Goal: Task Accomplishment & Management: Complete application form

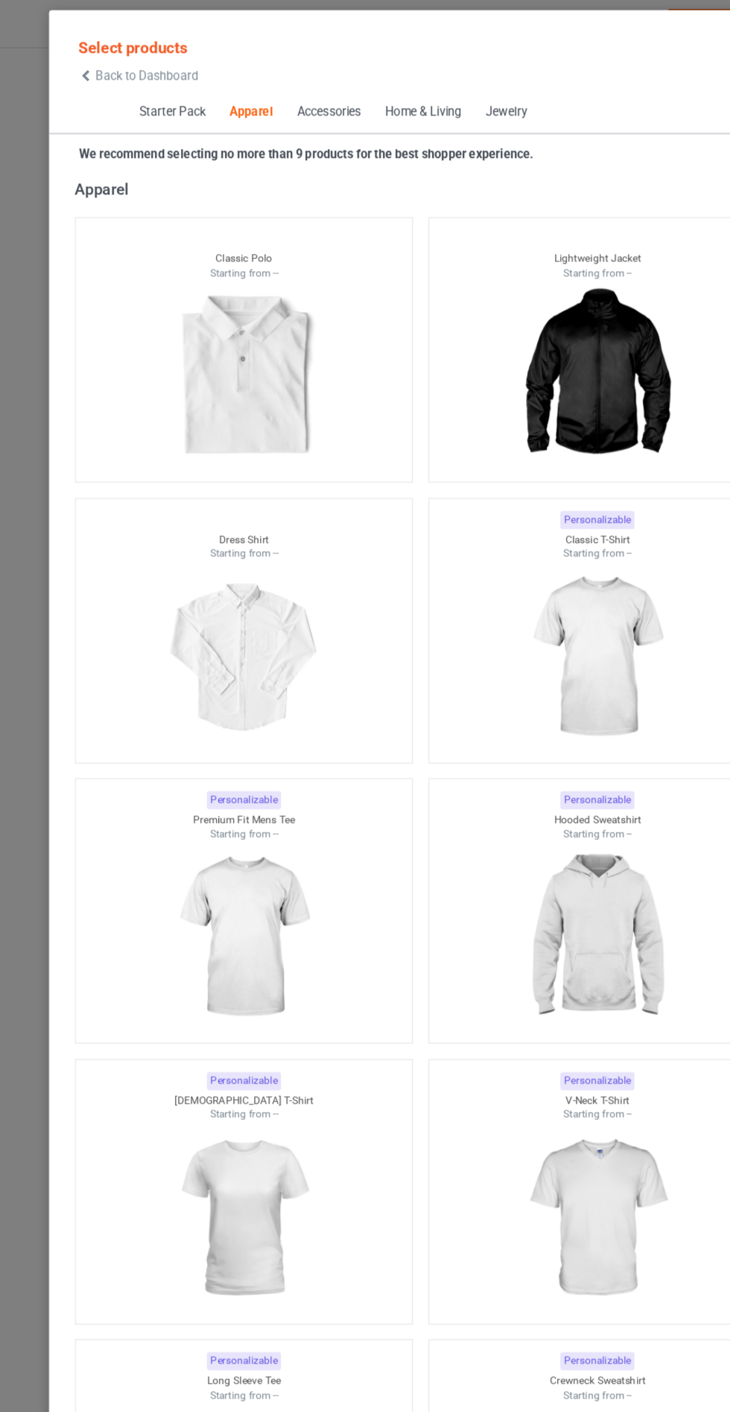
click at [75, 67] on icon at bounding box center [75, 67] width 13 height 10
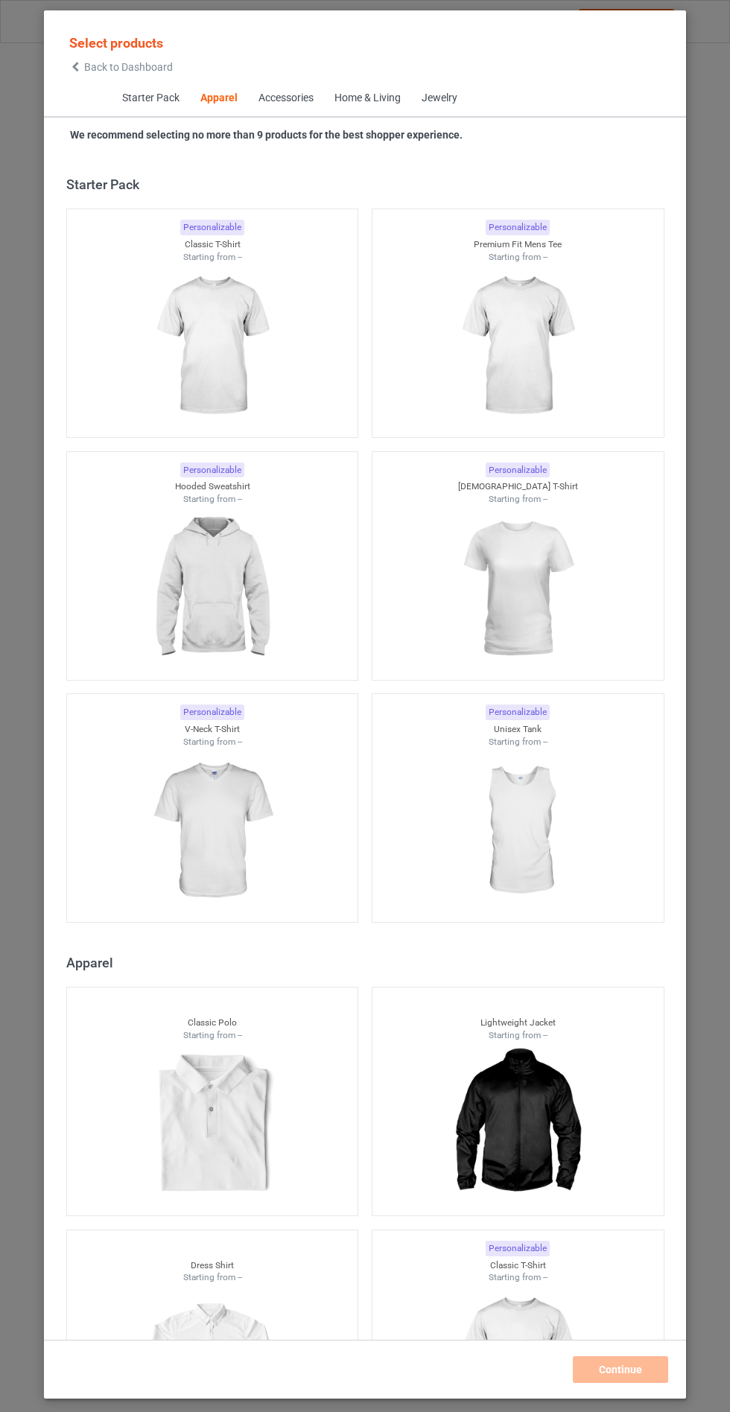
scroll to position [798, 0]
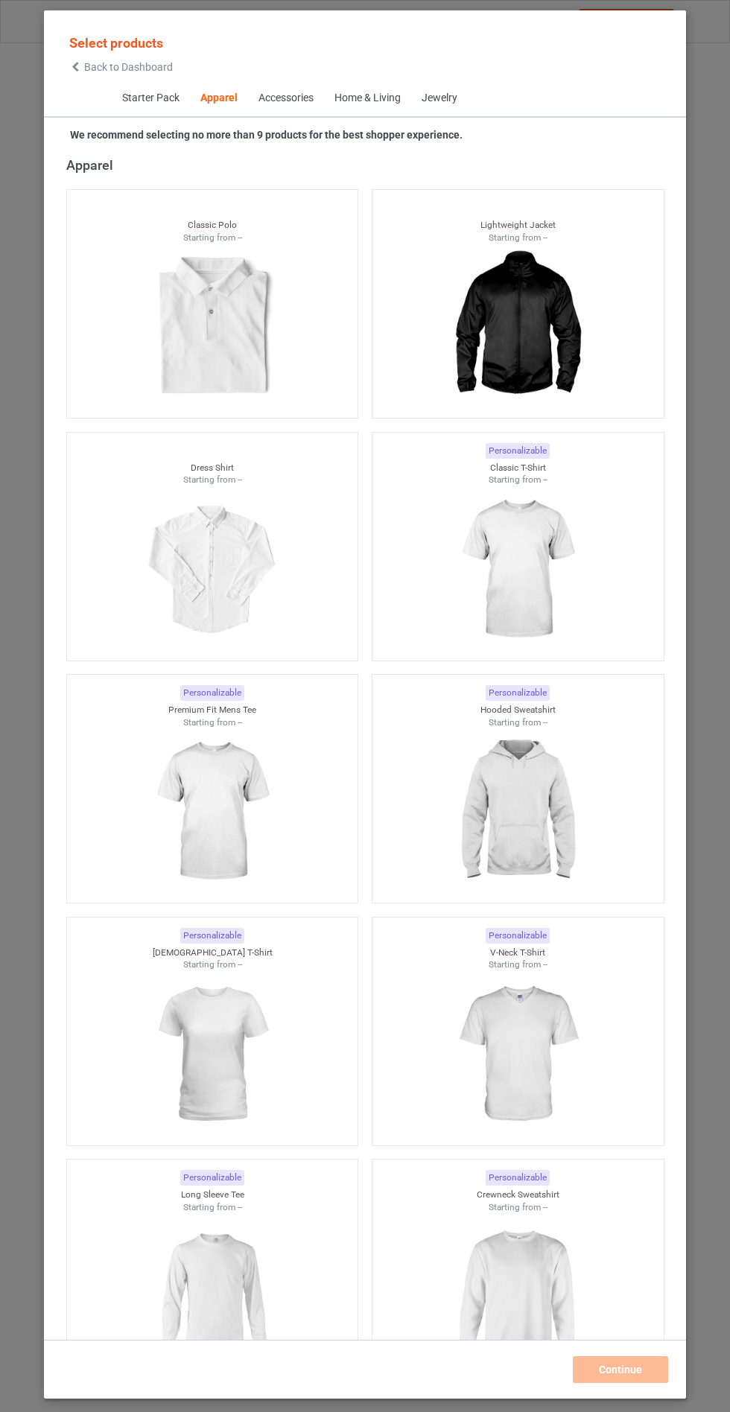
click at [546, 595] on img at bounding box center [517, 569] width 133 height 167
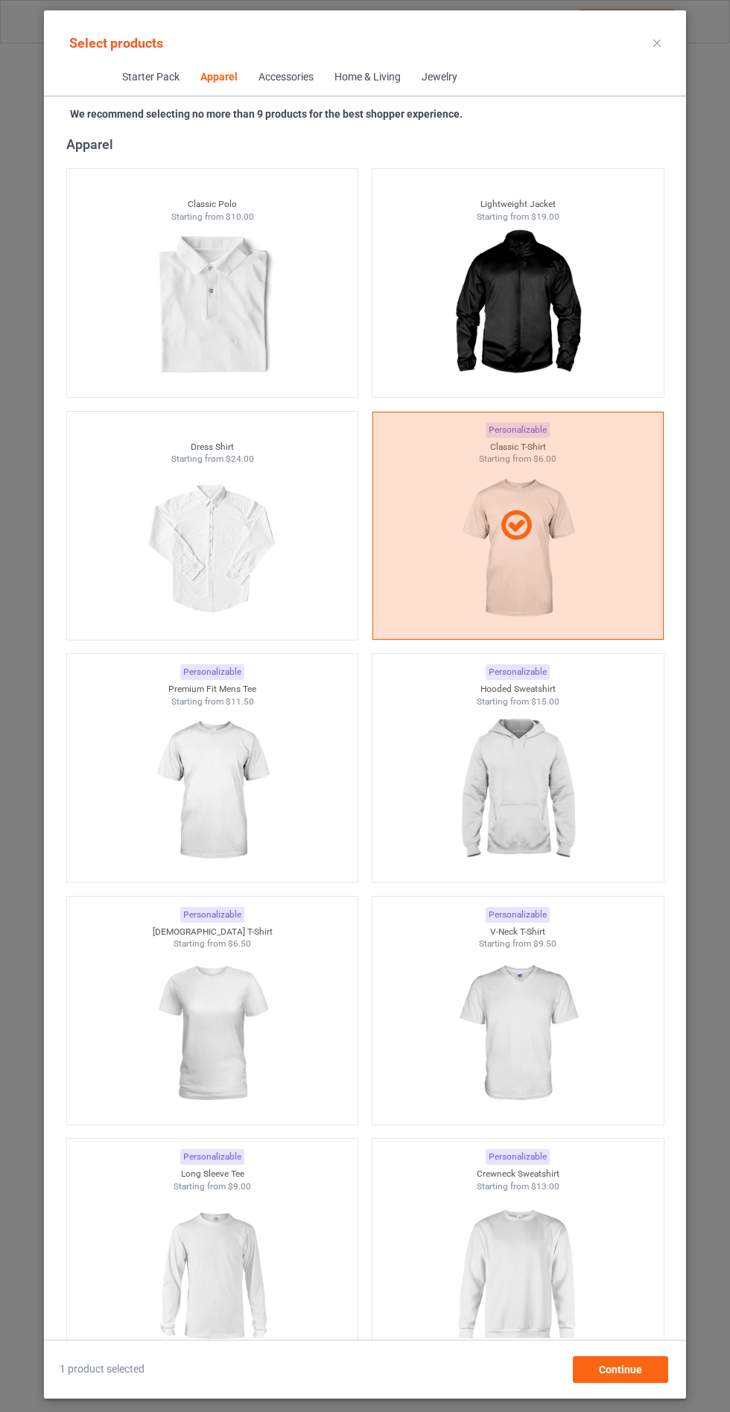
click at [258, 823] on img at bounding box center [211, 790] width 133 height 167
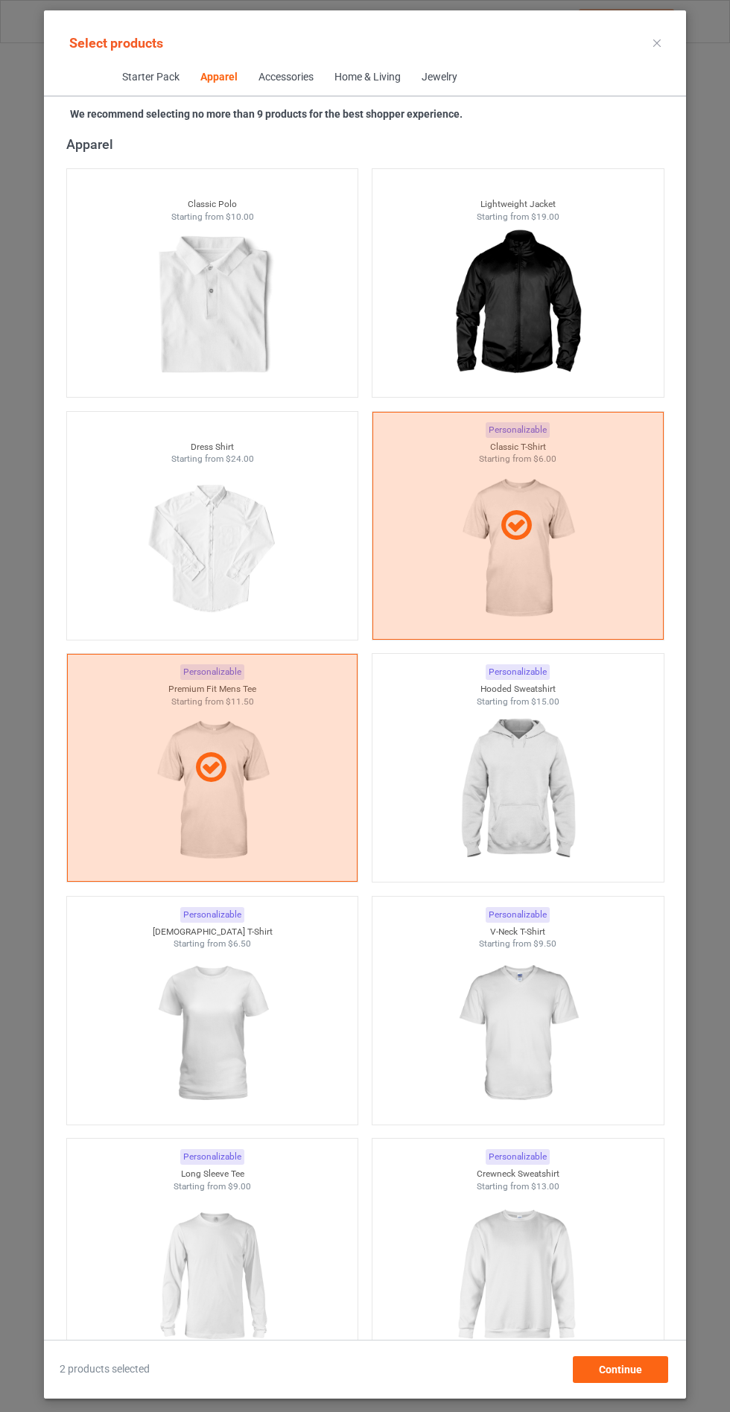
click at [549, 1056] on img at bounding box center [517, 1033] width 133 height 167
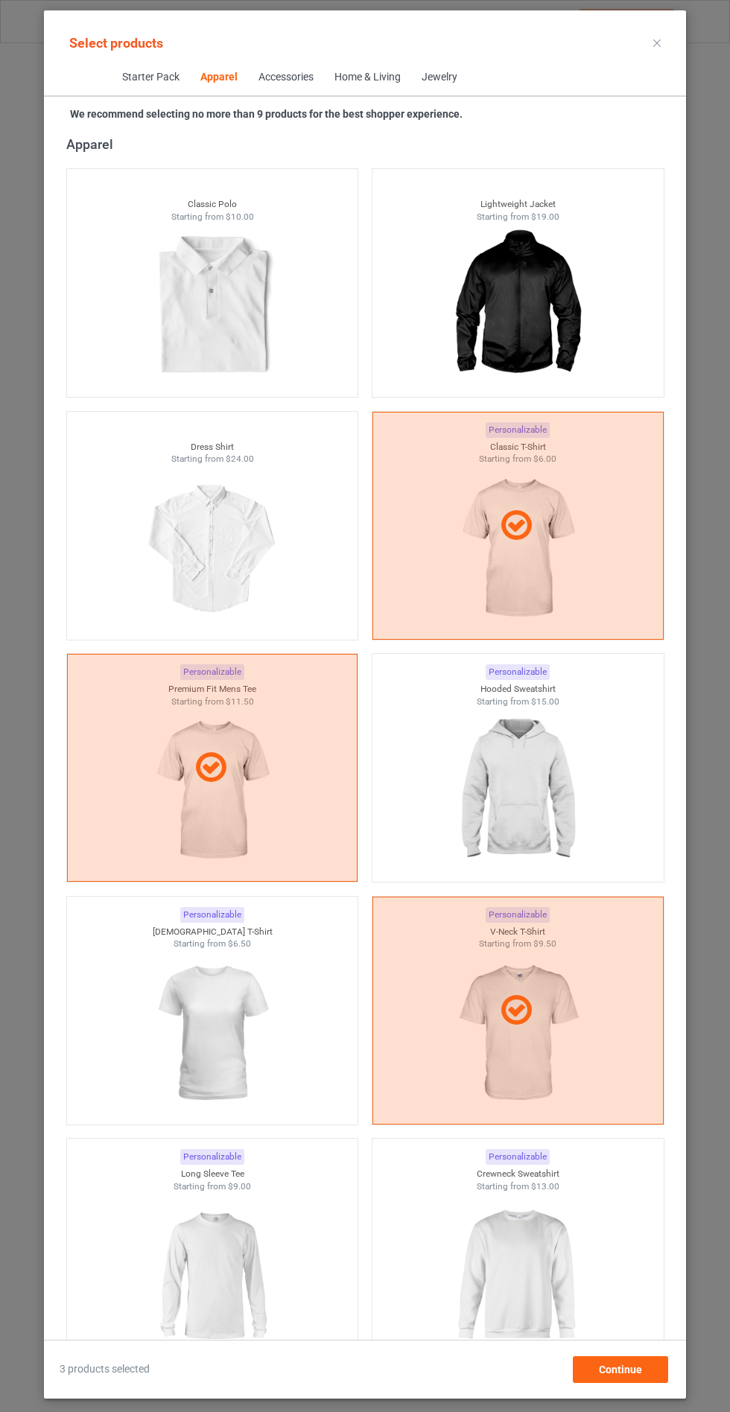
click at [261, 1031] on img at bounding box center [211, 1033] width 133 height 167
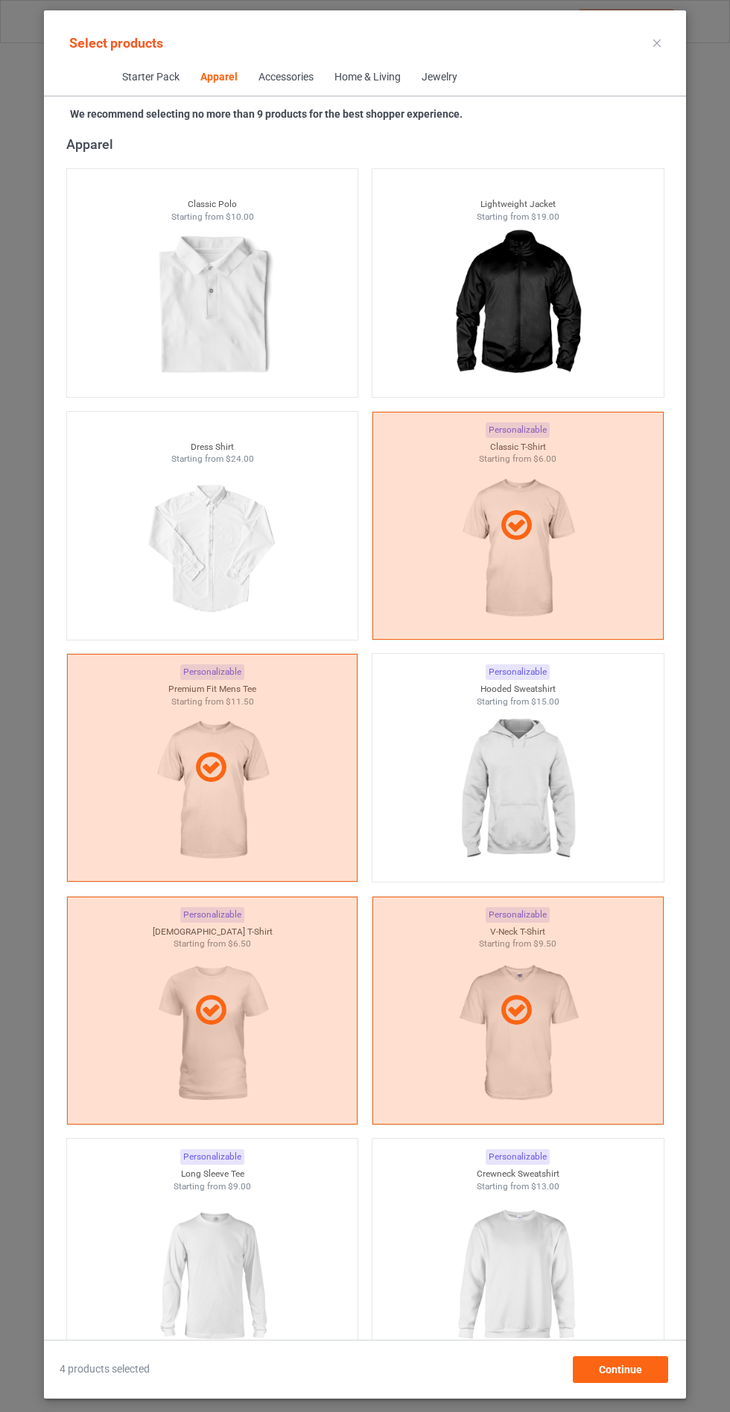
click at [259, 1263] on img at bounding box center [211, 1275] width 133 height 167
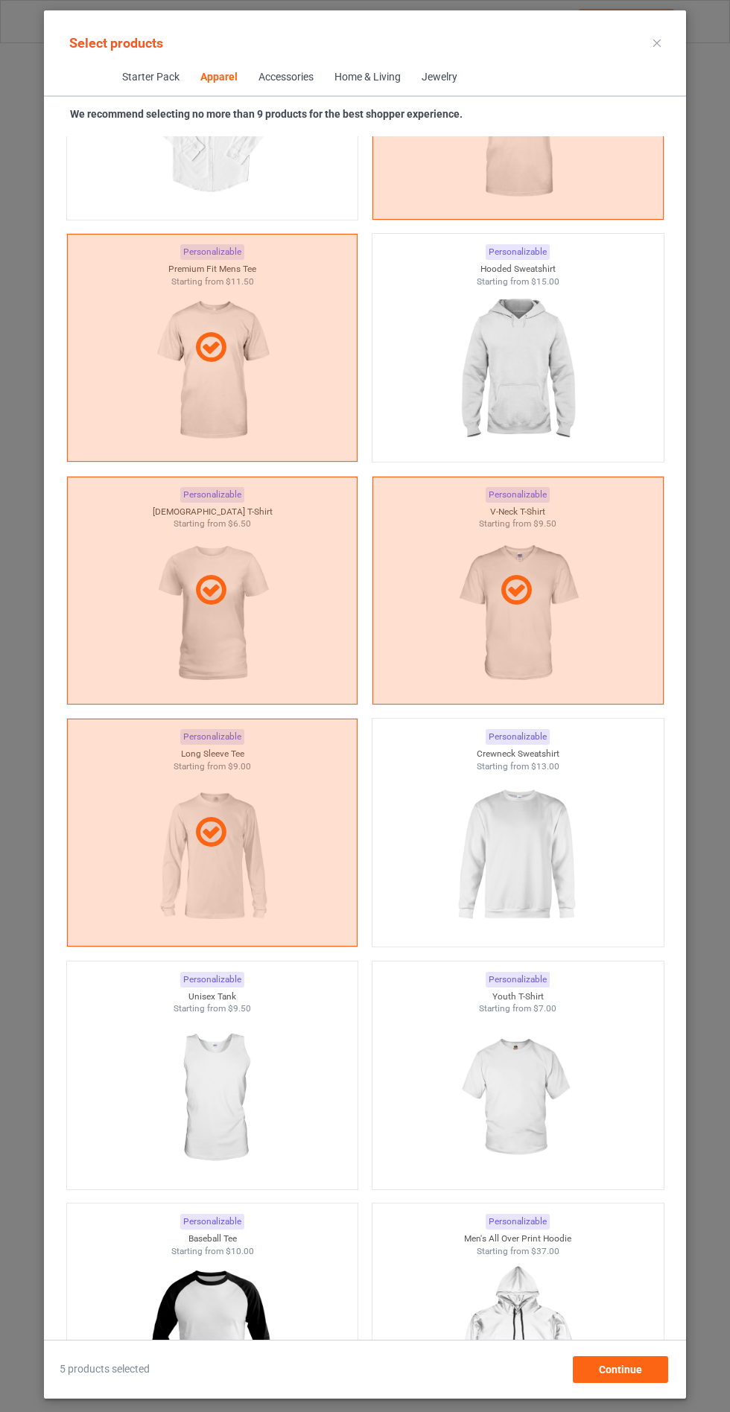
scroll to position [1241, 0]
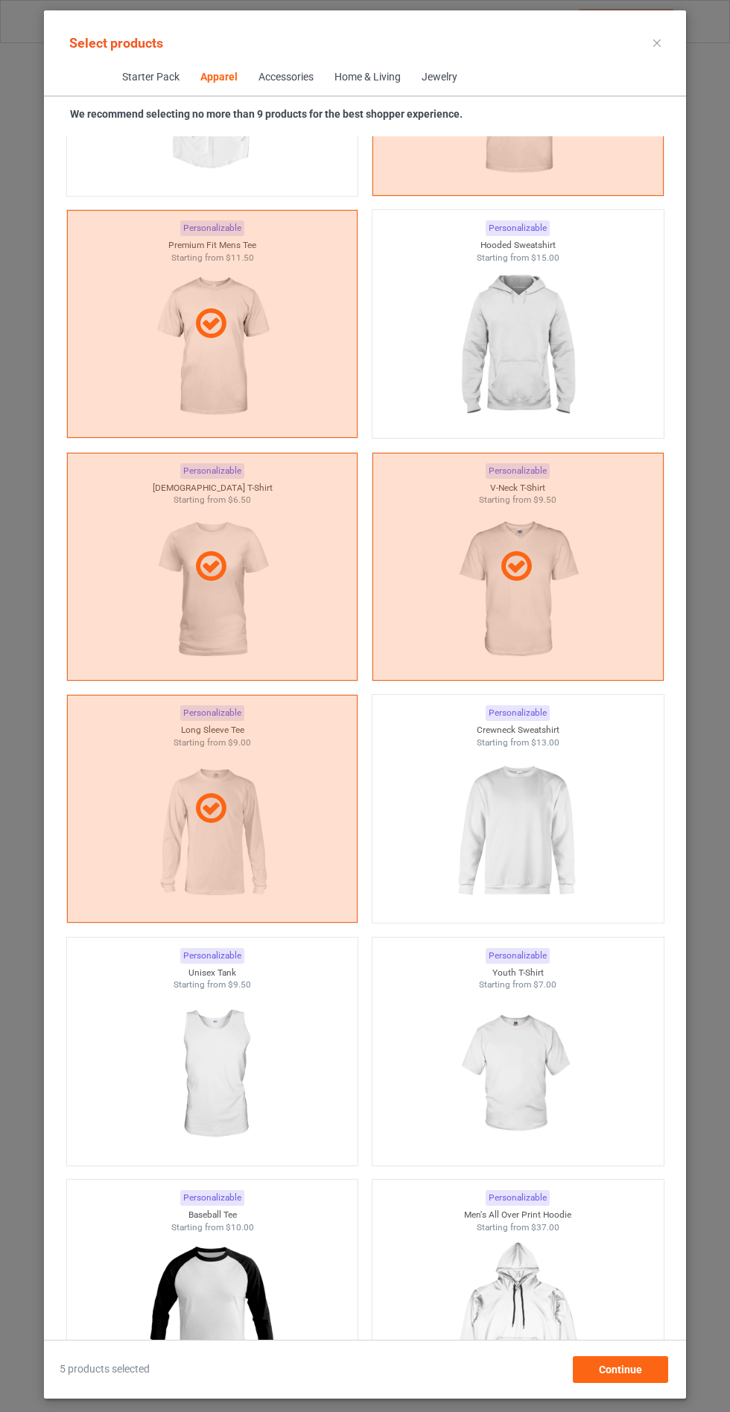
click at [509, 1113] on img at bounding box center [517, 1074] width 133 height 167
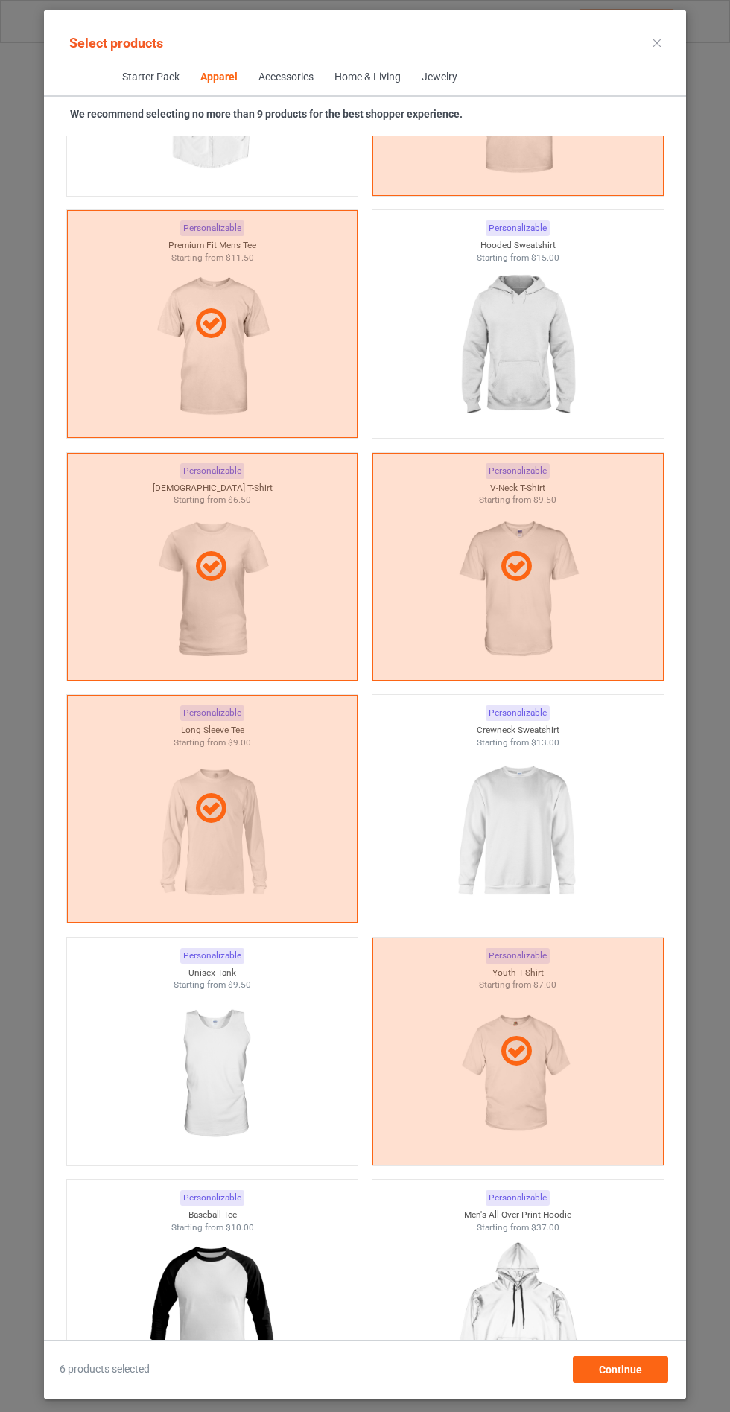
click at [657, 42] on icon at bounding box center [656, 42] width 7 height 7
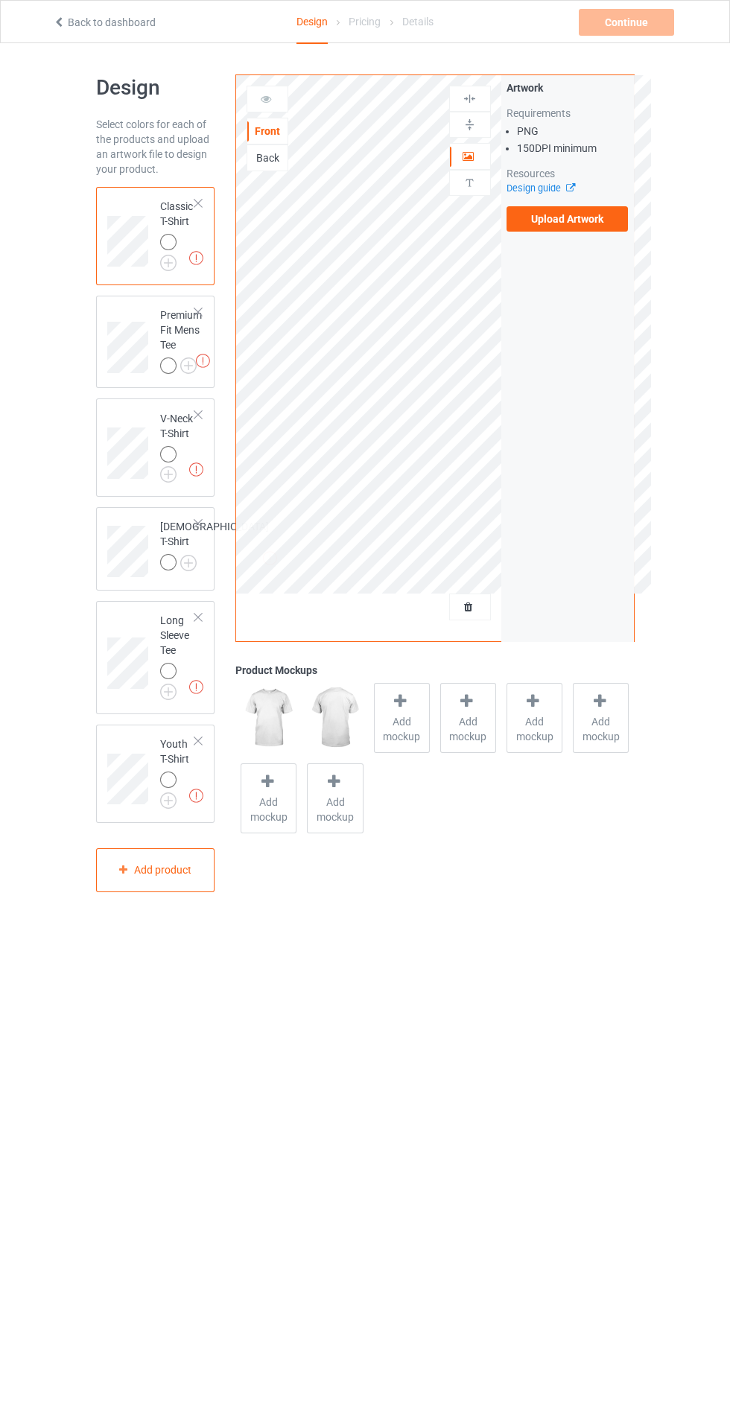
click at [0, 0] on img at bounding box center [0, 0] width 0 height 0
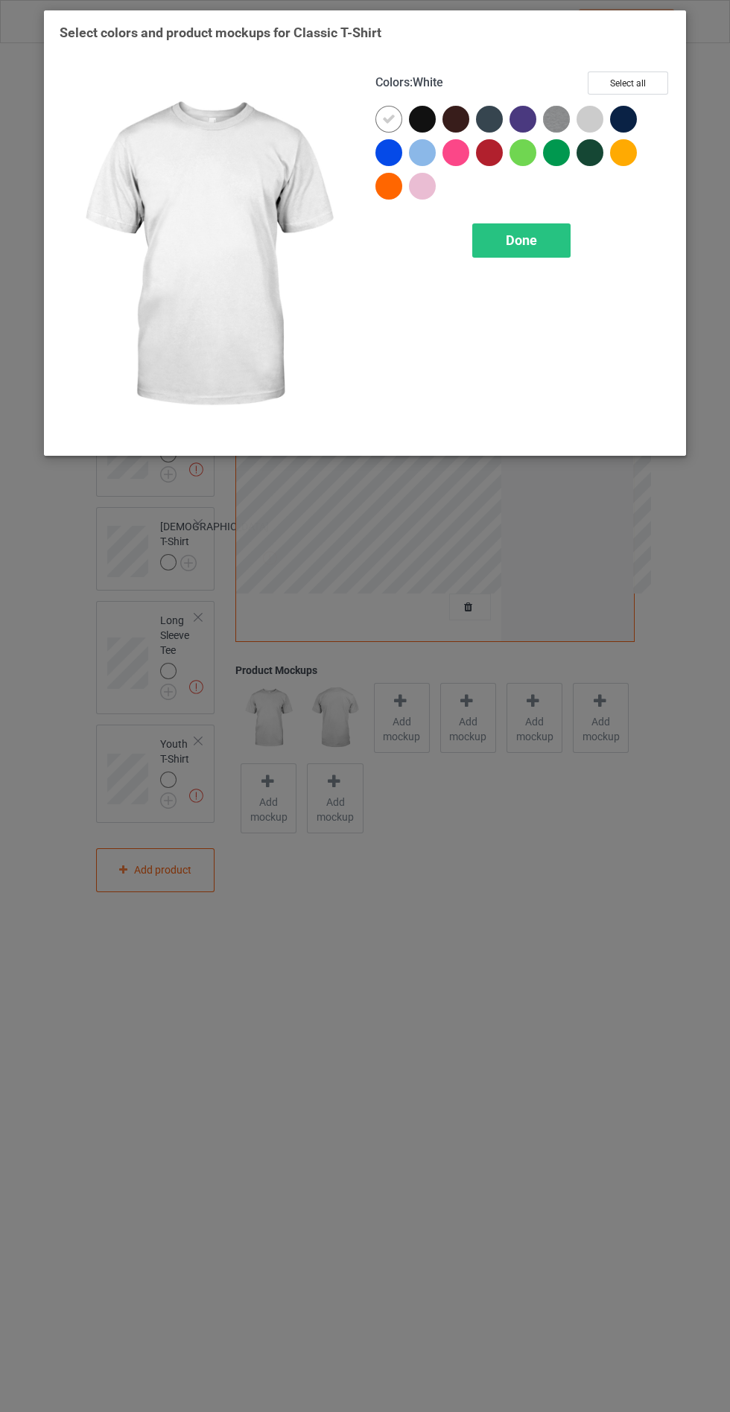
click at [451, 111] on div at bounding box center [455, 119] width 27 height 27
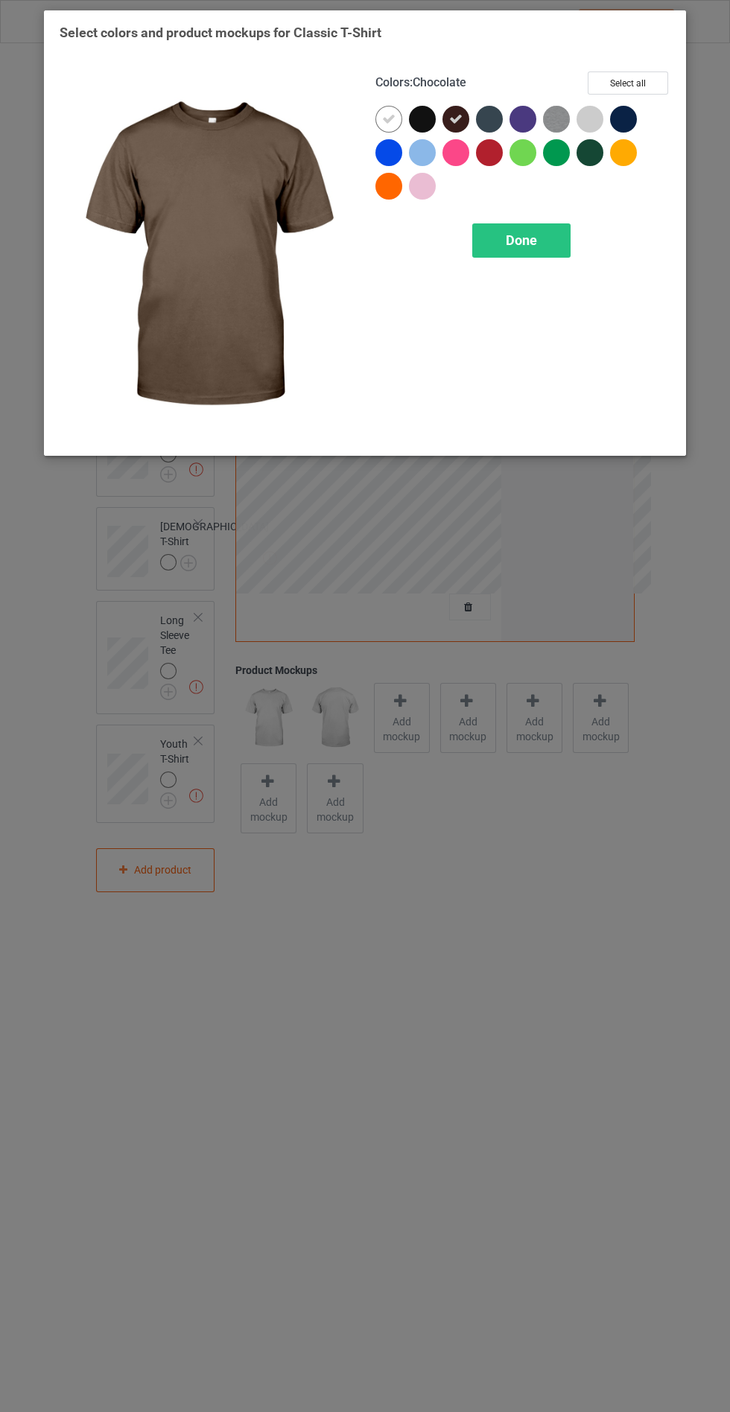
click at [408, 107] on div at bounding box center [392, 123] width 34 height 34
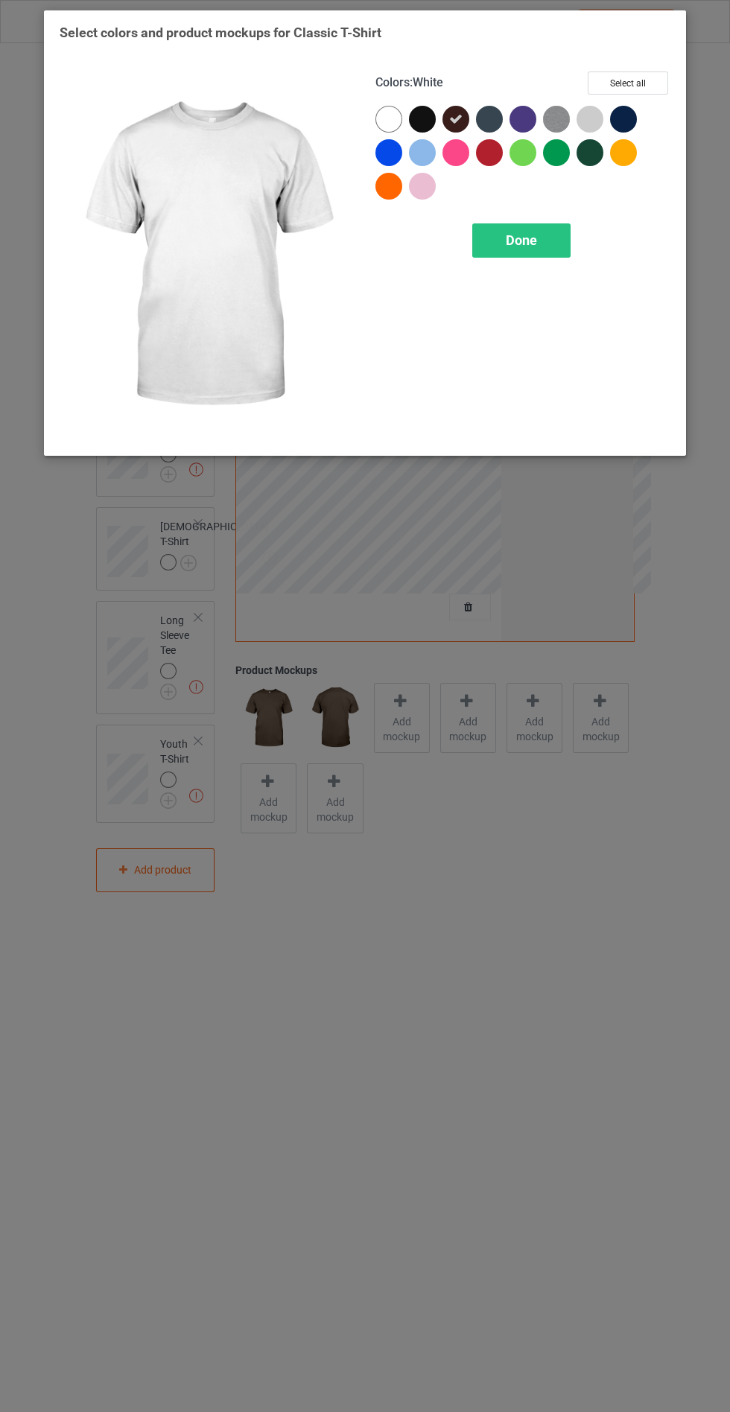
click at [453, 121] on icon at bounding box center [455, 118] width 13 height 13
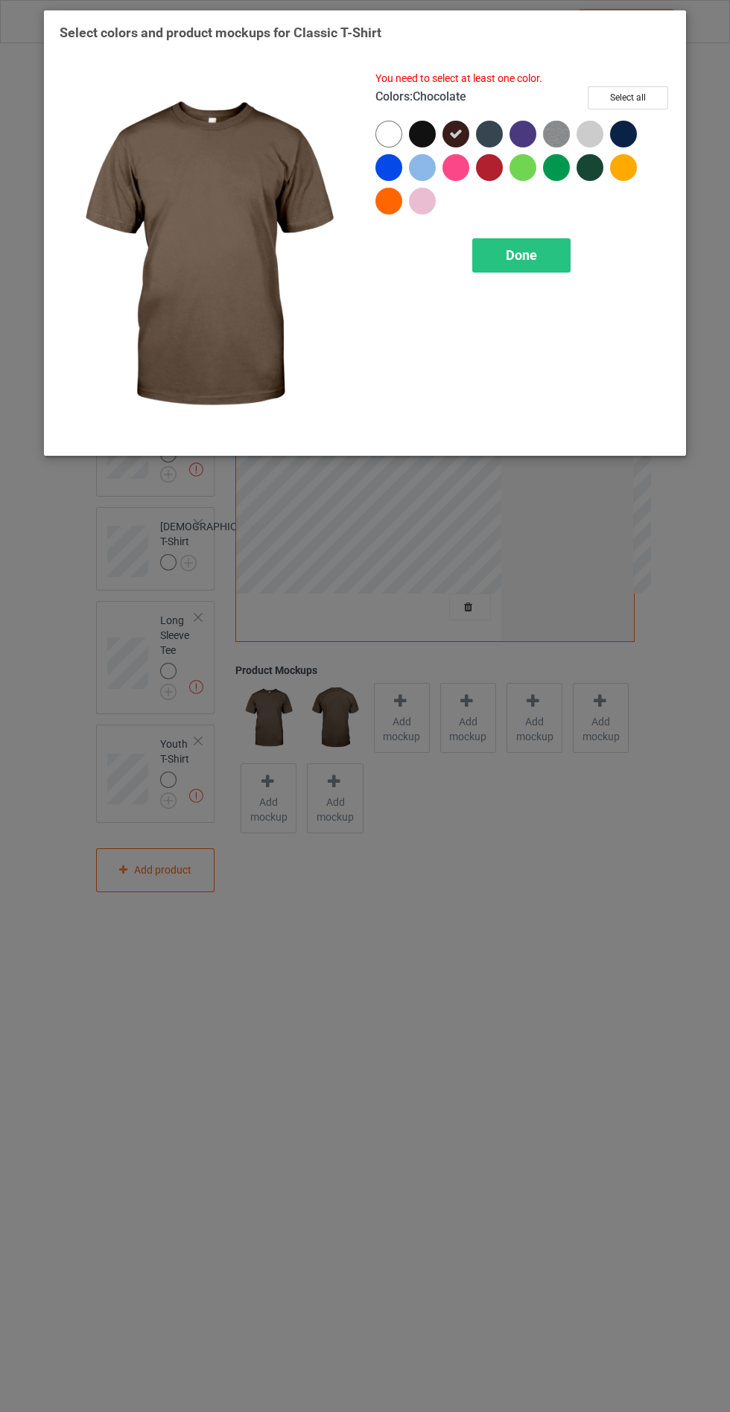
click at [459, 129] on icon at bounding box center [455, 133] width 13 height 13
click at [411, 127] on div at bounding box center [422, 134] width 27 height 27
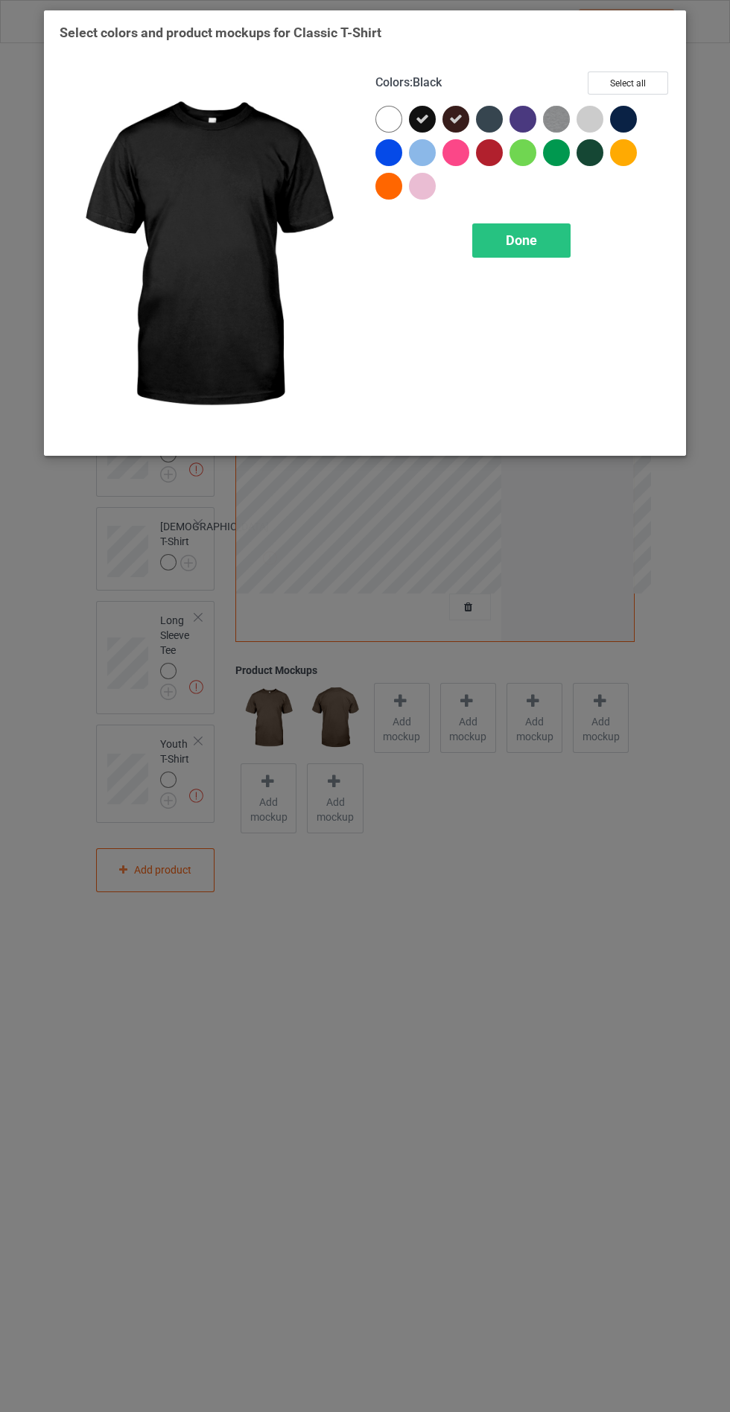
click at [455, 118] on icon at bounding box center [455, 118] width 13 height 13
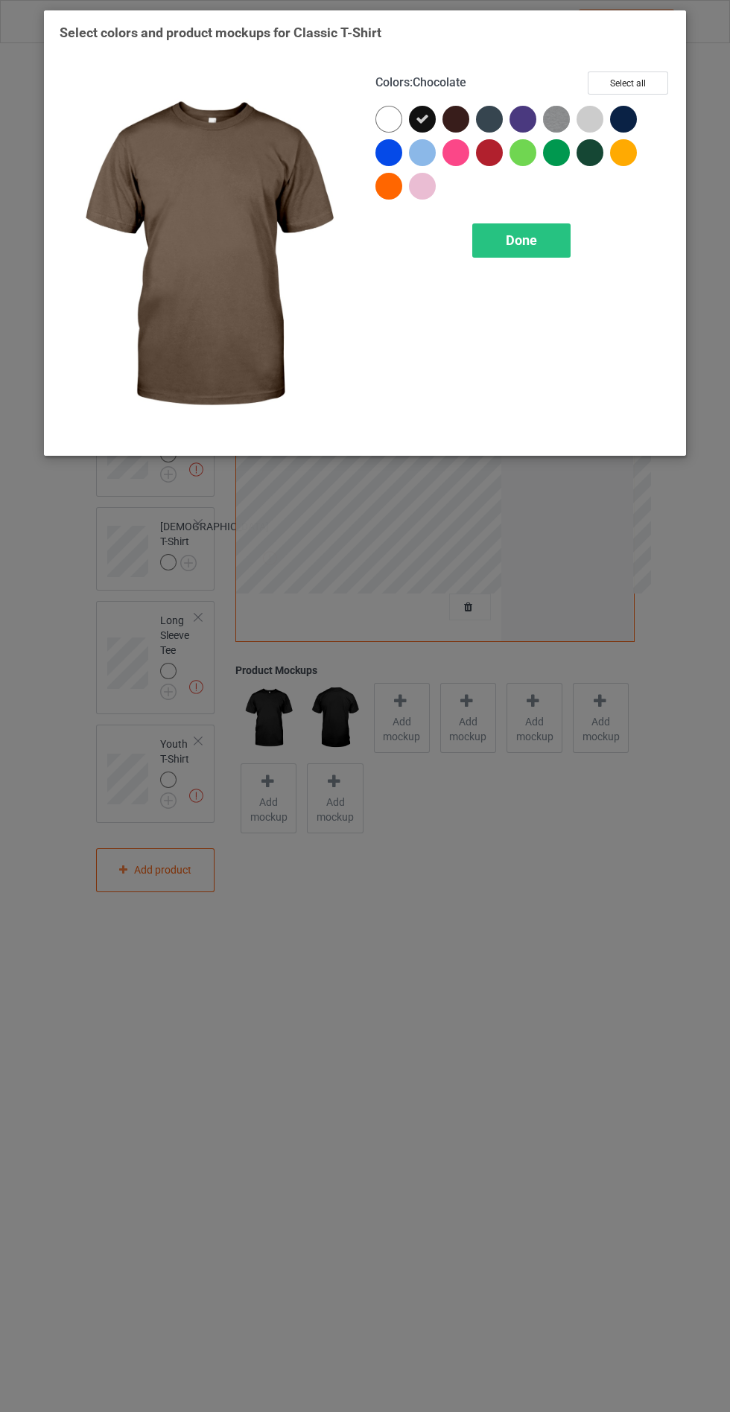
click at [530, 247] on span "Done" at bounding box center [521, 240] width 31 height 16
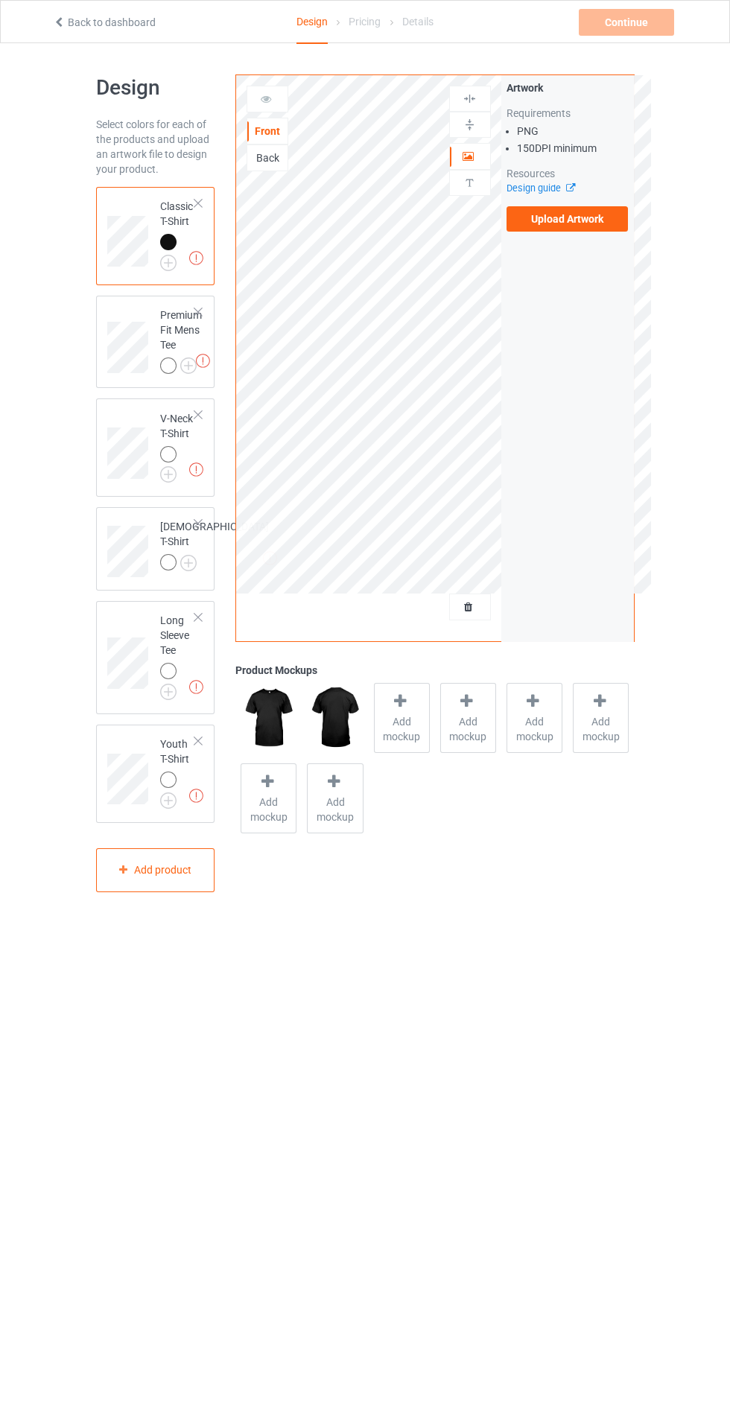
click at [0, 0] on img at bounding box center [0, 0] width 0 height 0
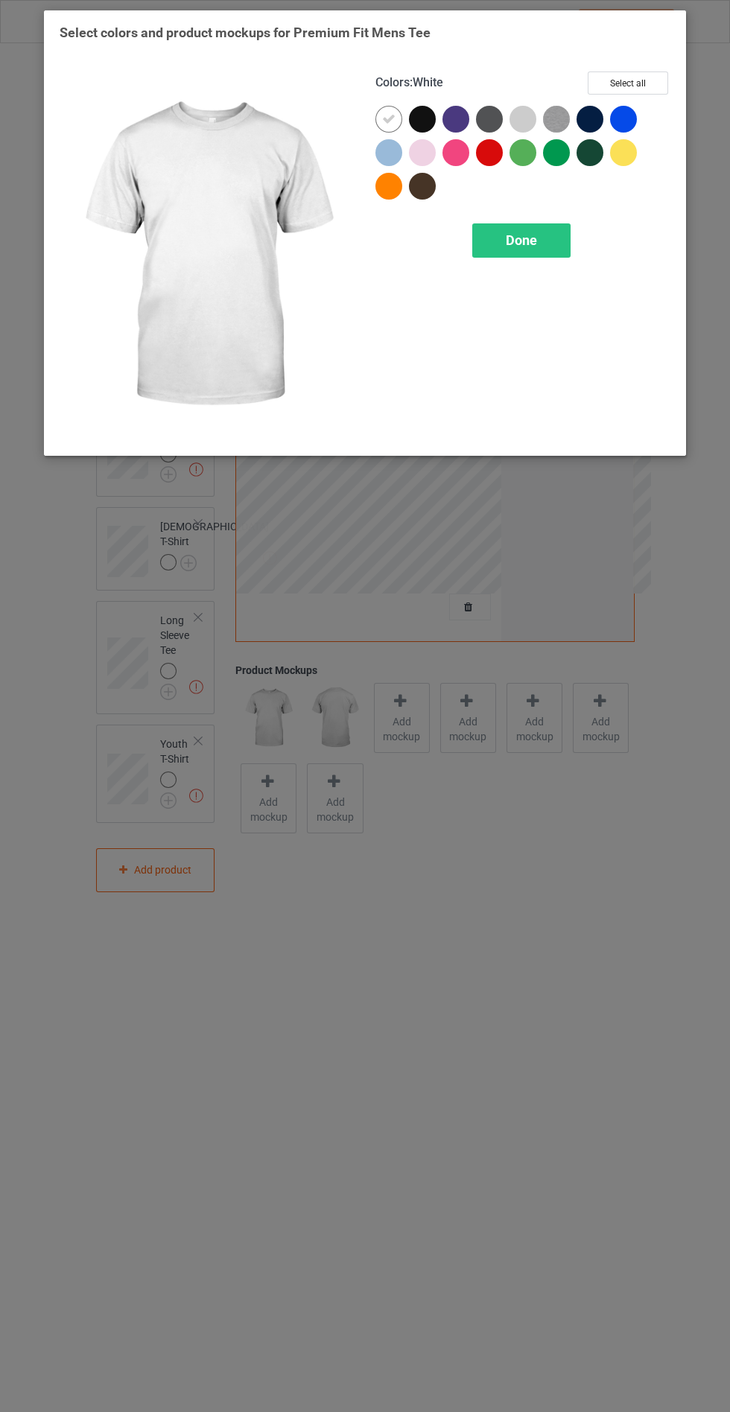
click at [416, 118] on div at bounding box center [422, 119] width 27 height 27
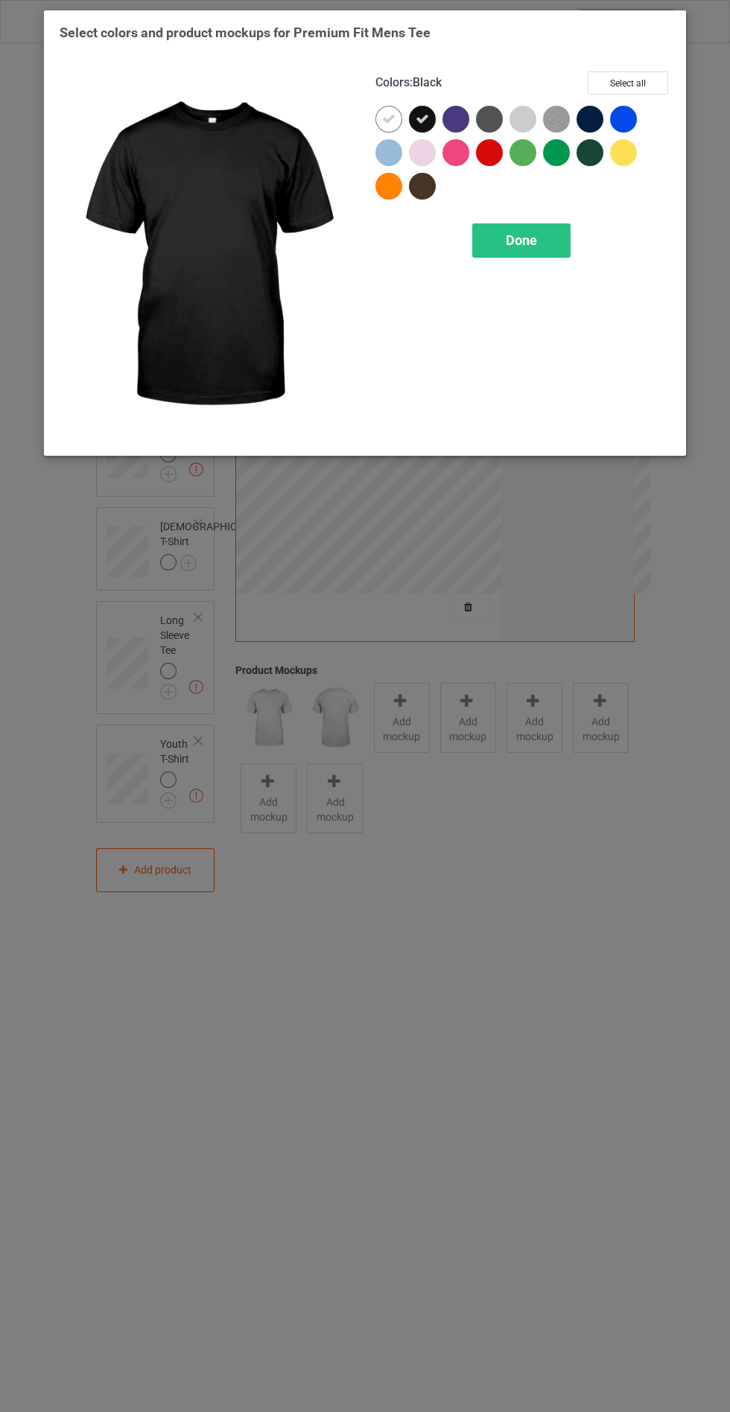
click at [386, 113] on icon at bounding box center [388, 118] width 13 height 13
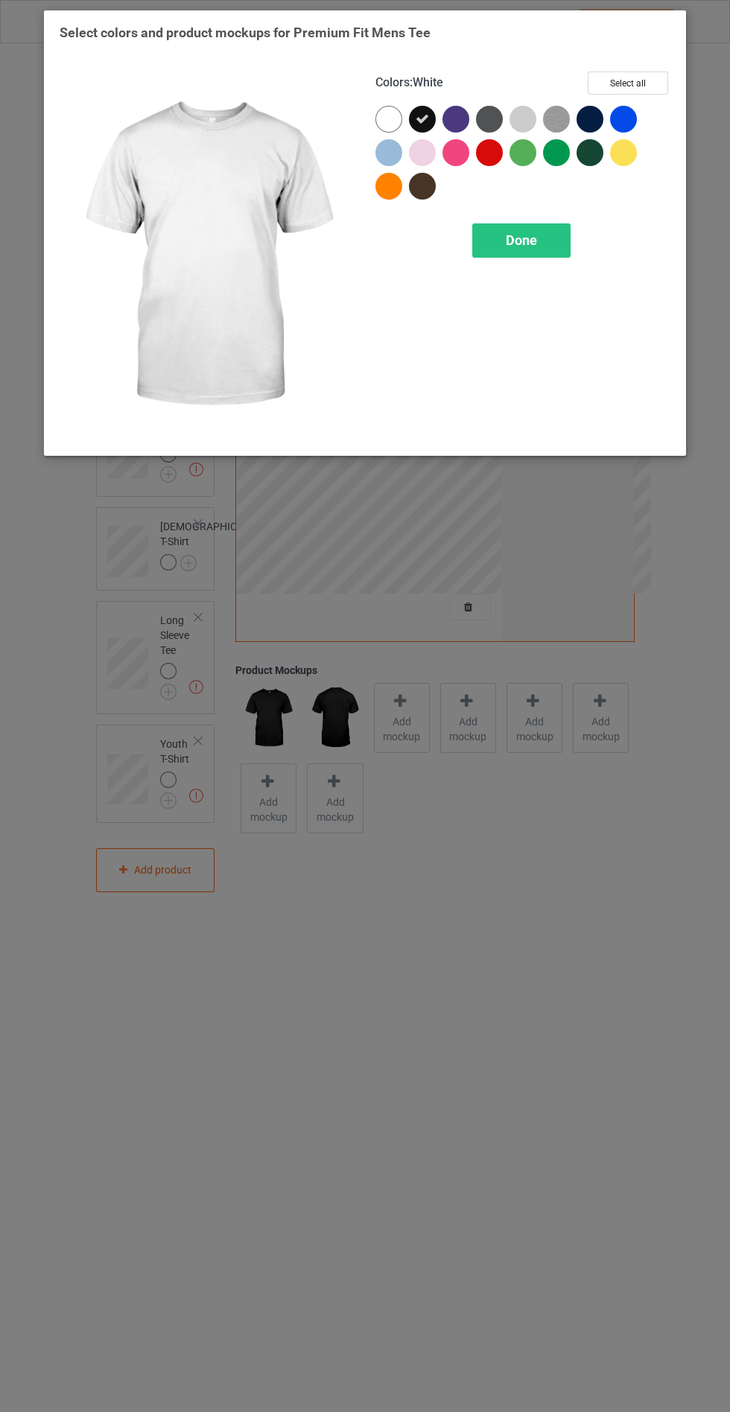
click at [524, 240] on span "Done" at bounding box center [521, 240] width 31 height 16
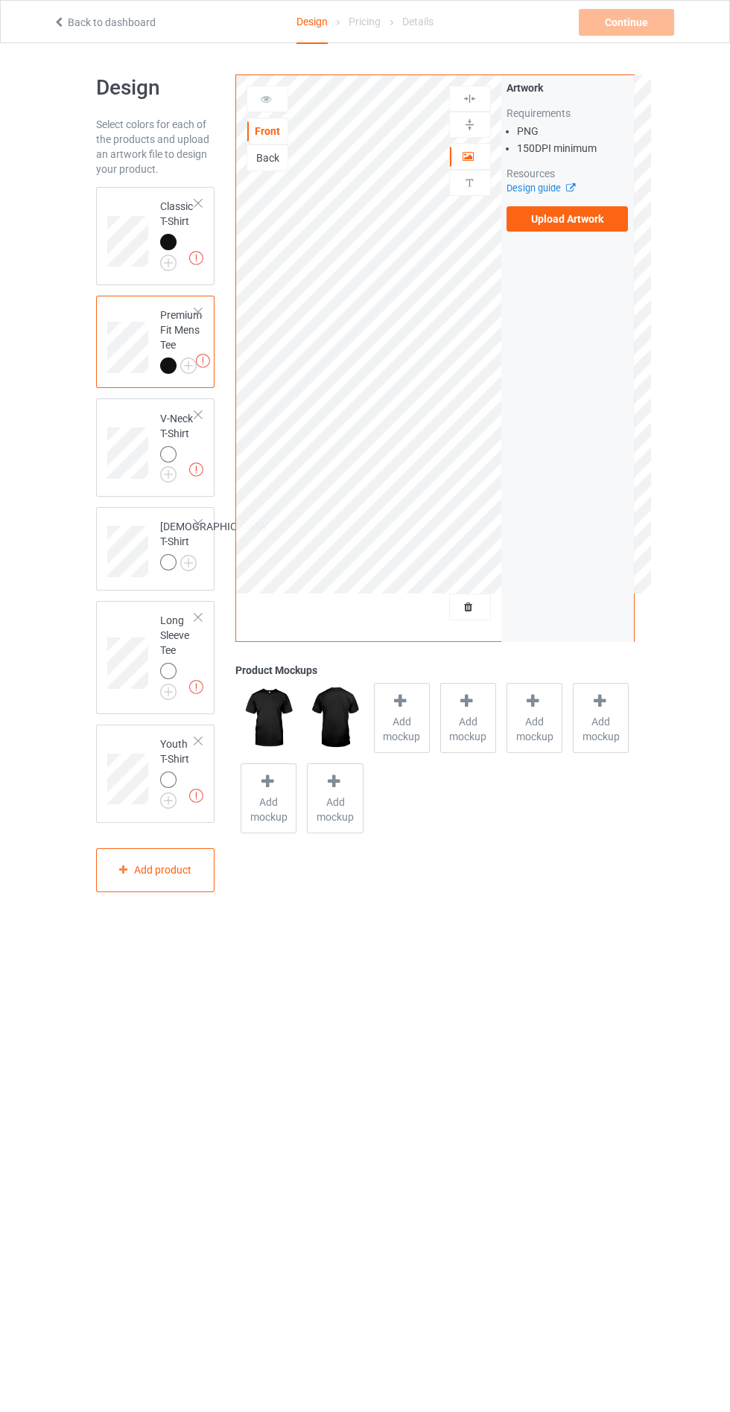
click at [0, 0] on img at bounding box center [0, 0] width 0 height 0
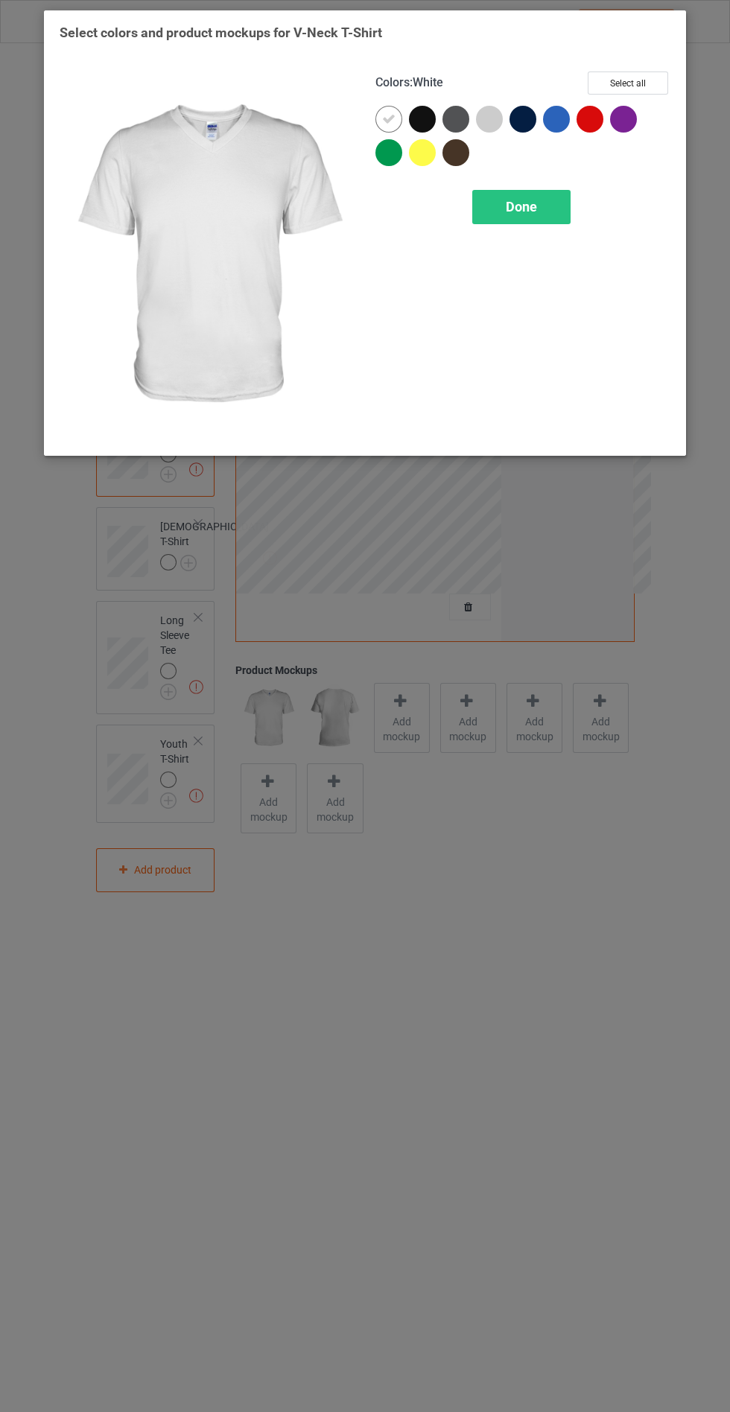
click at [425, 116] on div at bounding box center [422, 119] width 27 height 27
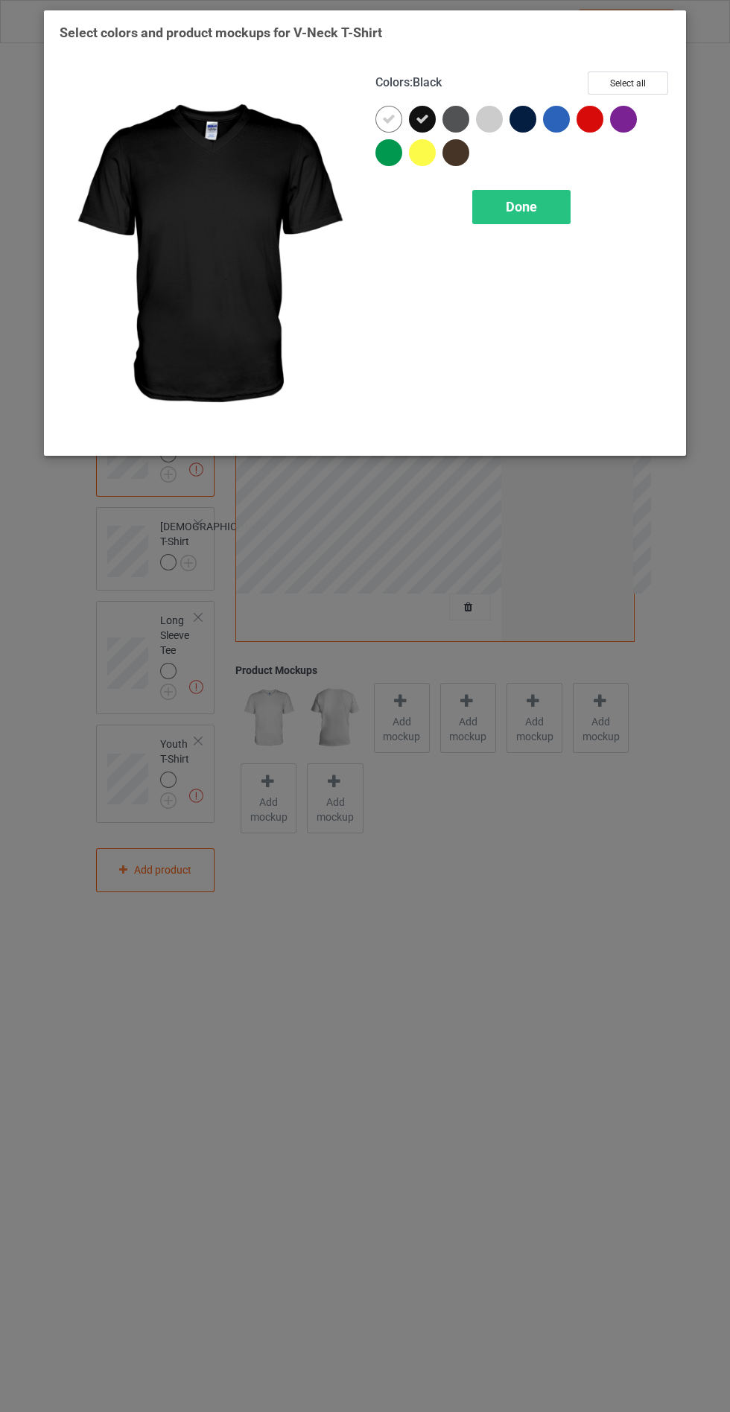
click at [387, 121] on icon at bounding box center [388, 118] width 13 height 13
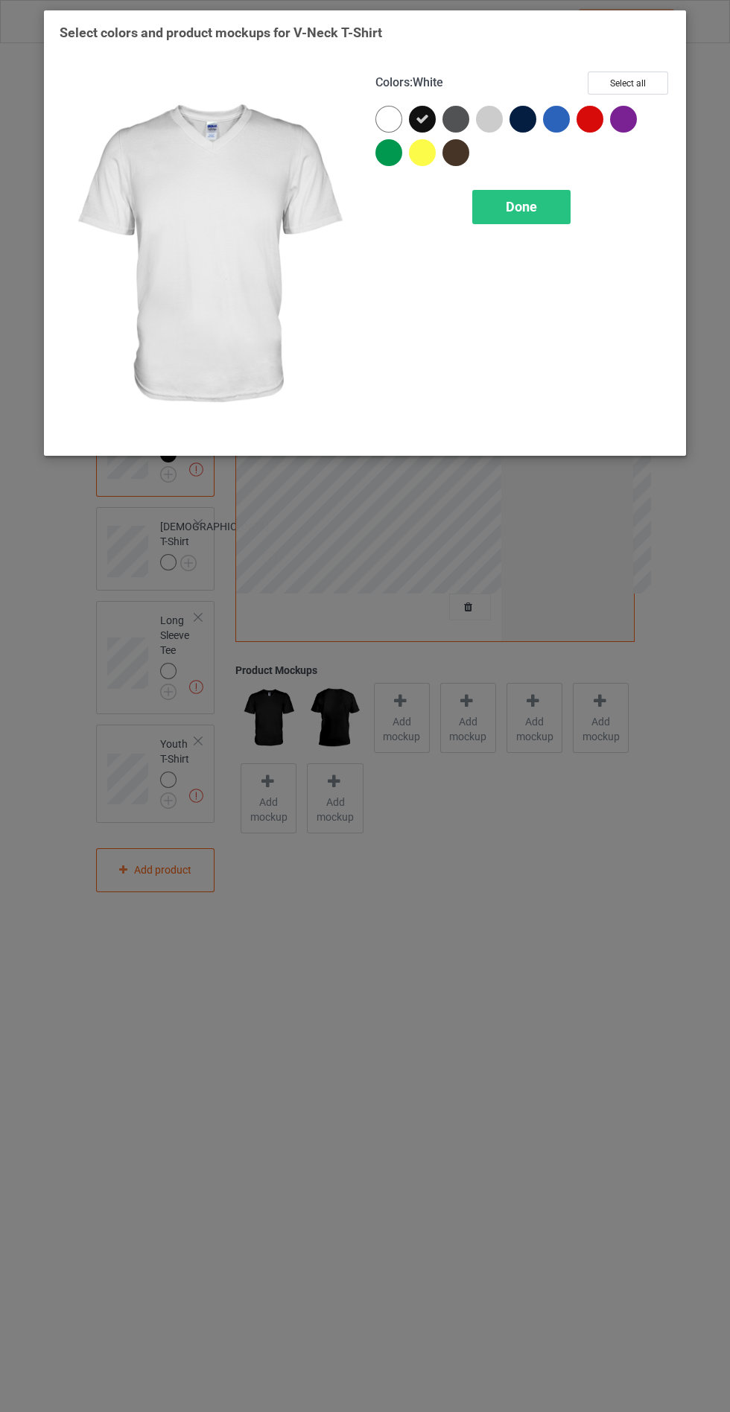
click at [531, 206] on span "Done" at bounding box center [521, 207] width 31 height 16
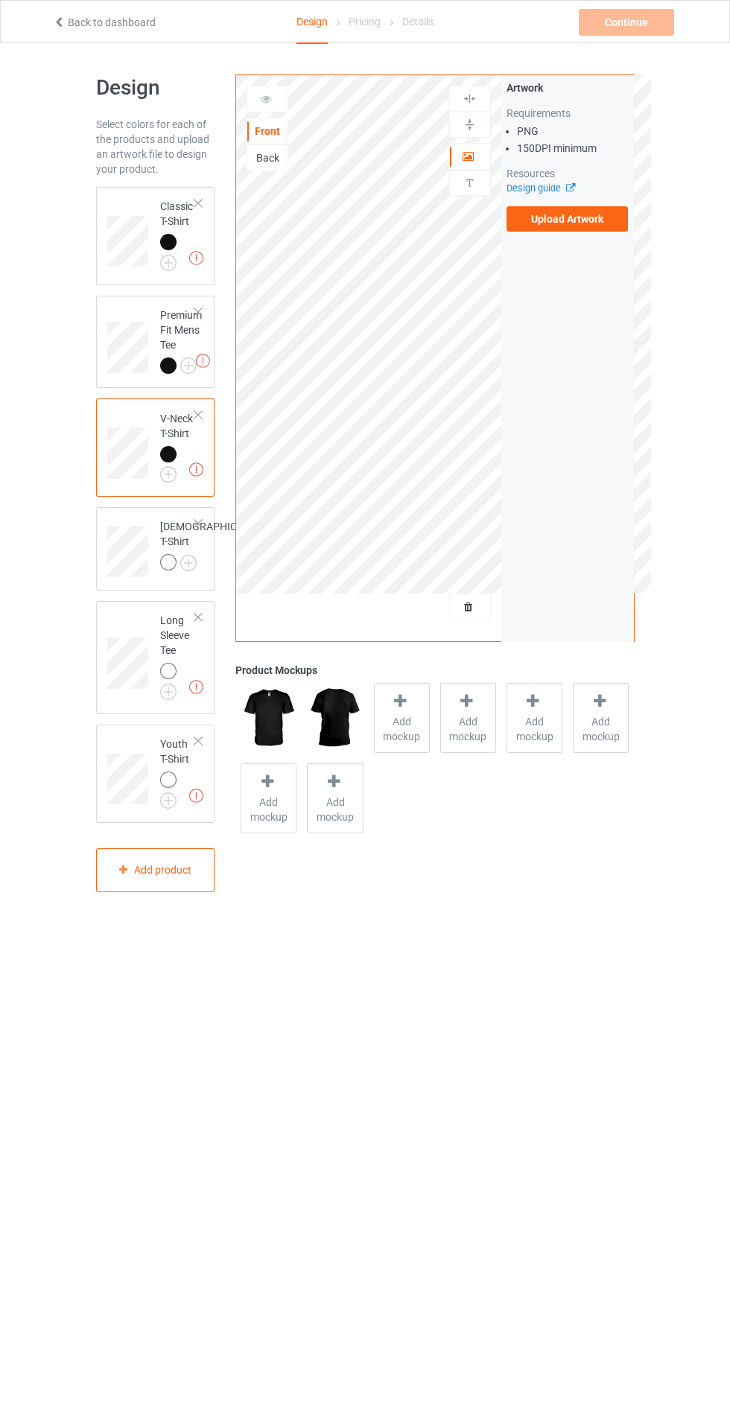
click at [0, 0] on img at bounding box center [0, 0] width 0 height 0
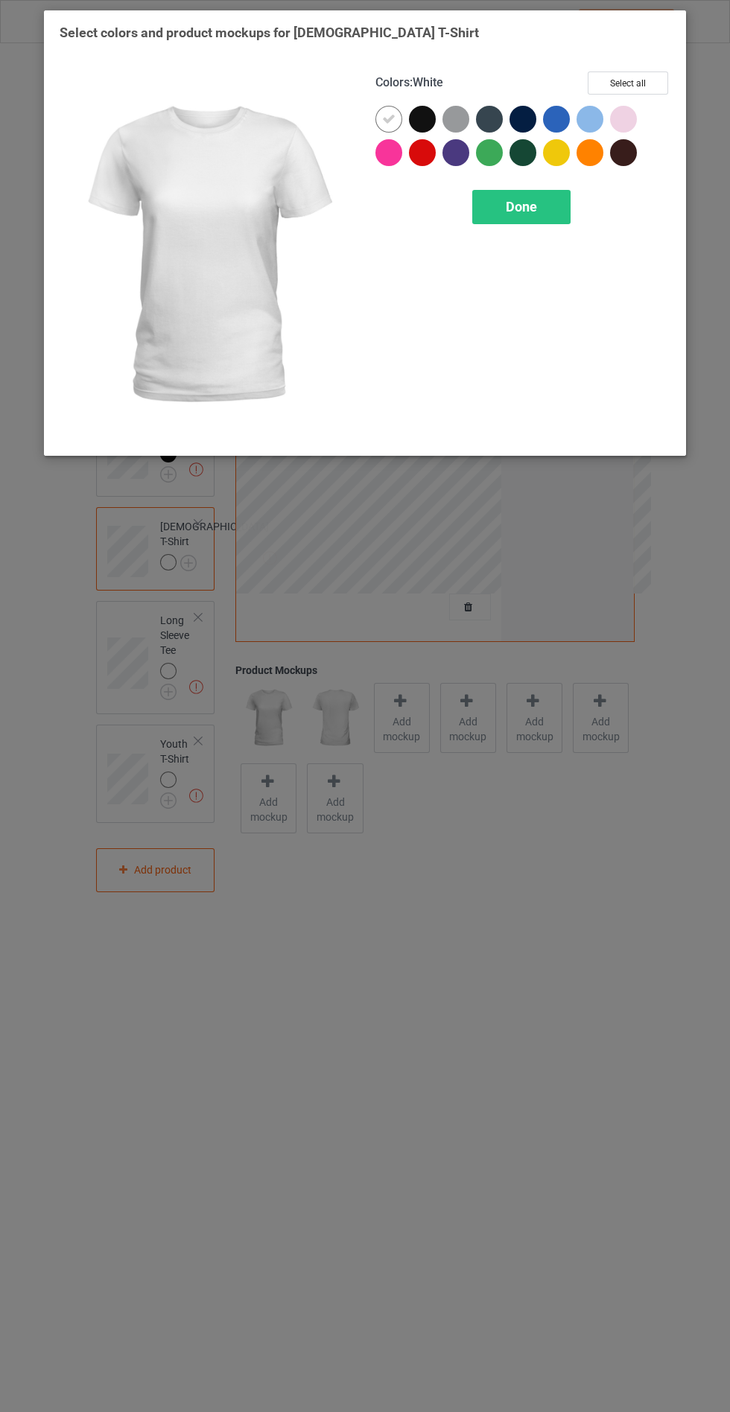
click at [430, 109] on div at bounding box center [422, 119] width 27 height 27
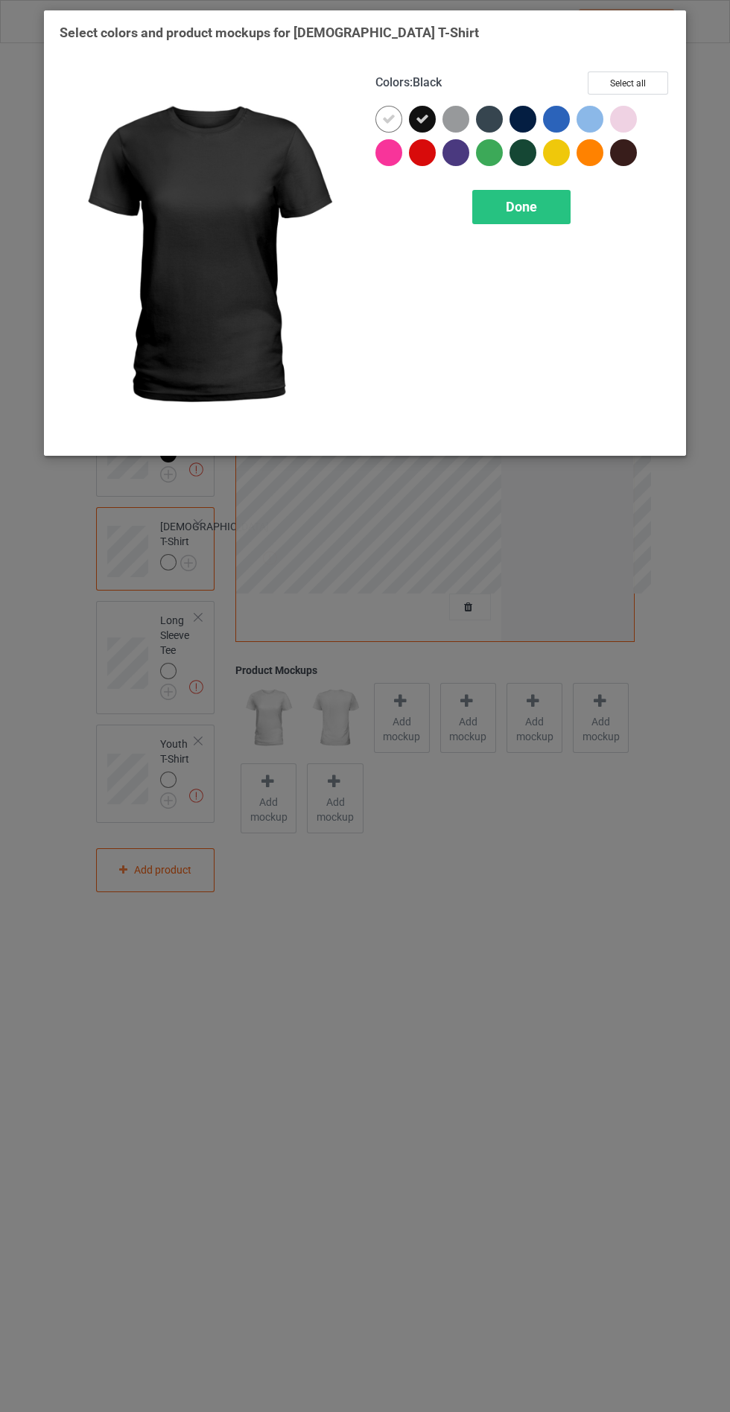
click at [388, 118] on icon at bounding box center [388, 118] width 13 height 13
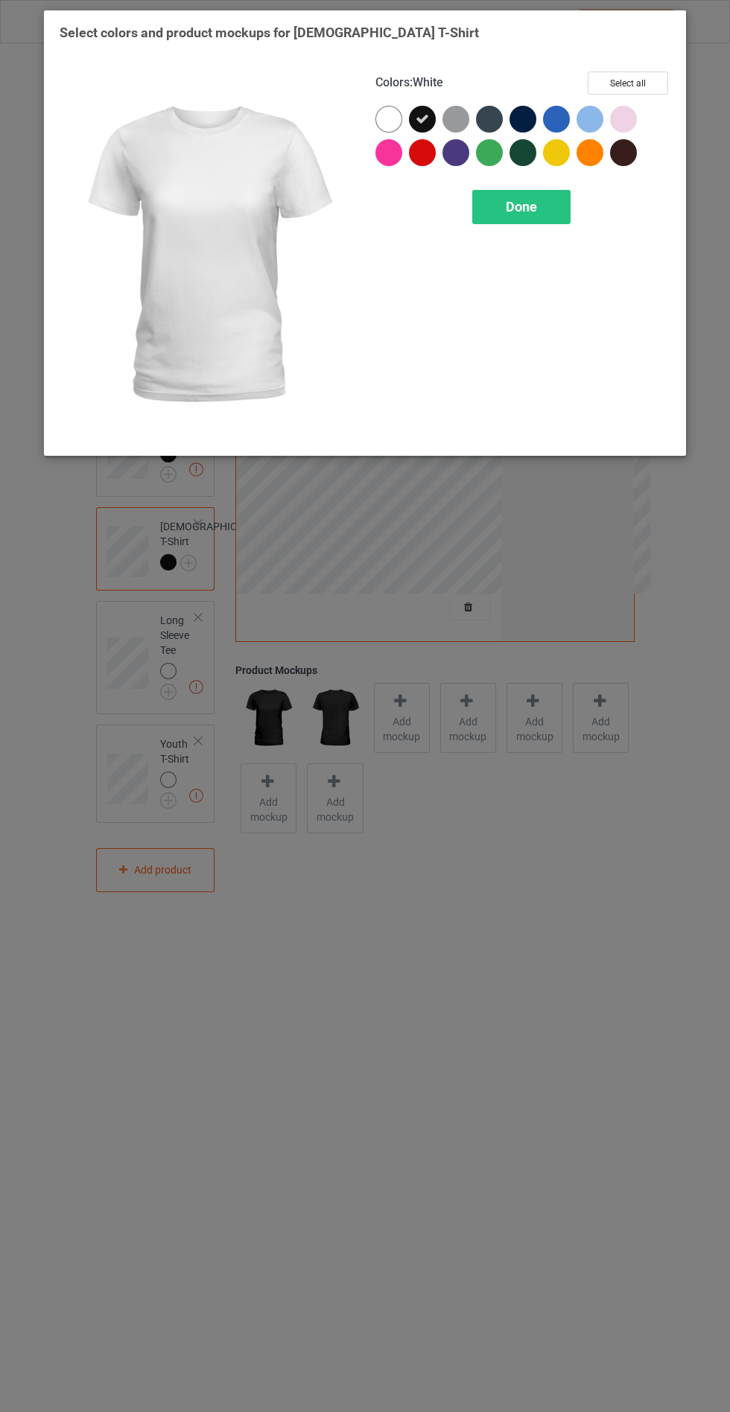
click at [547, 195] on div "Done" at bounding box center [521, 207] width 98 height 34
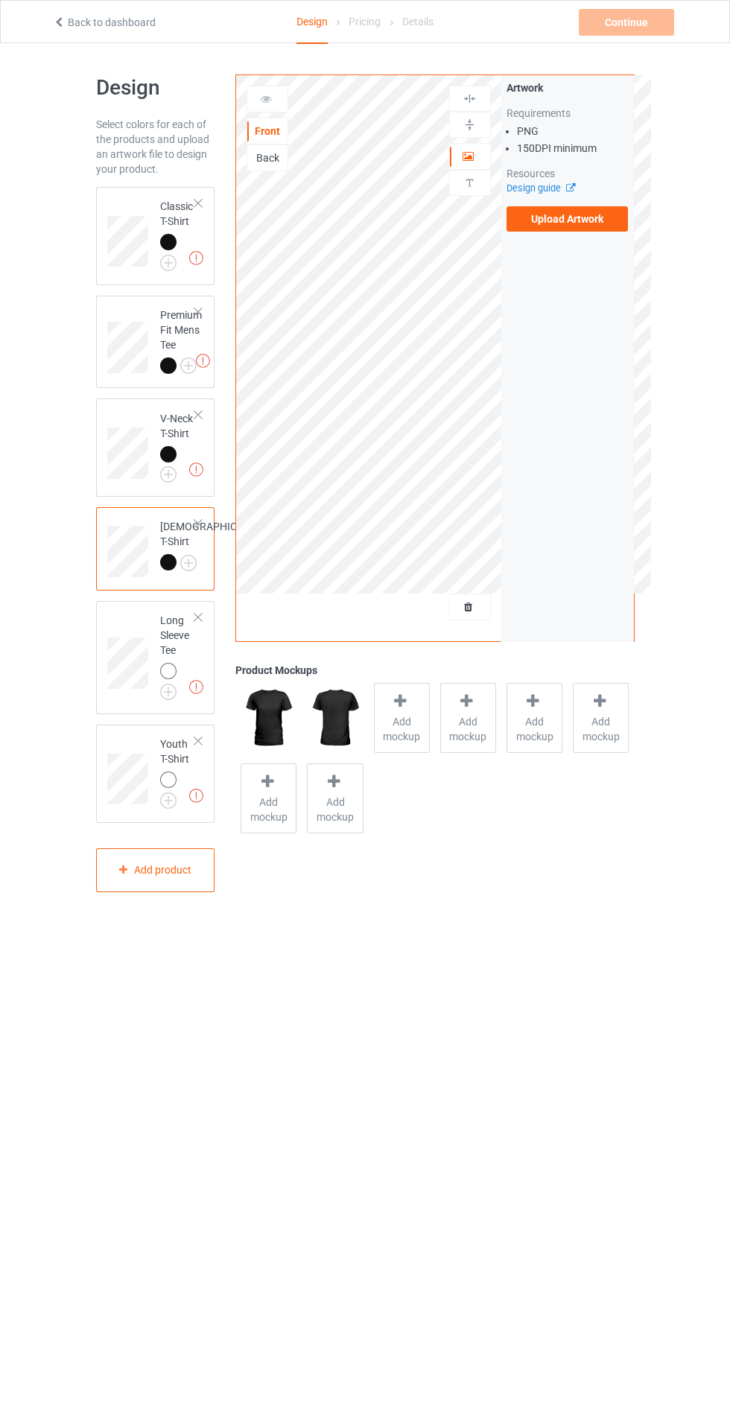
click at [165, 684] on div at bounding box center [170, 673] width 21 height 21
click at [0, 0] on img at bounding box center [0, 0] width 0 height 0
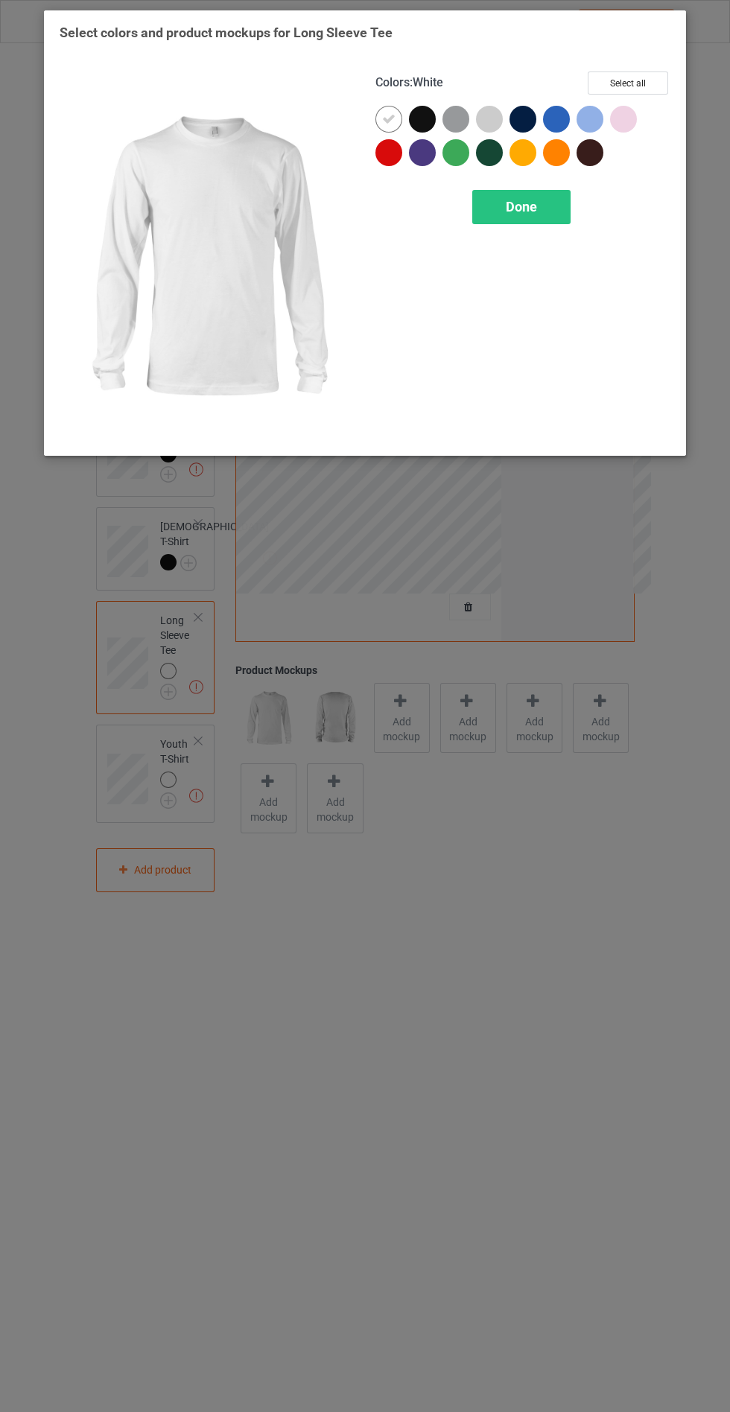
click at [424, 121] on div at bounding box center [422, 119] width 27 height 27
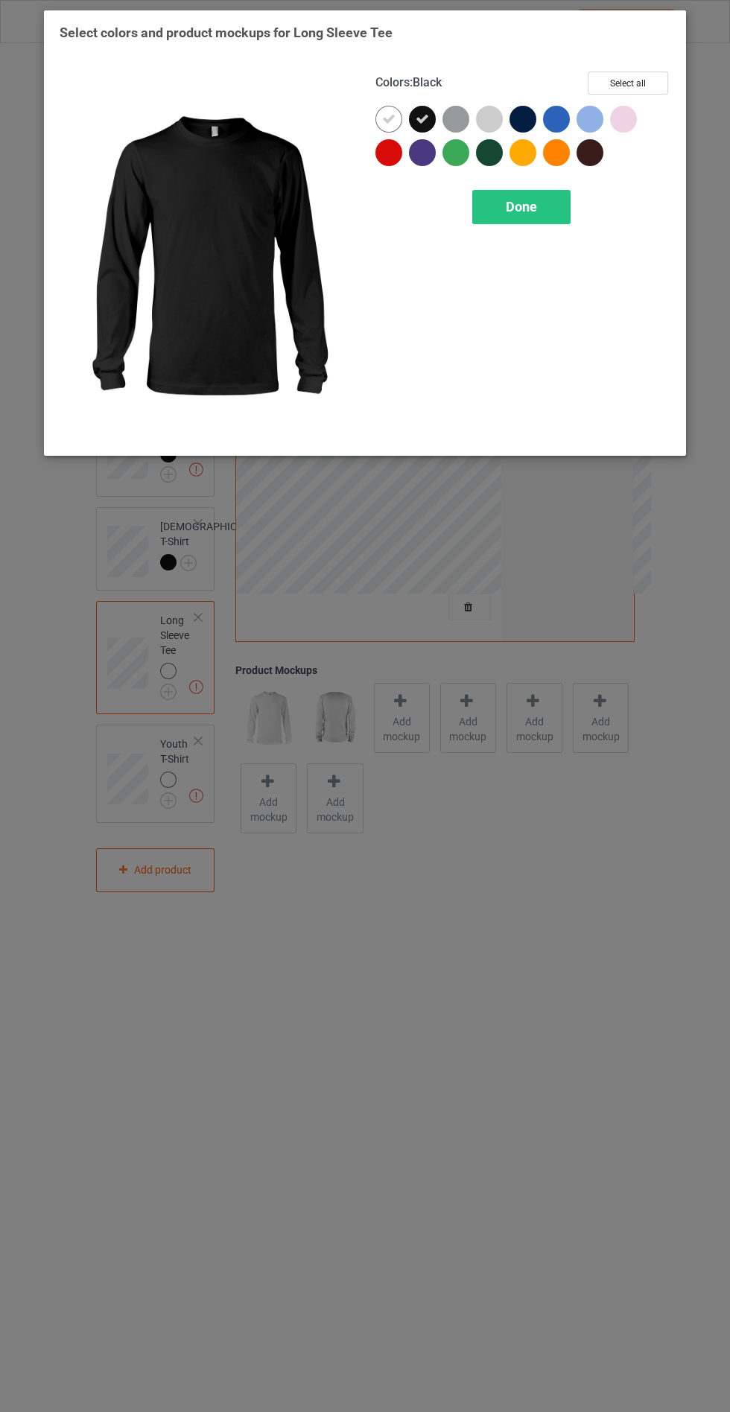
click at [388, 118] on icon at bounding box center [388, 118] width 13 height 13
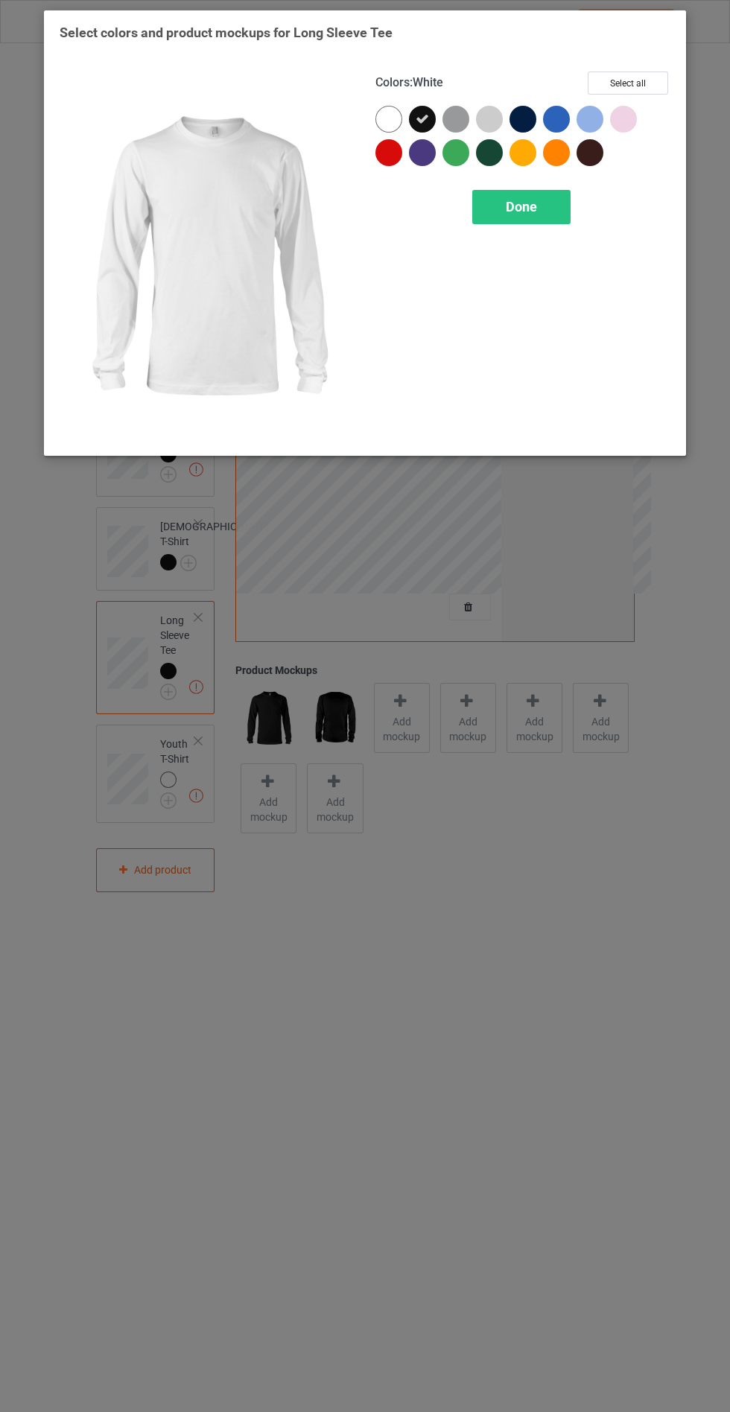
click at [543, 216] on div "Done" at bounding box center [521, 207] width 98 height 34
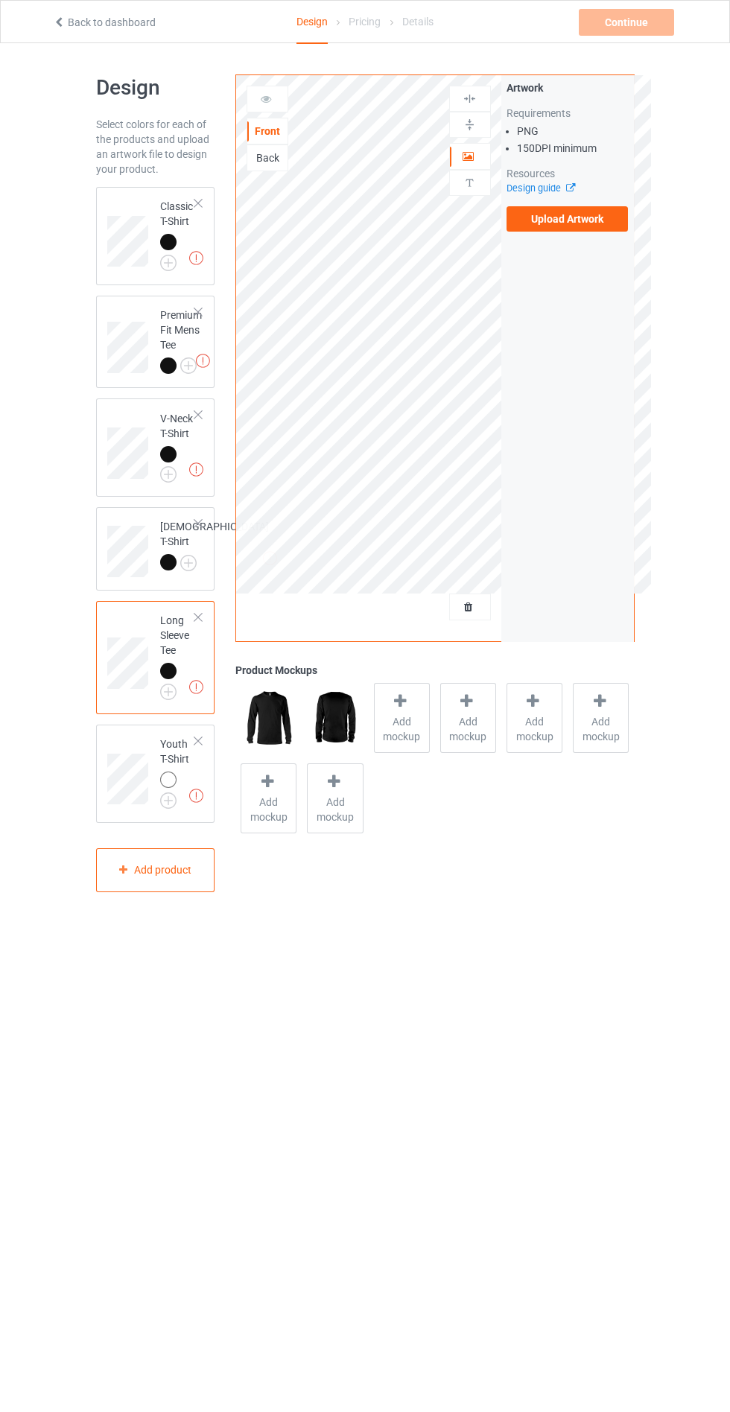
click at [0, 0] on img at bounding box center [0, 0] width 0 height 0
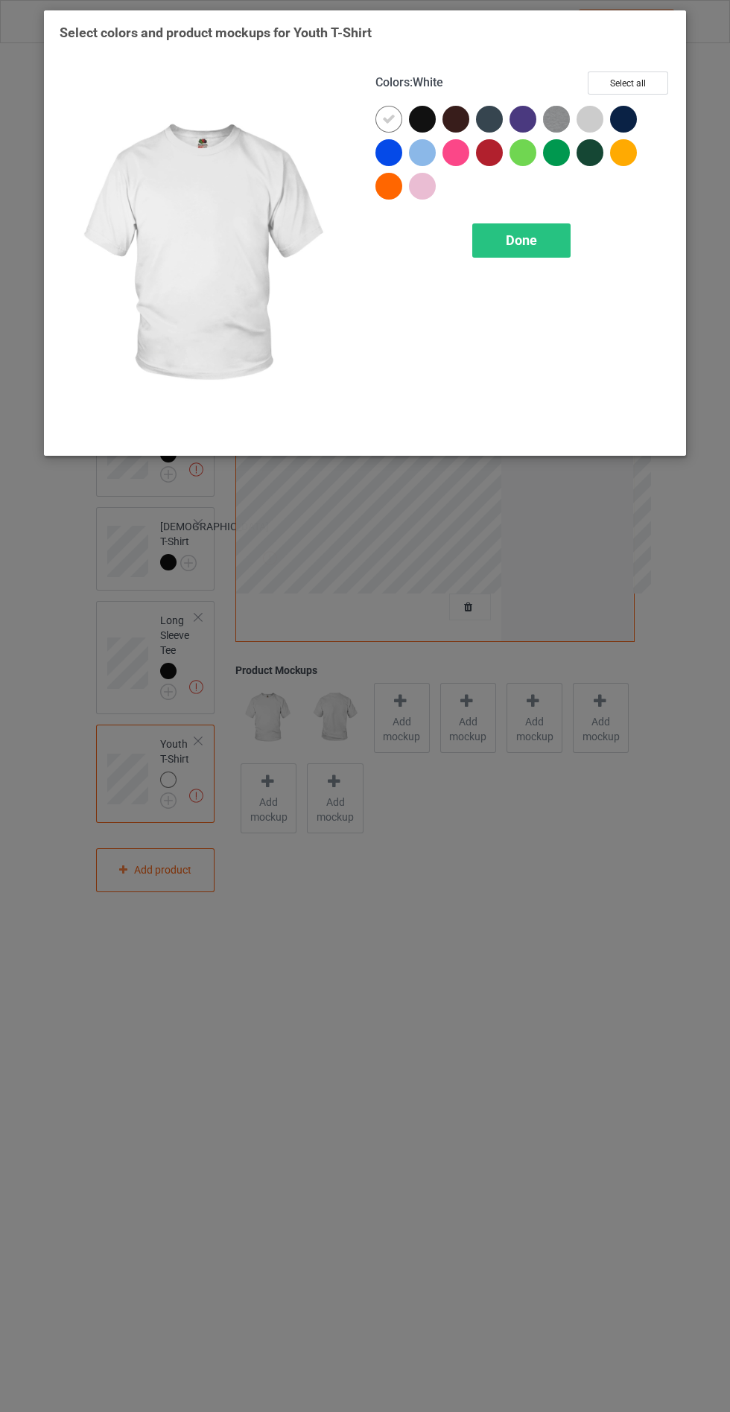
click at [425, 126] on div at bounding box center [422, 119] width 27 height 27
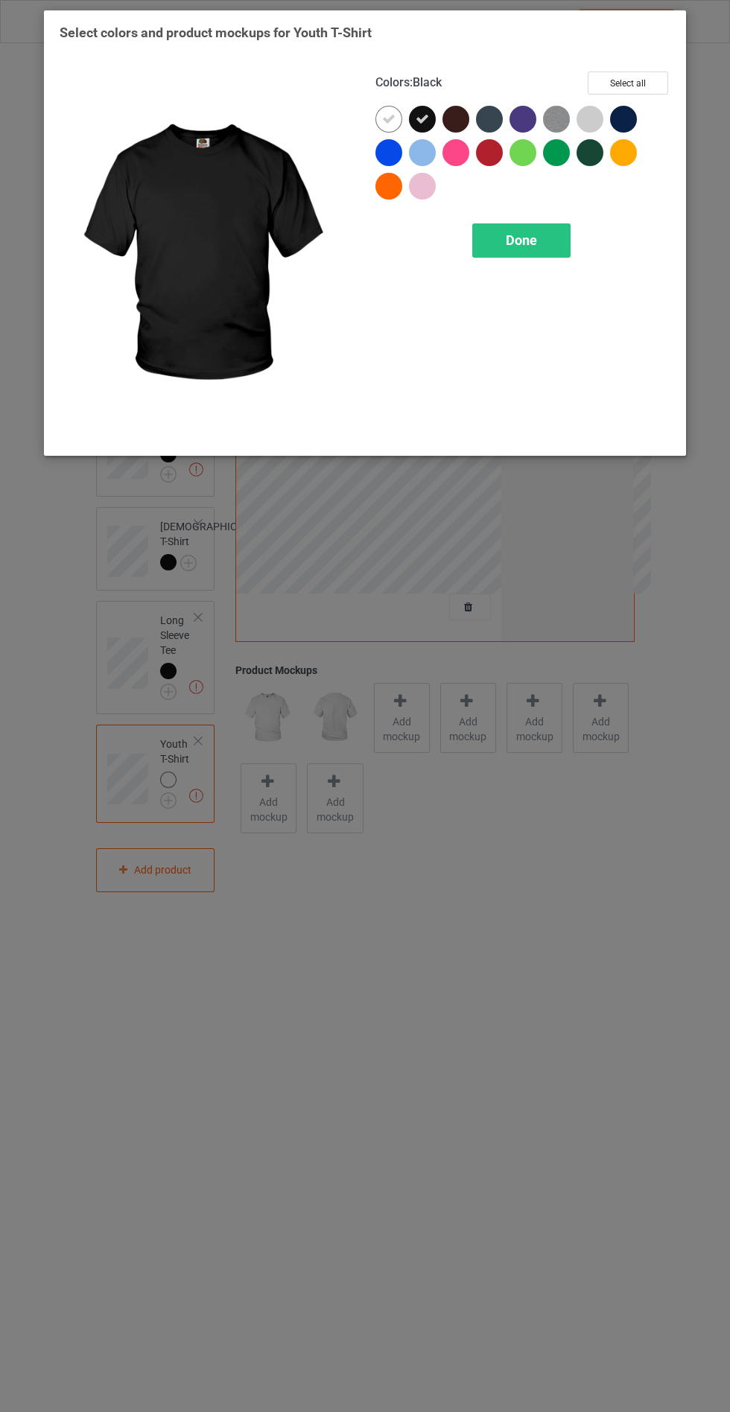
click at [385, 118] on icon at bounding box center [388, 118] width 13 height 13
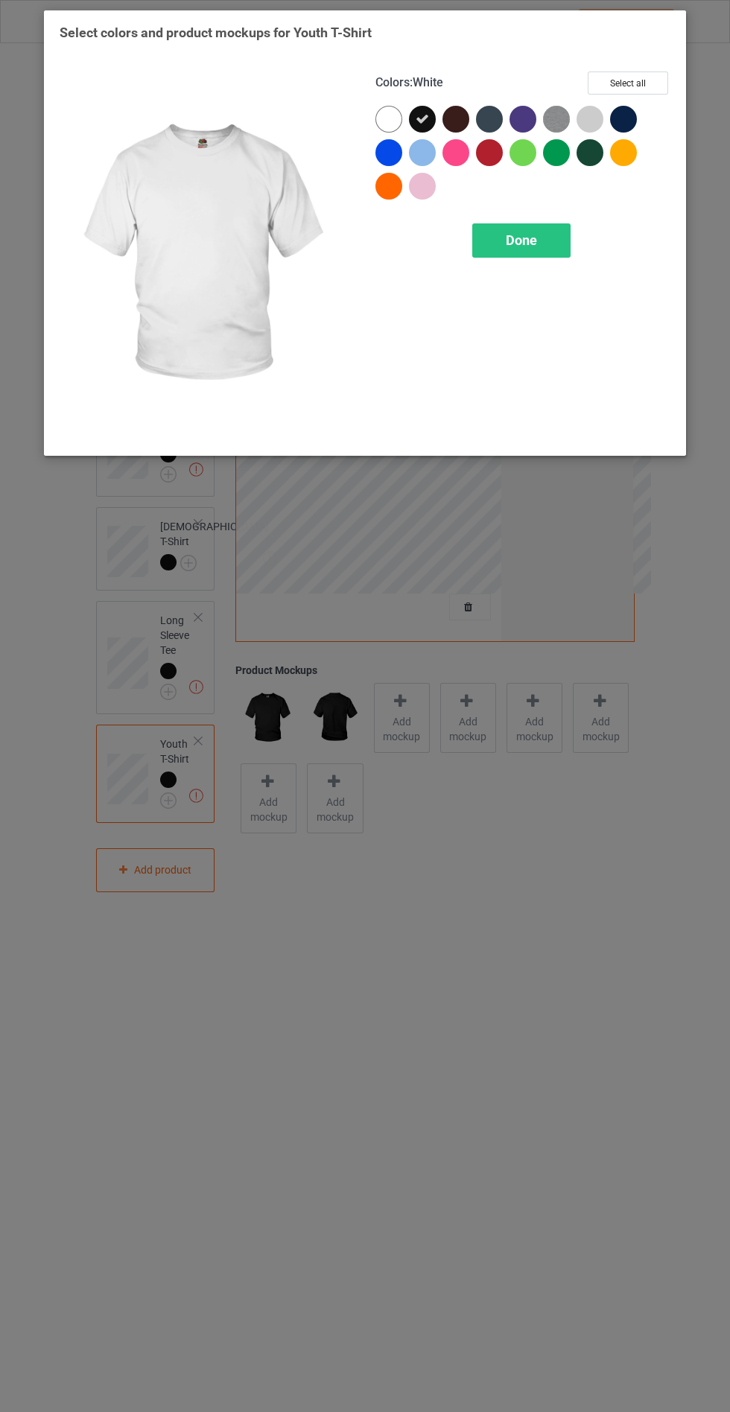
click at [533, 246] on span "Done" at bounding box center [521, 240] width 31 height 16
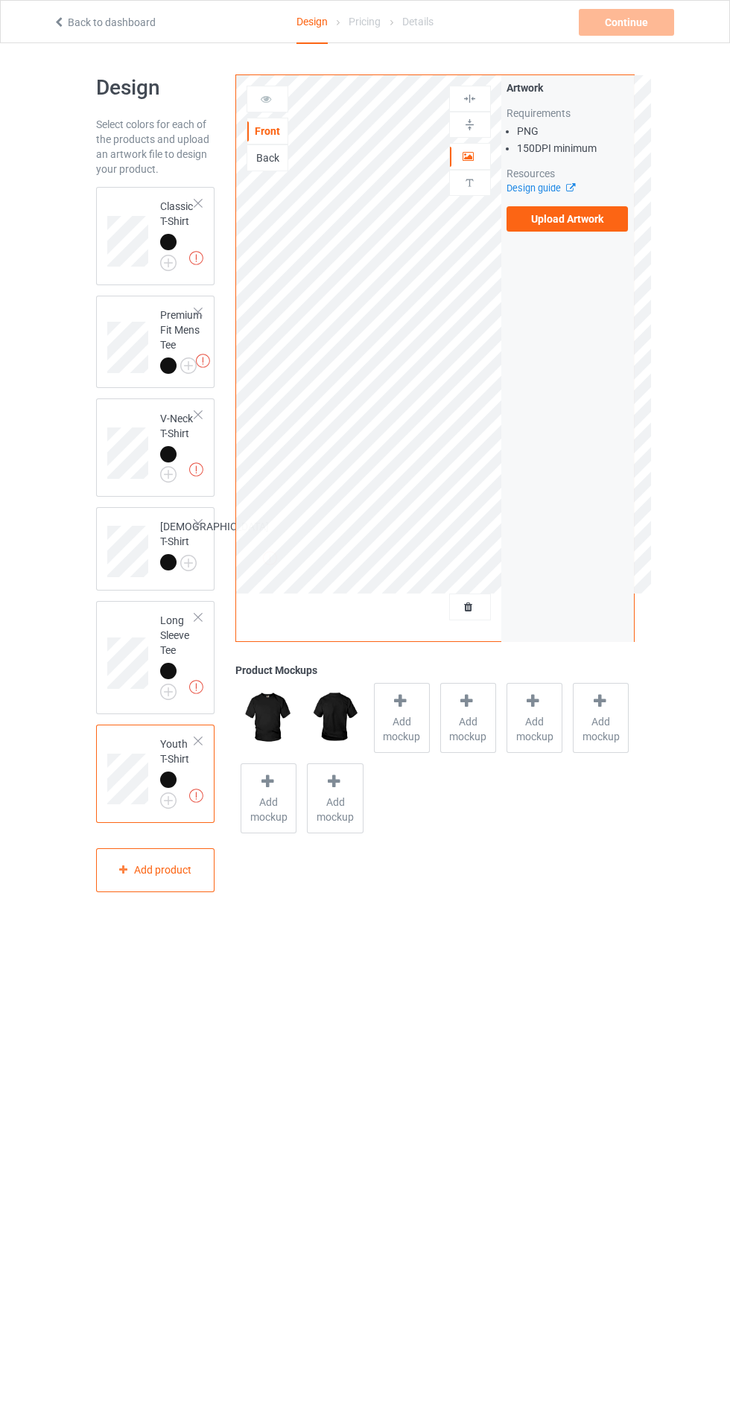
click at [589, 220] on label "Upload Artwork" at bounding box center [567, 218] width 122 height 25
click at [0, 0] on input "Upload Artwork" at bounding box center [0, 0] width 0 height 0
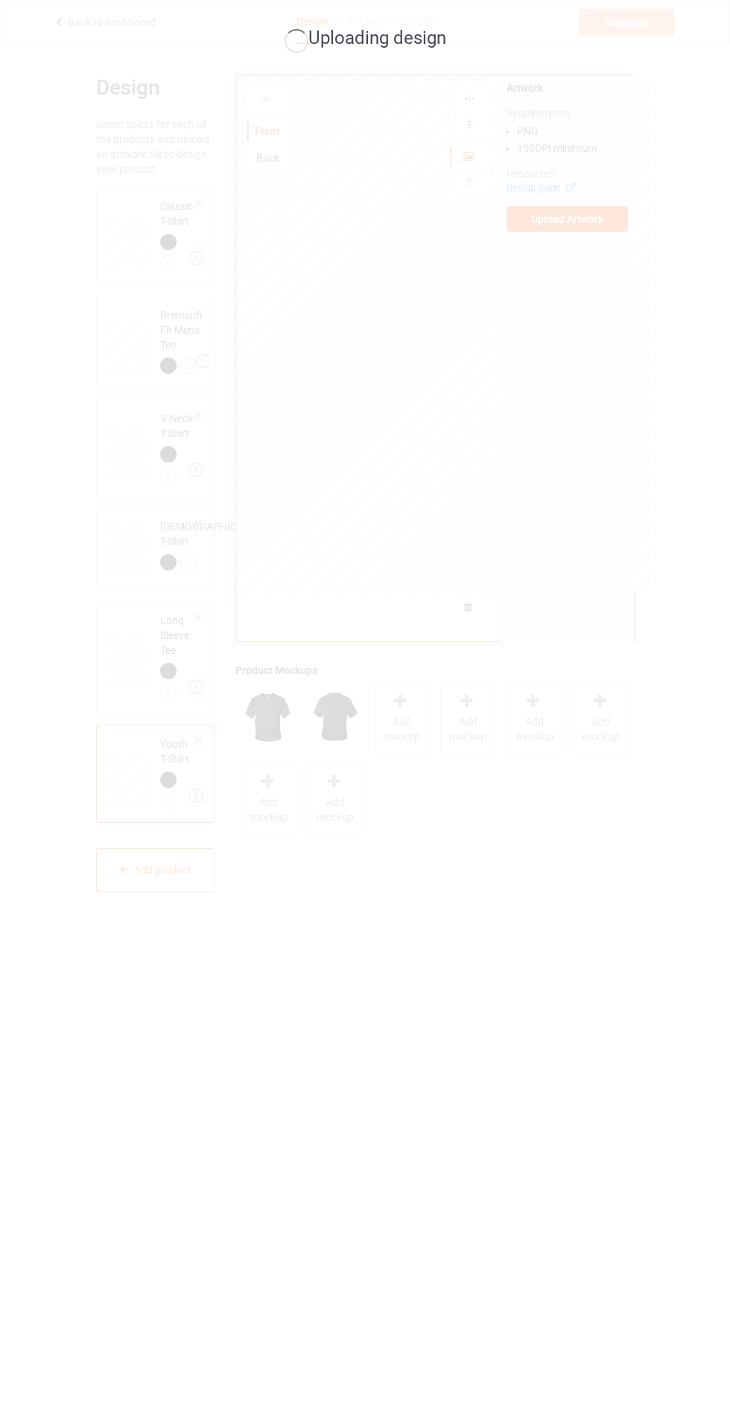
click at [135, 237] on div "Uploading design" at bounding box center [365, 706] width 730 height 1412
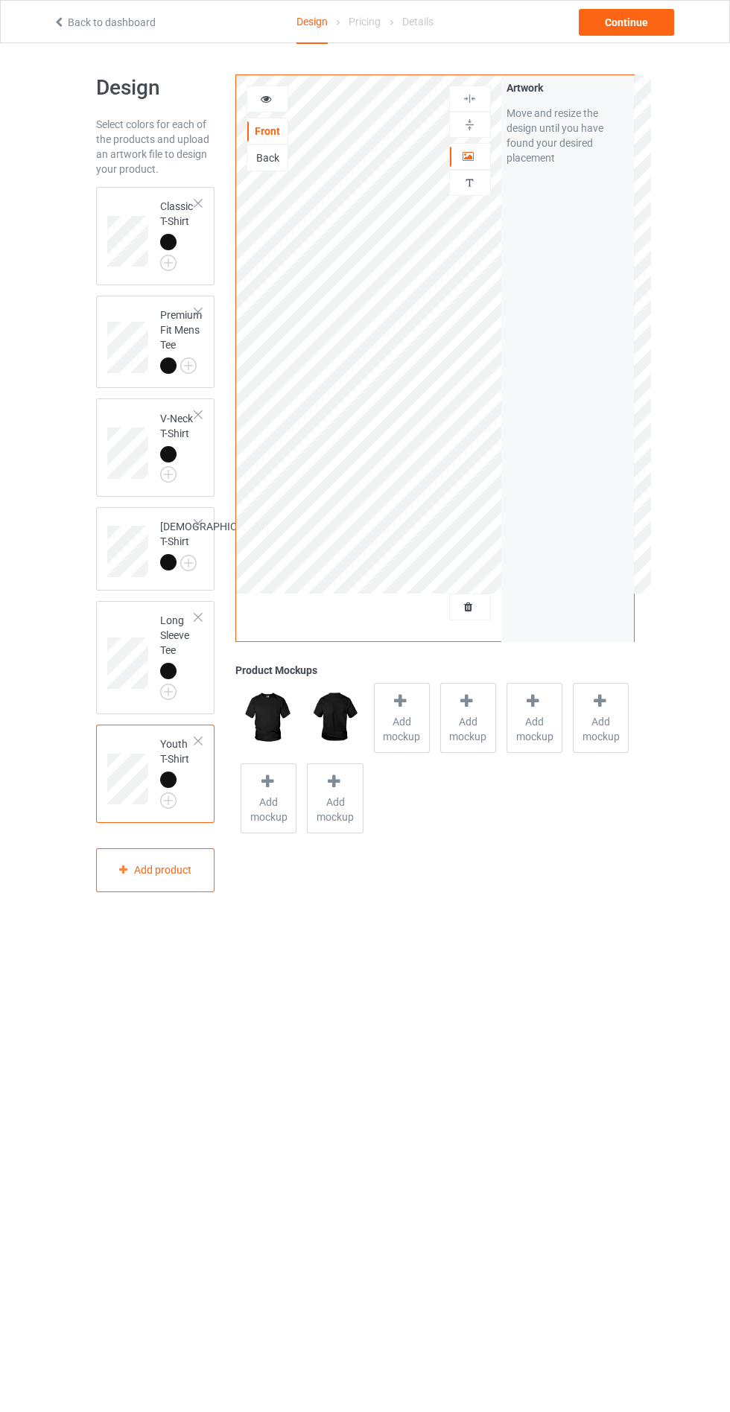
click at [401, 721] on span "Add mockup" at bounding box center [402, 729] width 54 height 30
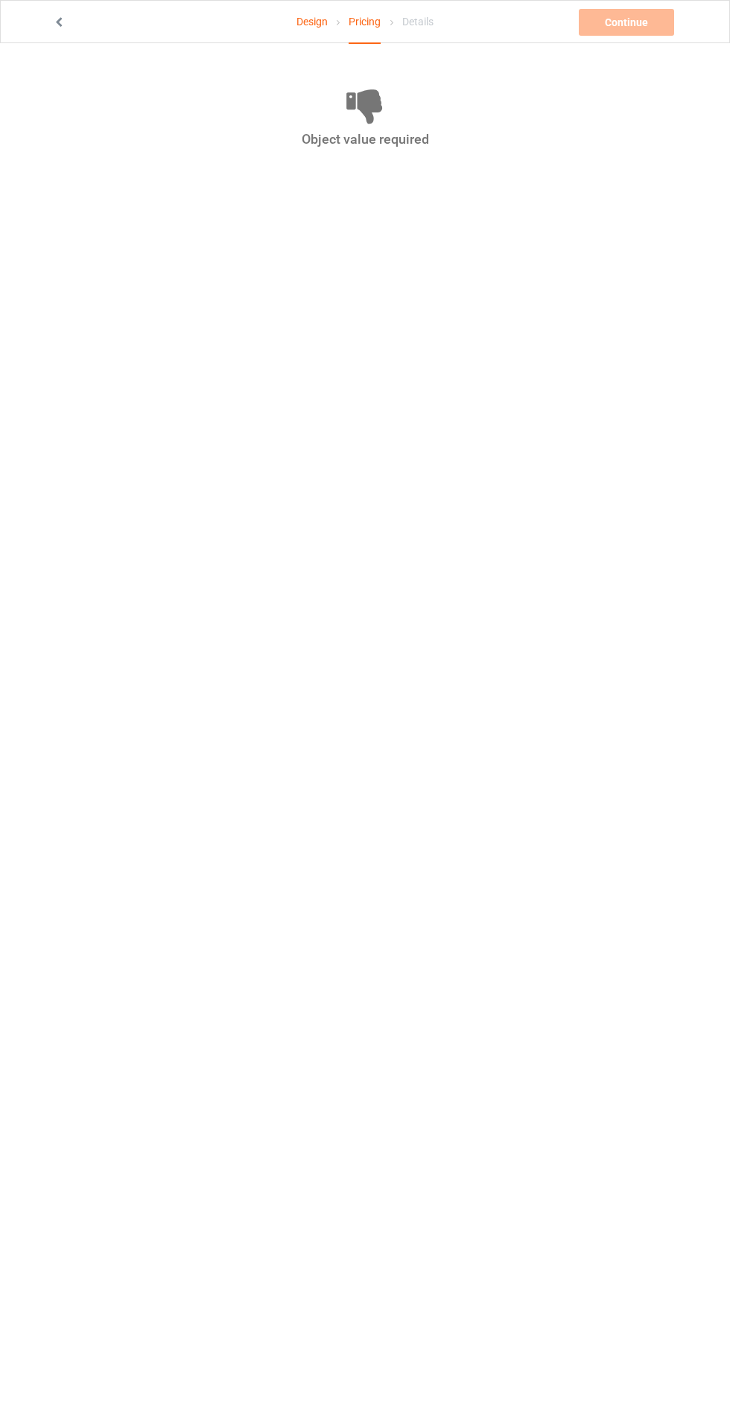
click at [298, 21] on link "Design" at bounding box center [311, 22] width 31 height 42
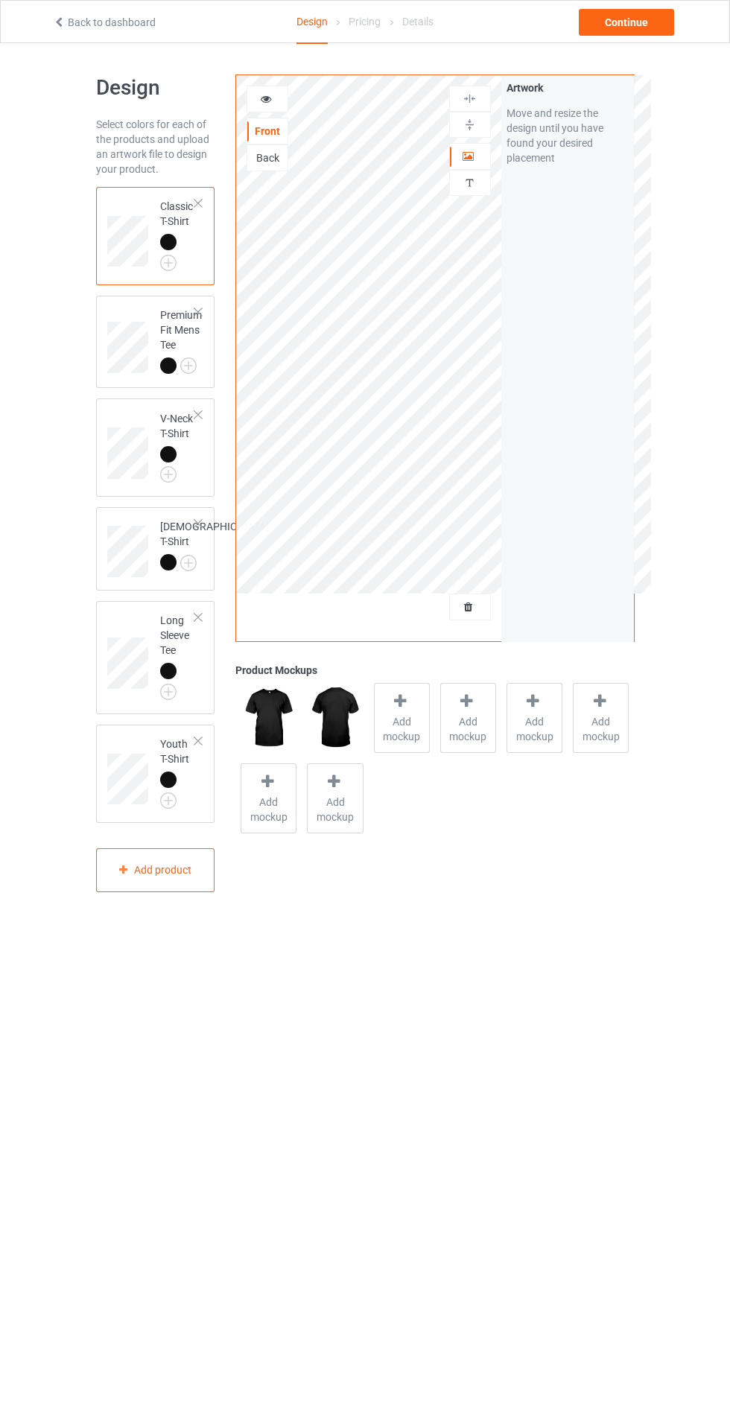
click at [401, 721] on span "Add mockup" at bounding box center [402, 729] width 54 height 30
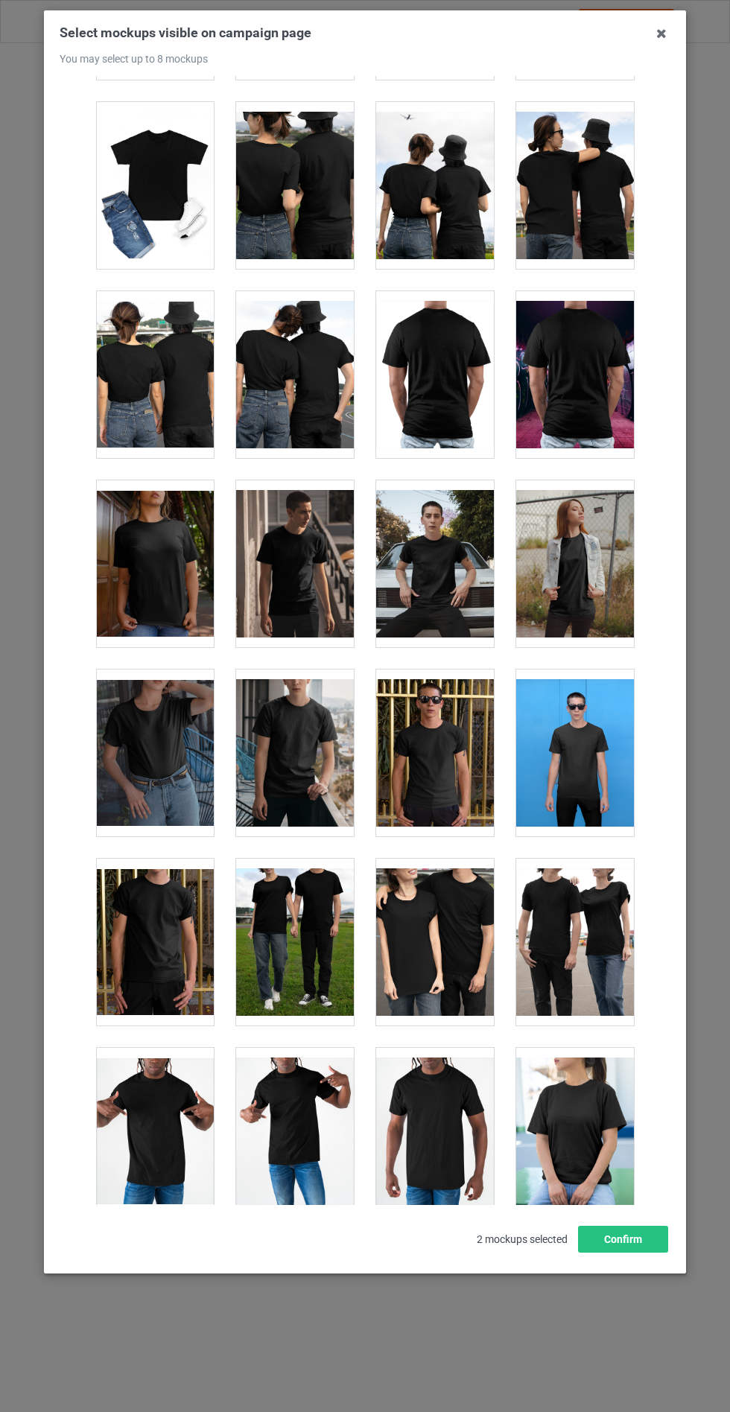
scroll to position [7176, 0]
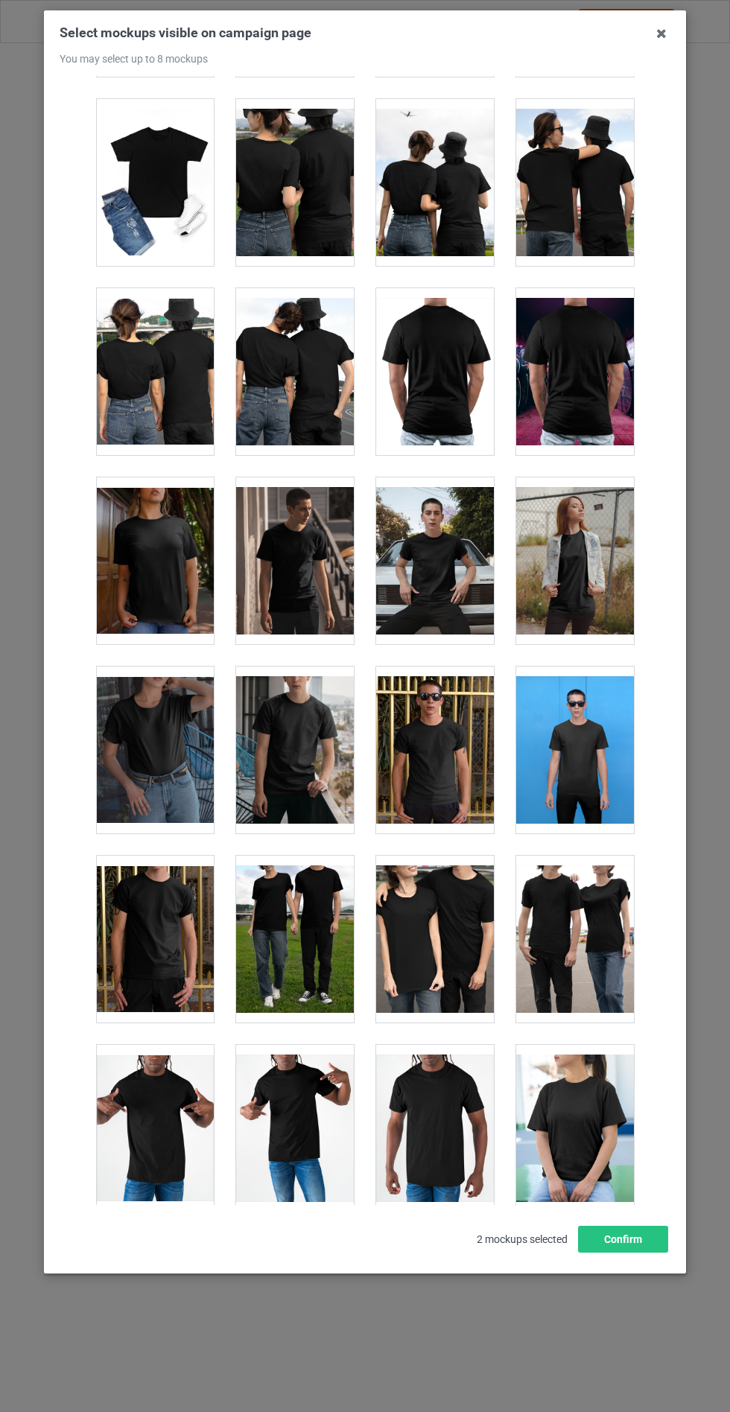
click at [584, 971] on div at bounding box center [575, 939] width 118 height 167
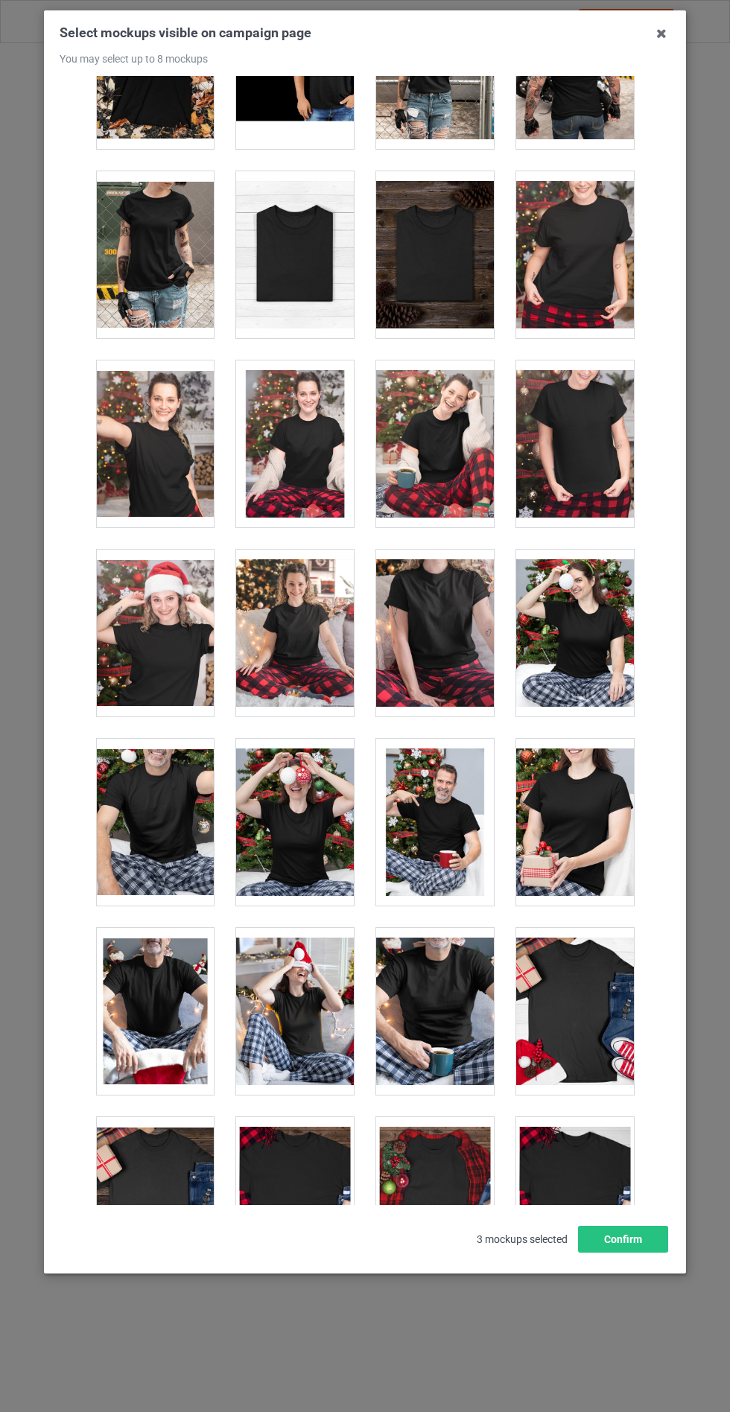
scroll to position [15052, 0]
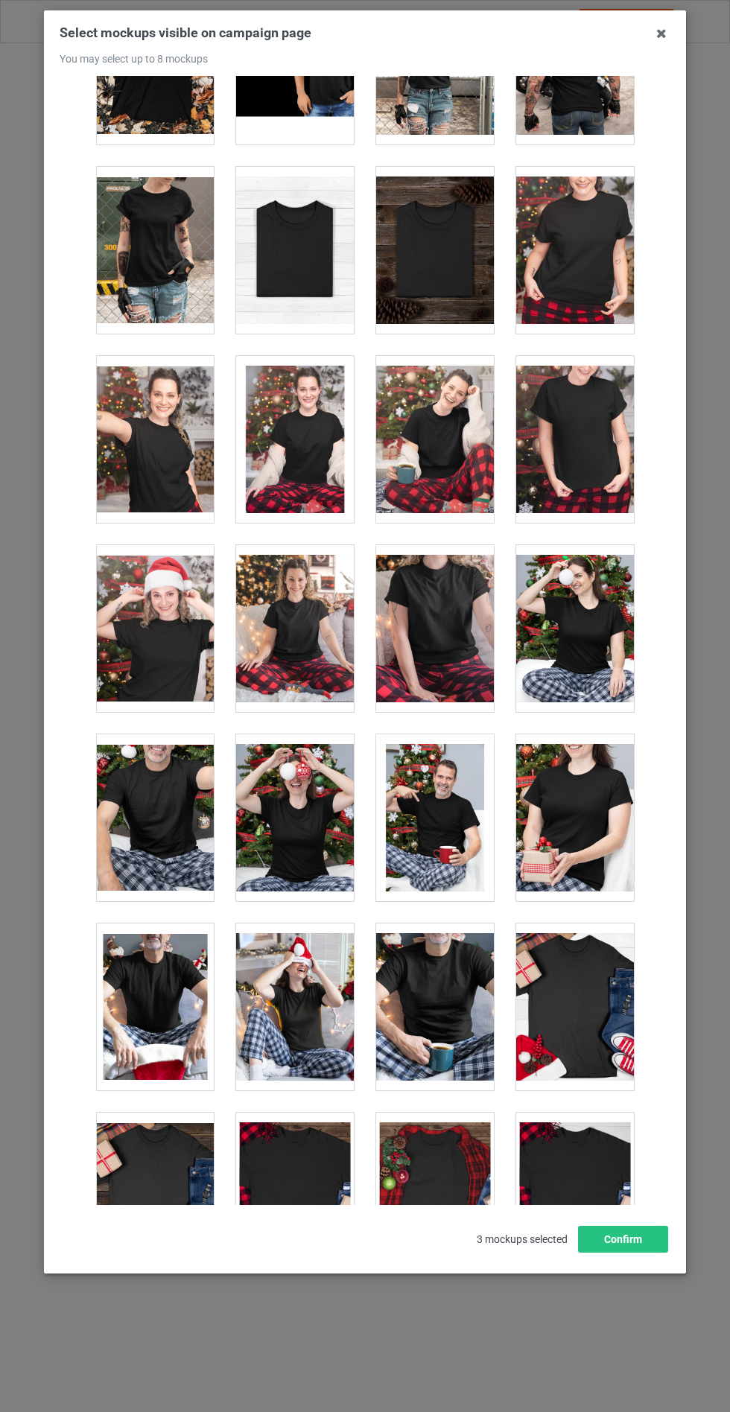
click at [156, 825] on div at bounding box center [155, 817] width 118 height 167
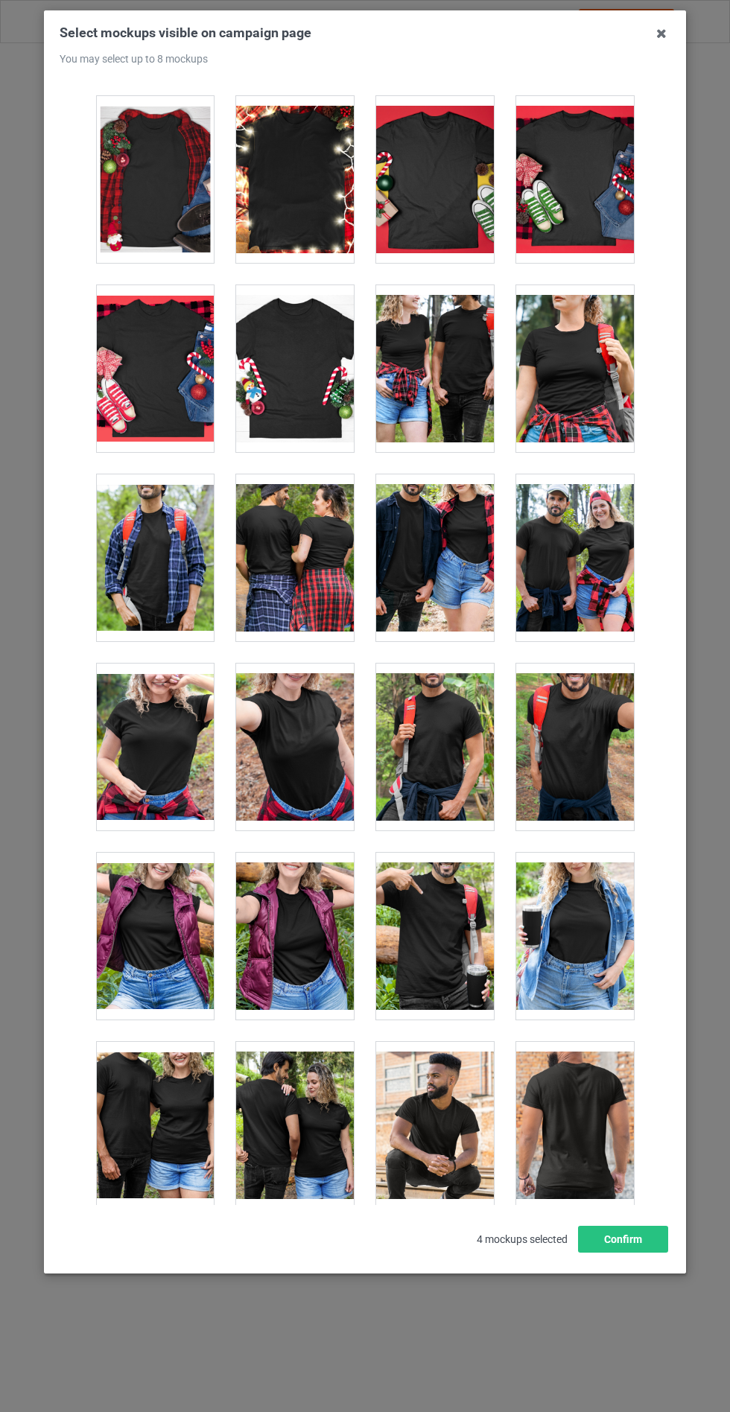
scroll to position [16265, 0]
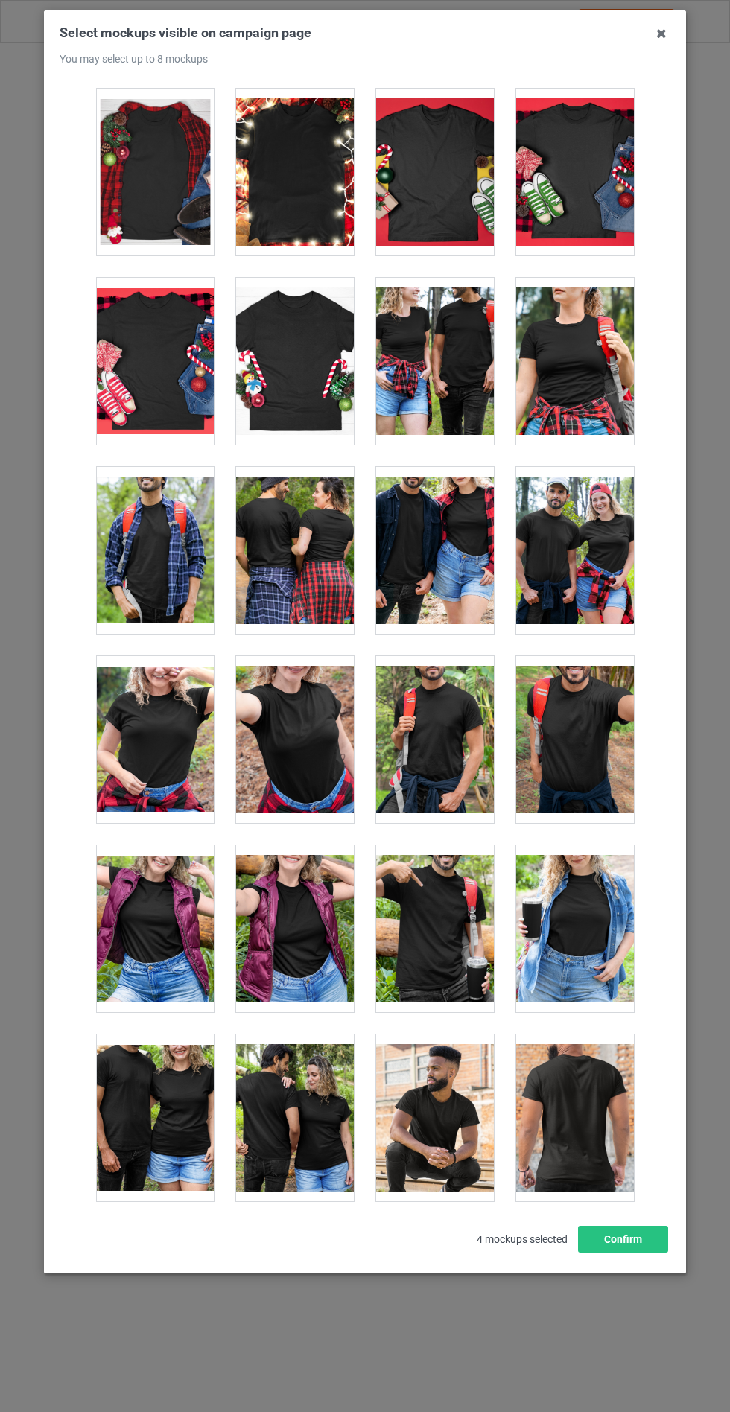
click at [150, 775] on div at bounding box center [155, 739] width 118 height 167
click at [638, 1253] on button "Confirm" at bounding box center [623, 1239] width 90 height 27
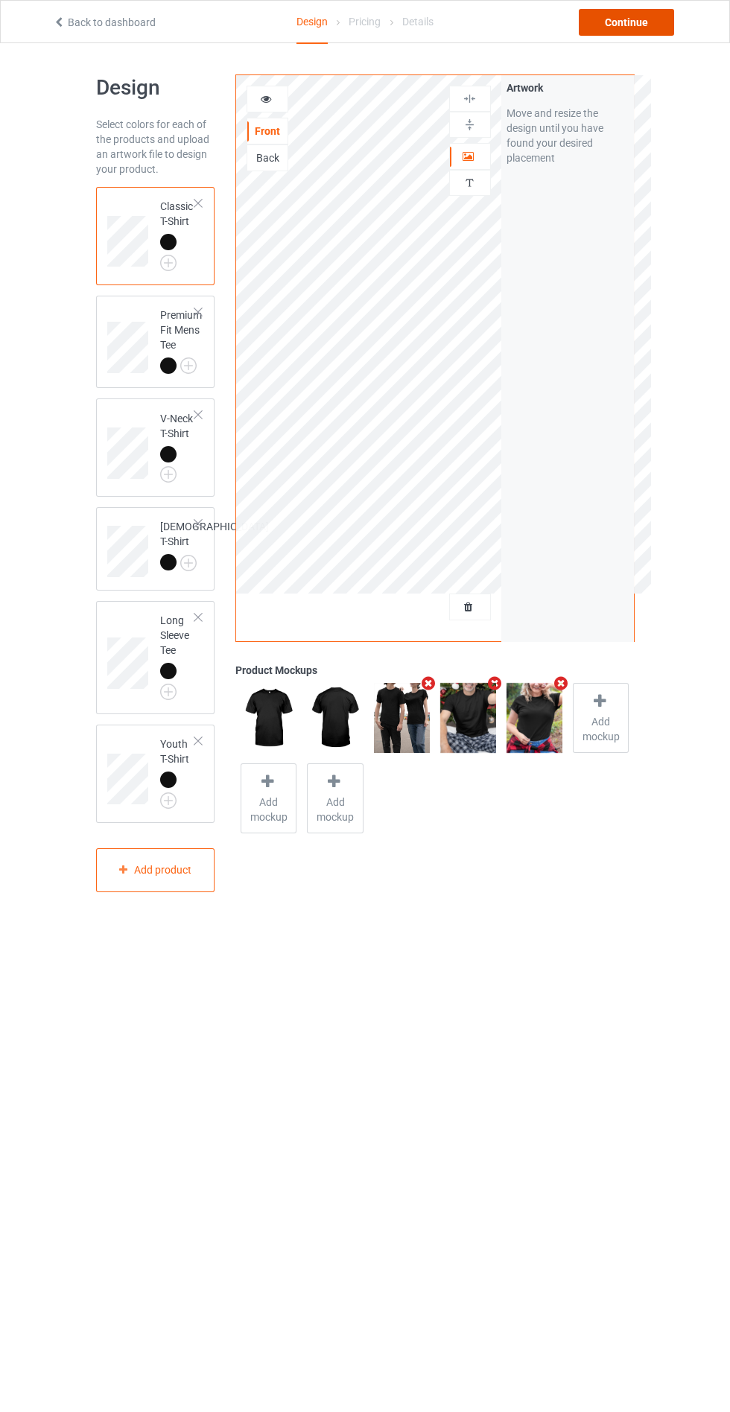
click at [632, 31] on div "Continue" at bounding box center [626, 22] width 95 height 27
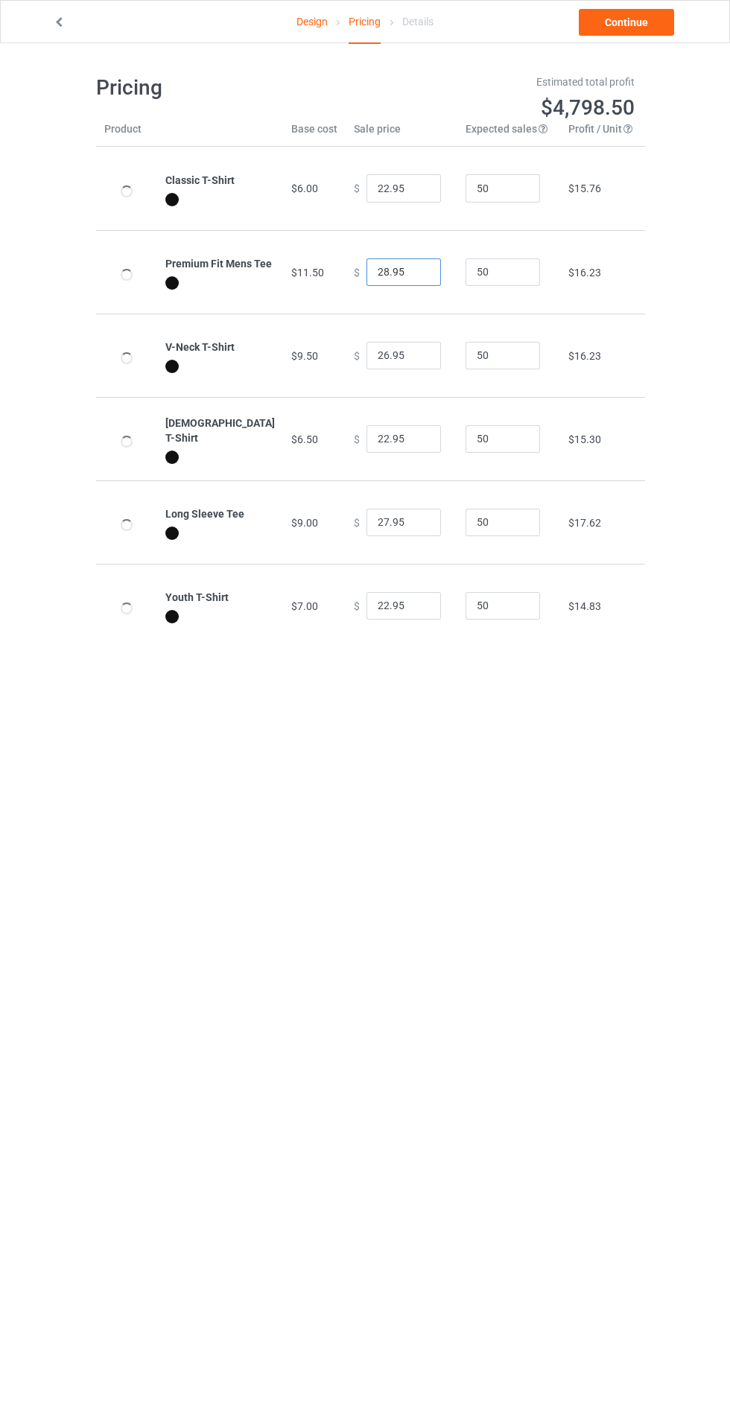
click at [366, 272] on input "28.95" at bounding box center [403, 272] width 74 height 28
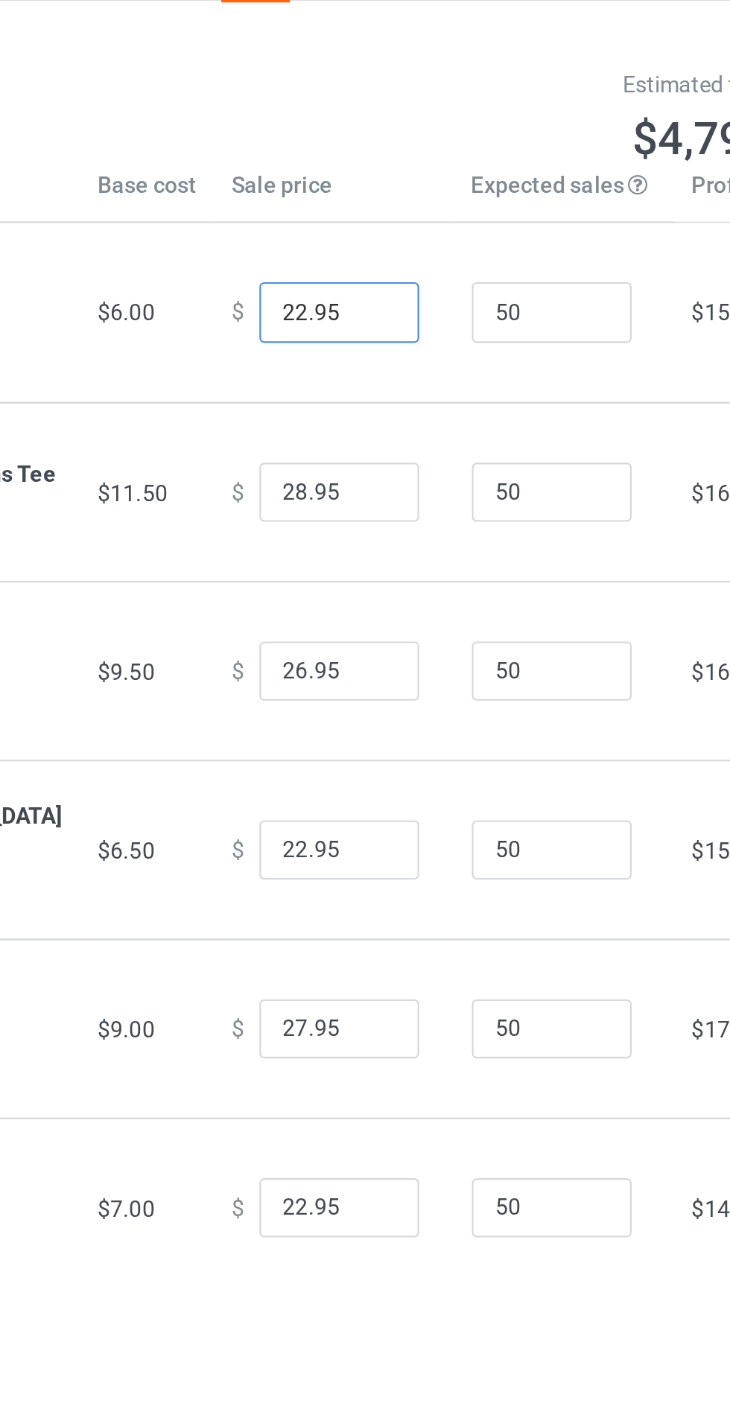
click at [418, 177] on input "22.95" at bounding box center [403, 188] width 74 height 28
click at [368, 190] on input "22.95" at bounding box center [403, 188] width 74 height 28
type input "20.95"
click at [372, 267] on input "28.95" at bounding box center [403, 272] width 74 height 28
click at [371, 267] on input "28.95" at bounding box center [403, 272] width 74 height 28
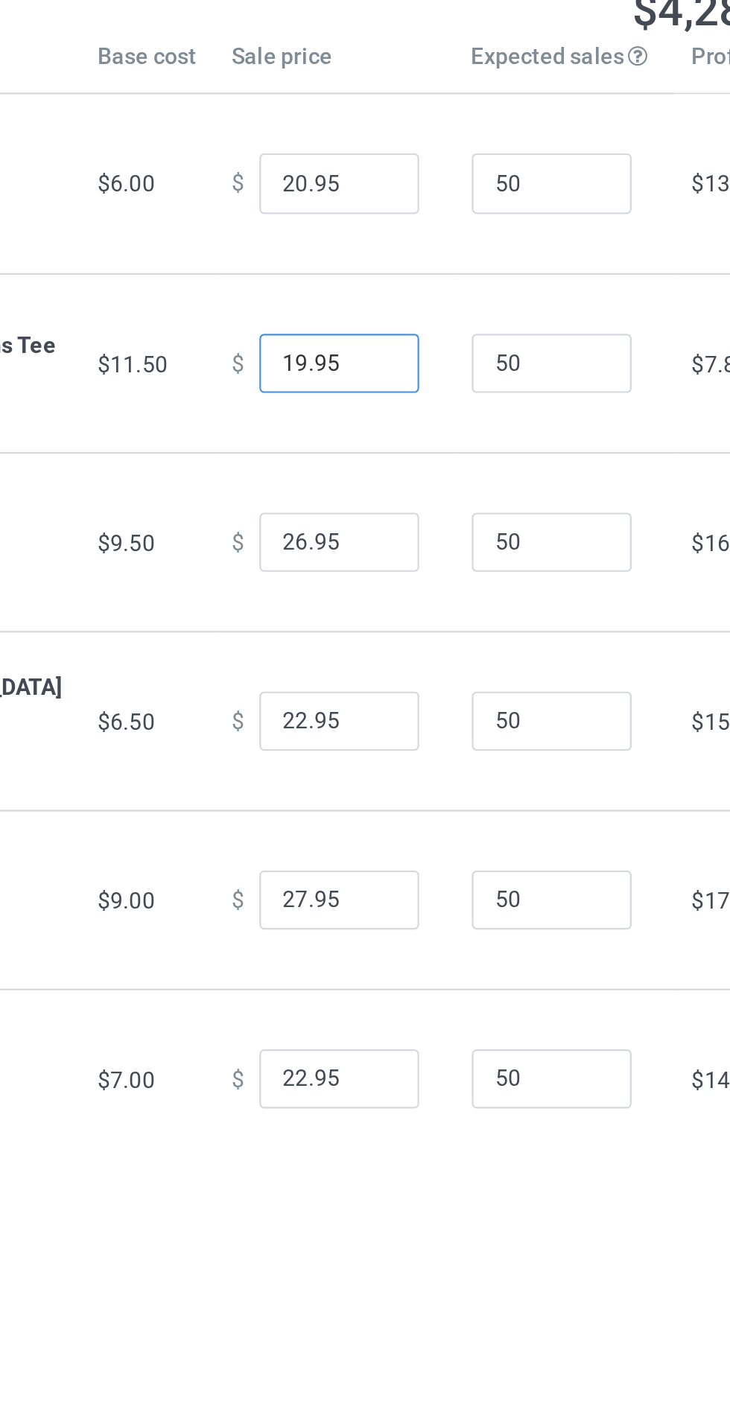
type input "19.95"
click at [377, 354] on input "26.95" at bounding box center [403, 356] width 74 height 28
click at [371, 352] on input "26.95" at bounding box center [403, 356] width 74 height 28
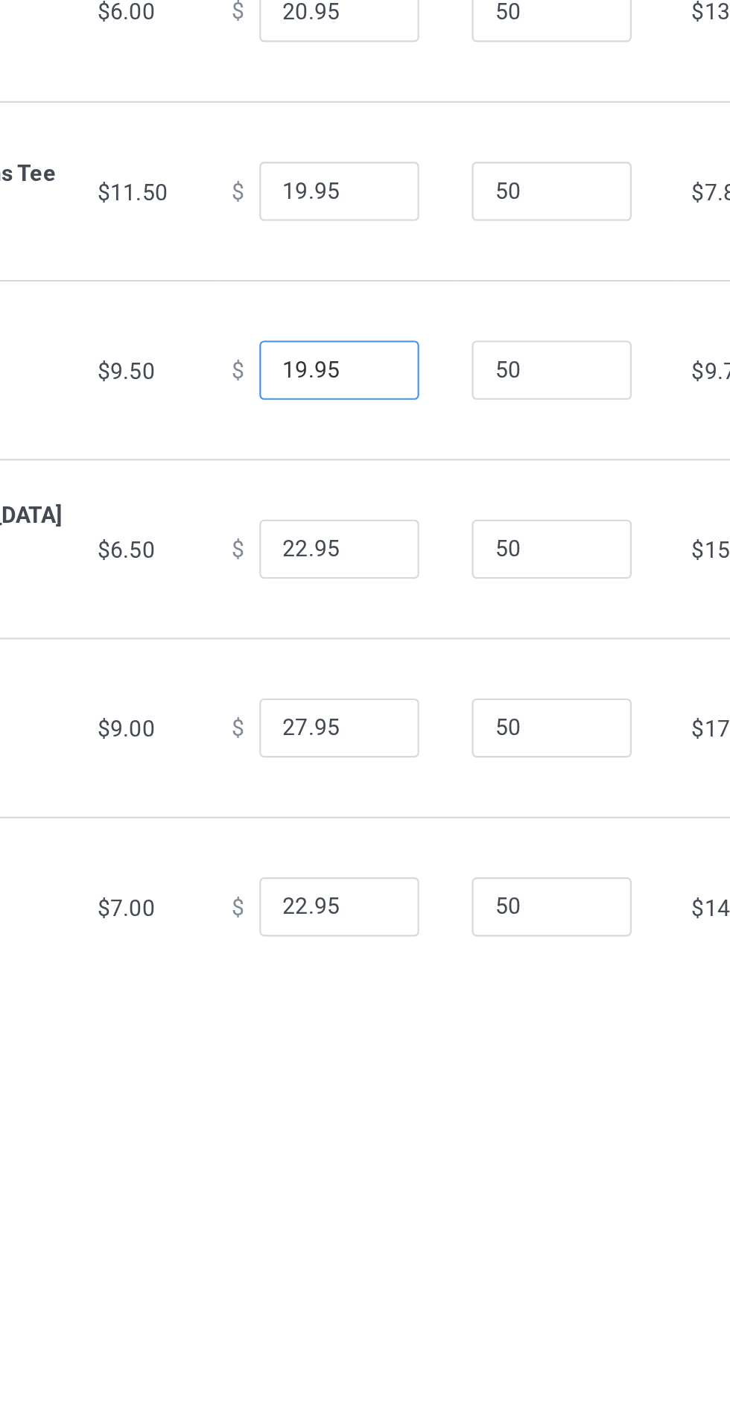
type input "19.95"
click at [366, 443] on input "22.95" at bounding box center [403, 439] width 74 height 28
click at [366, 438] on input "22.95" at bounding box center [403, 439] width 74 height 28
click at [372, 436] on input "22.95" at bounding box center [403, 439] width 74 height 28
click at [369, 442] on input "22.95" at bounding box center [403, 439] width 74 height 28
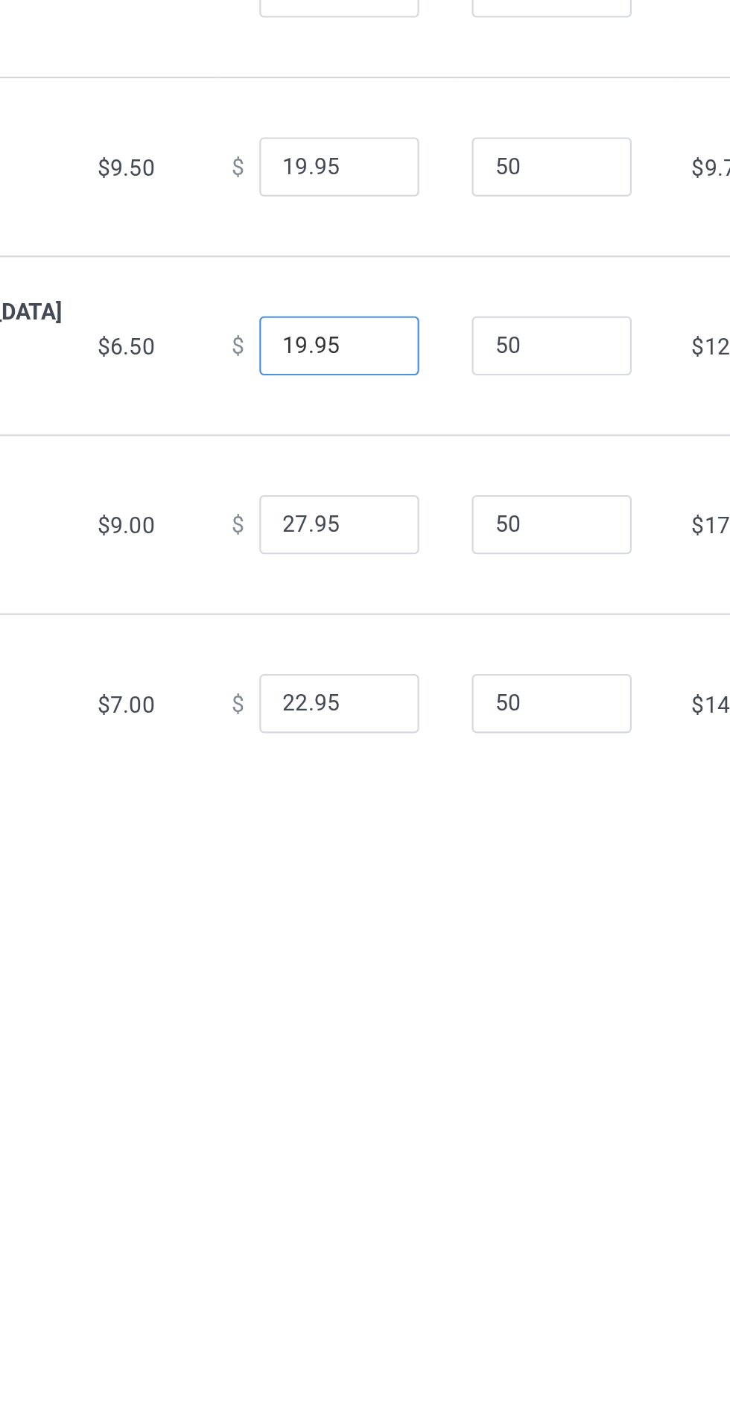
type input "19.95"
click at [367, 526] on input "27.95" at bounding box center [403, 523] width 74 height 28
click at [375, 518] on input "27.95" at bounding box center [403, 523] width 74 height 28
click at [370, 520] on input "27.95" at bounding box center [403, 523] width 74 height 28
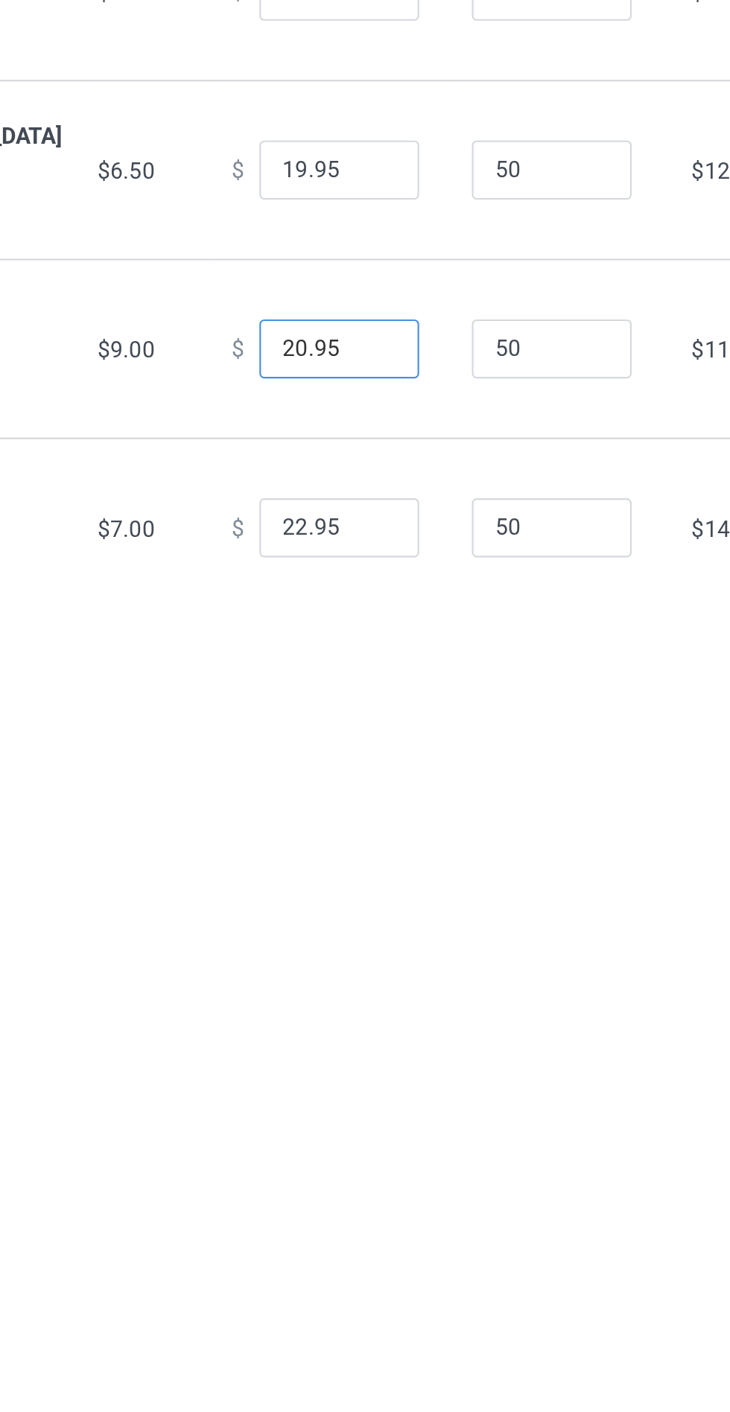
type input "20.95"
click at [379, 602] on input "22.95" at bounding box center [403, 606] width 74 height 28
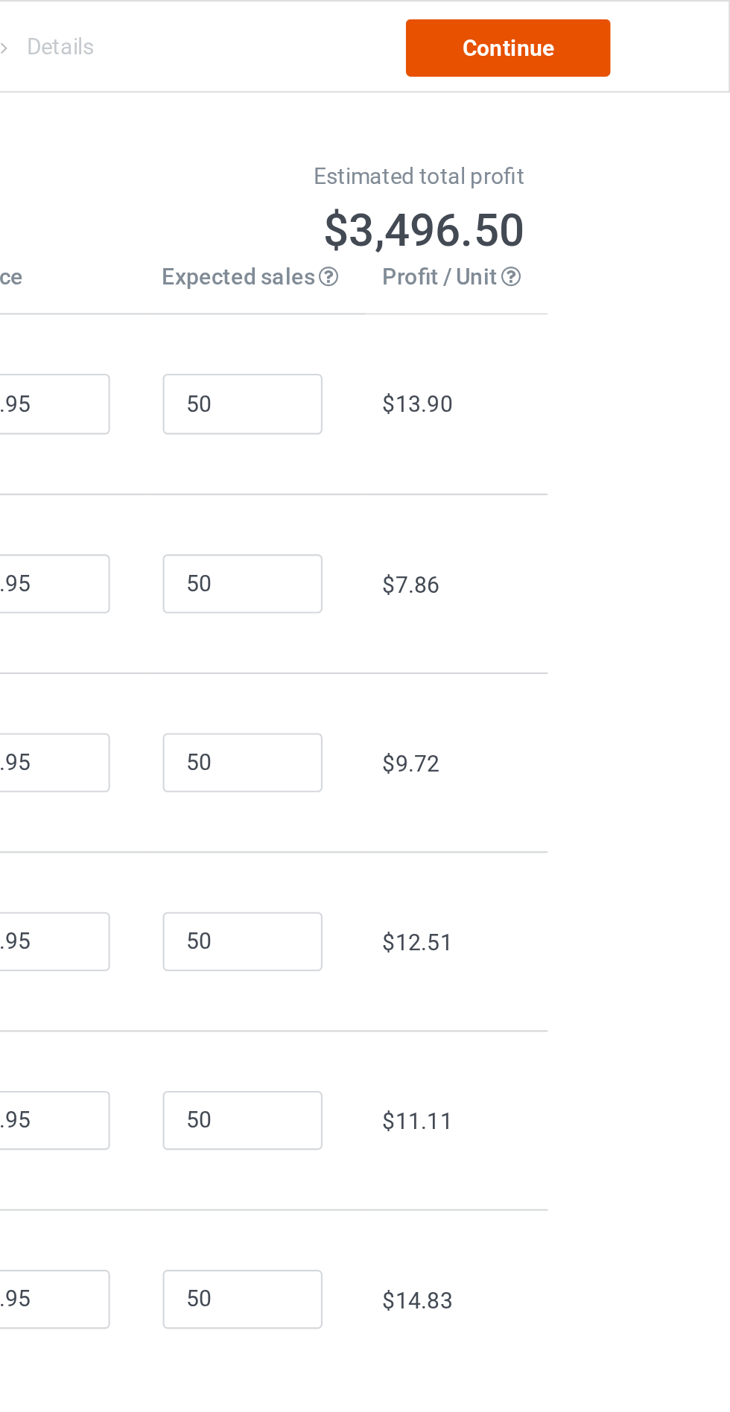
click at [653, 17] on link "Continue" at bounding box center [626, 22] width 95 height 27
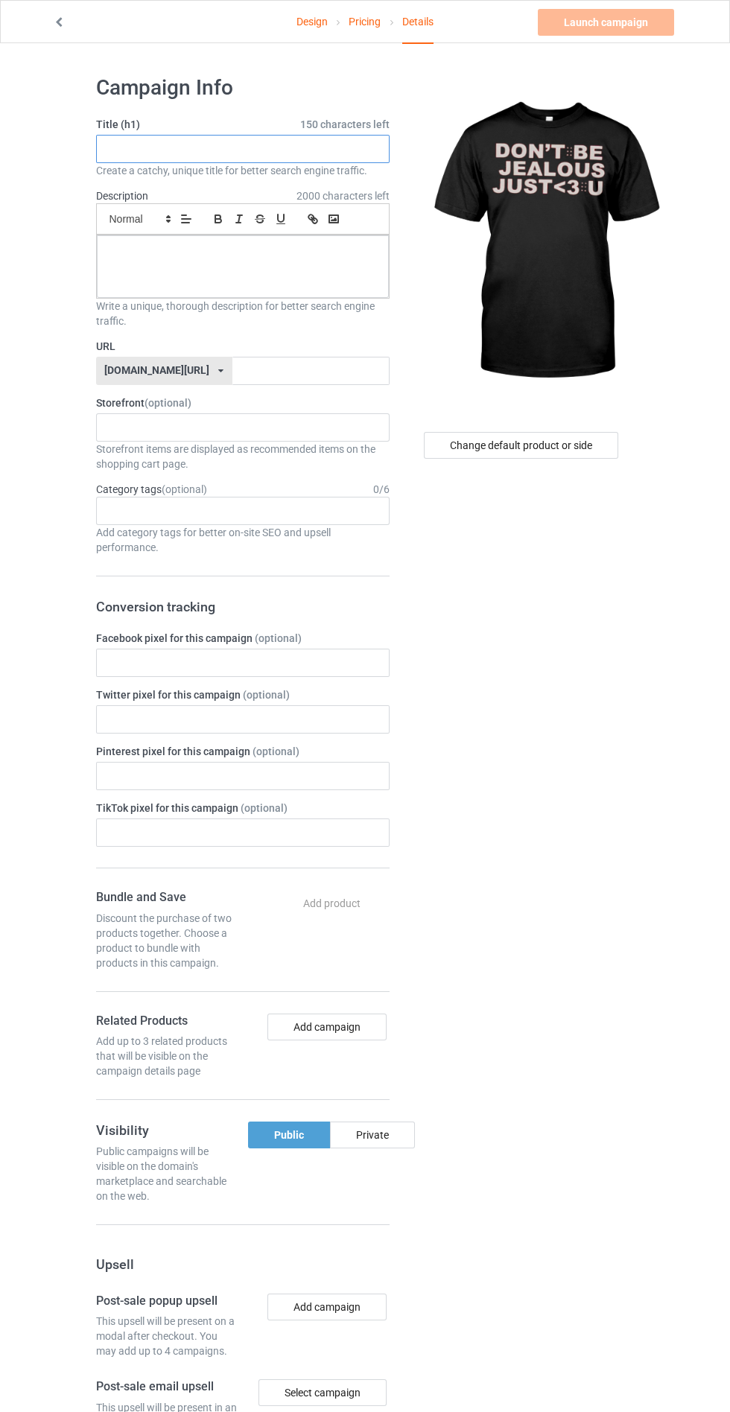
click at [182, 147] on input "text" at bounding box center [242, 149] width 293 height 28
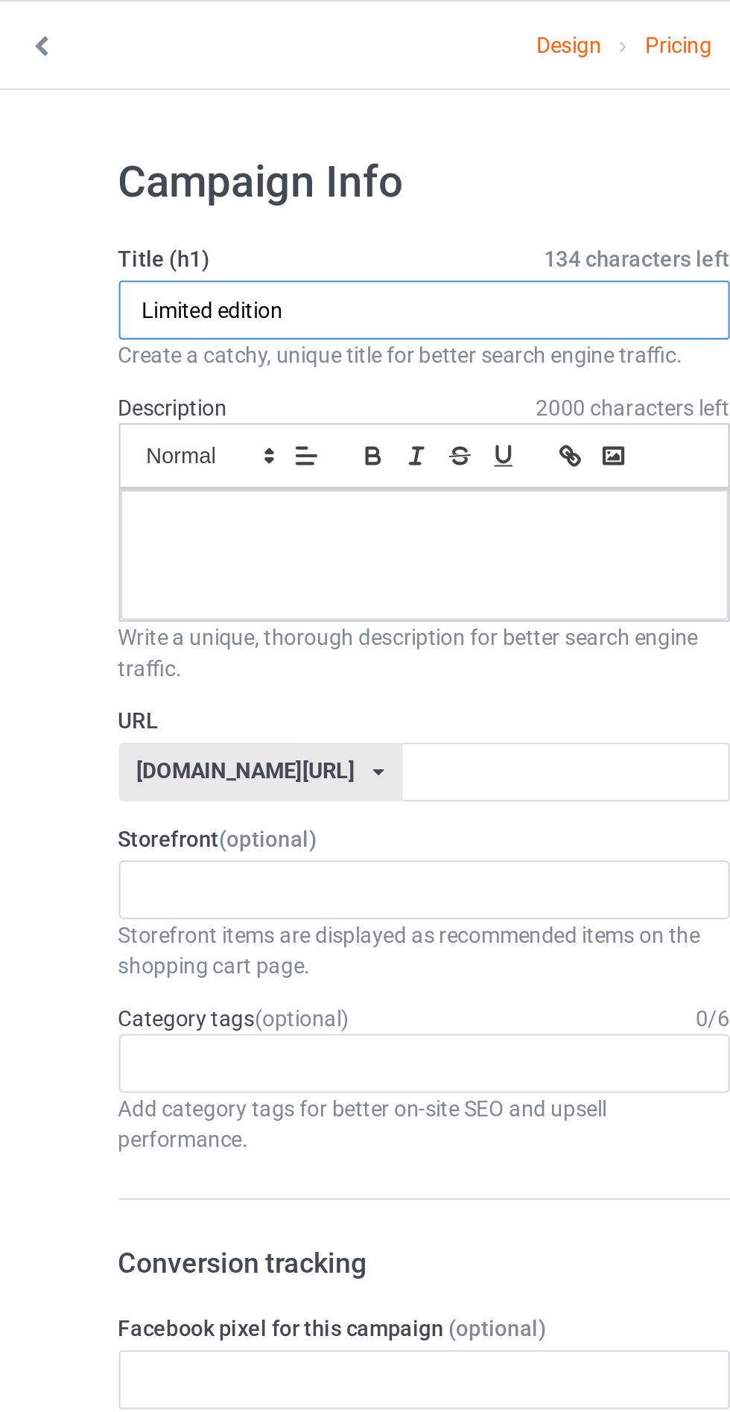
type input "Limited edition"
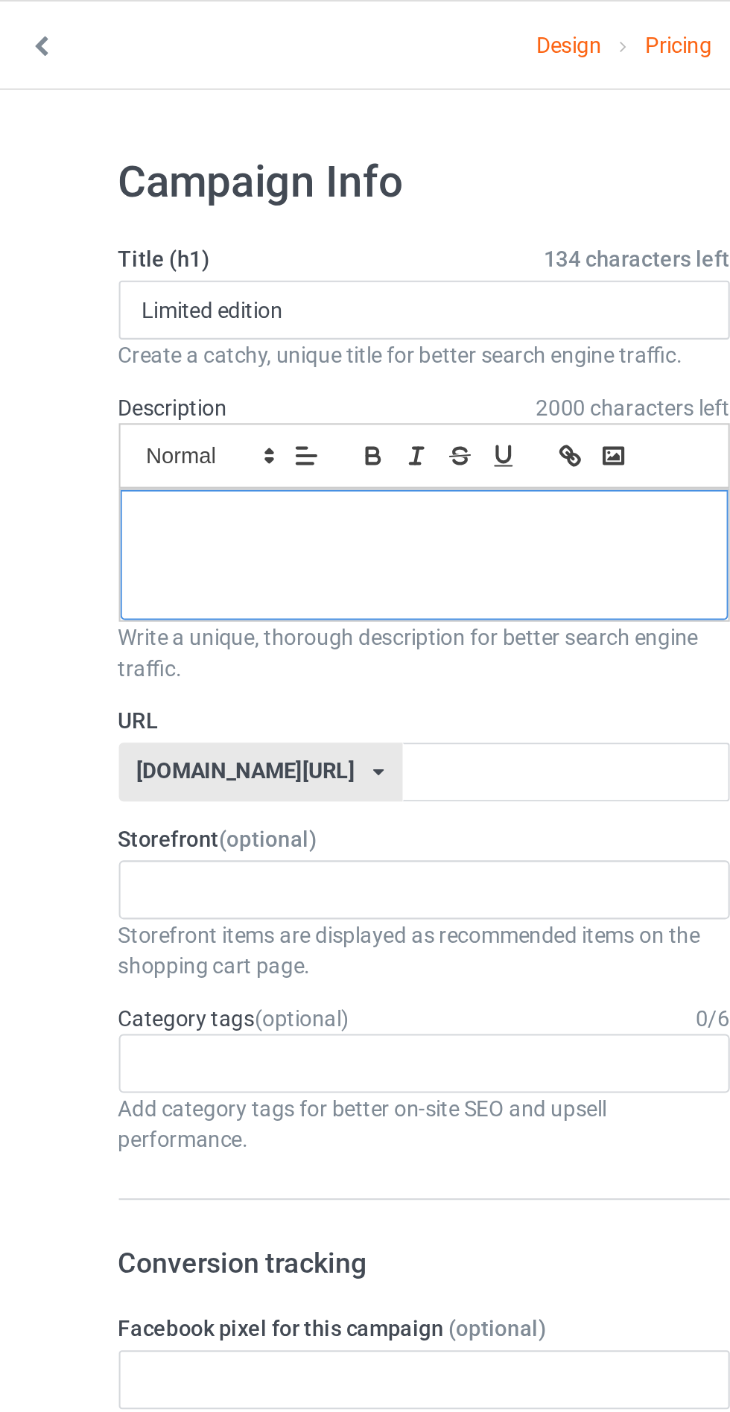
click at [261, 270] on div at bounding box center [243, 266] width 292 height 63
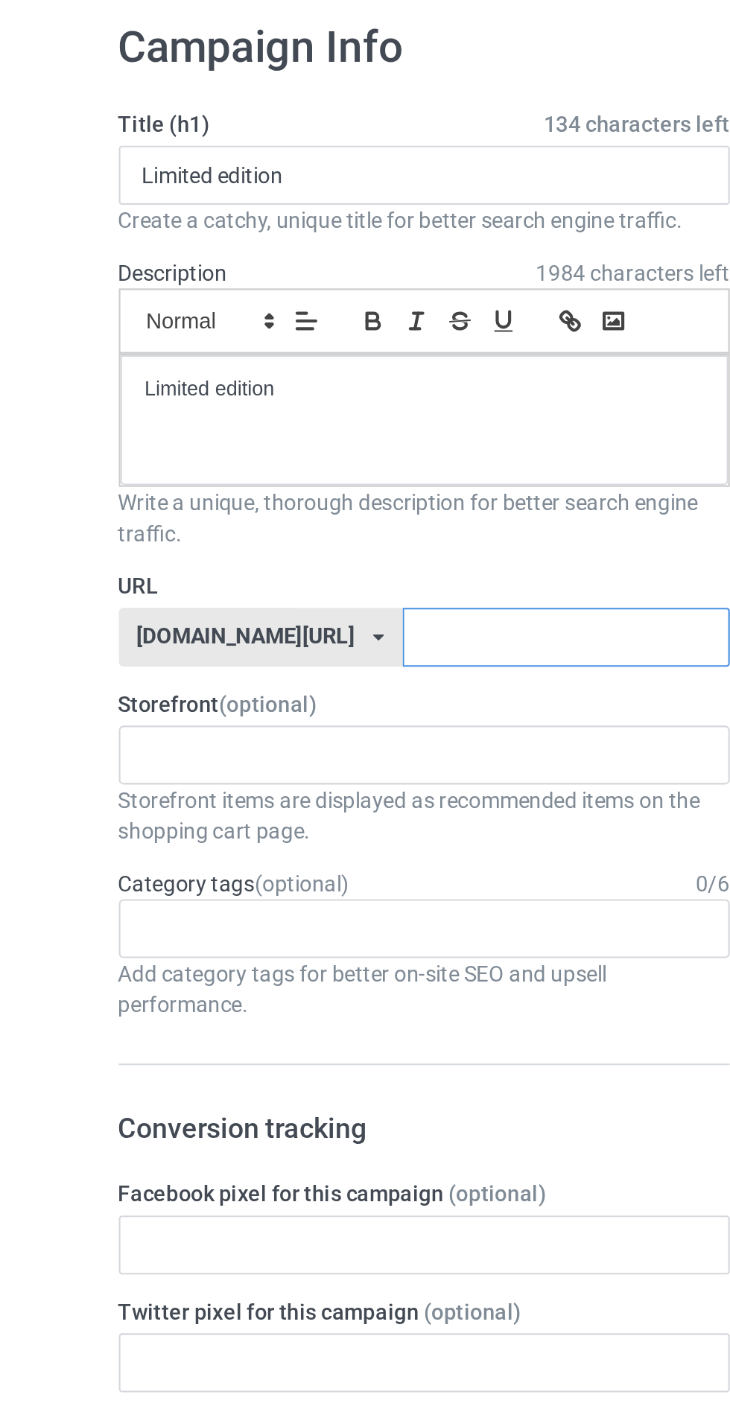
click at [268, 372] on input "text" at bounding box center [310, 371] width 157 height 28
type input "Limi1"
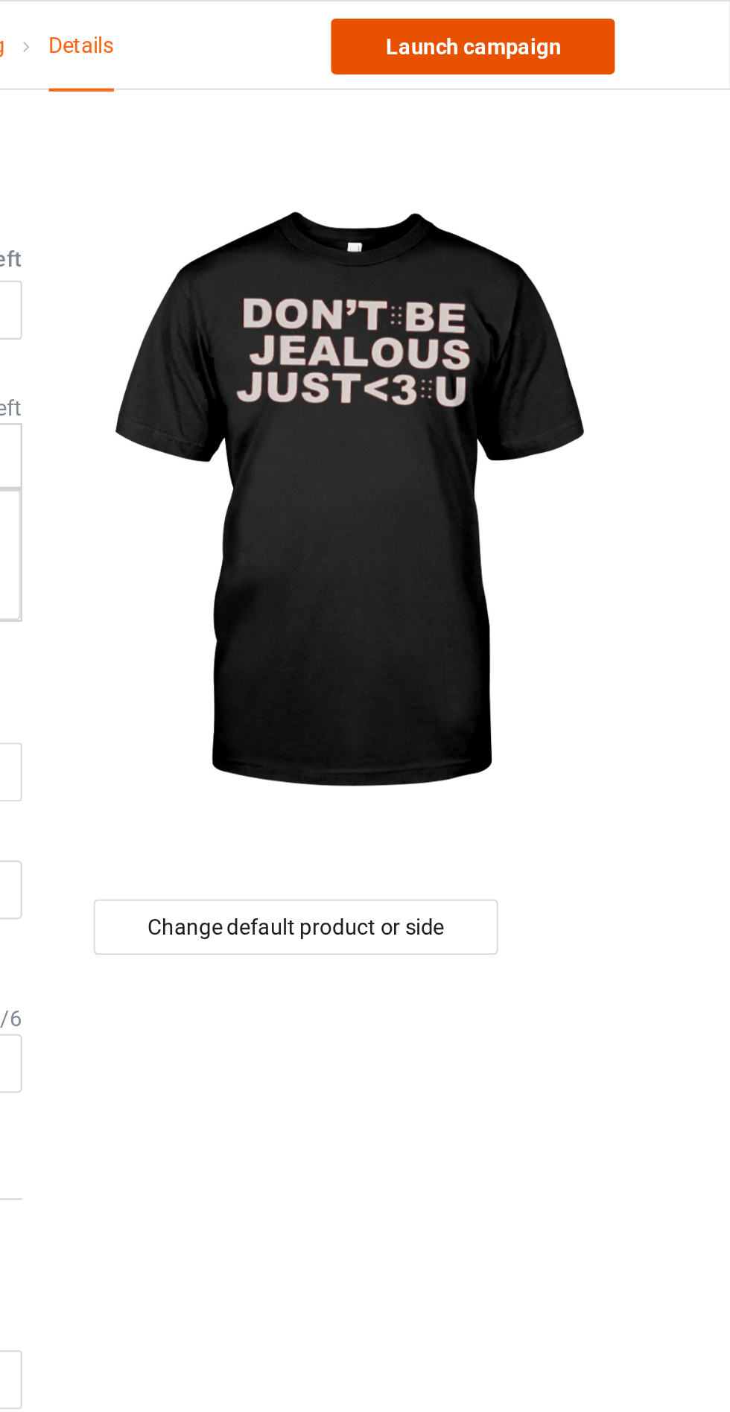
click at [626, 19] on link "Launch campaign" at bounding box center [606, 22] width 136 height 27
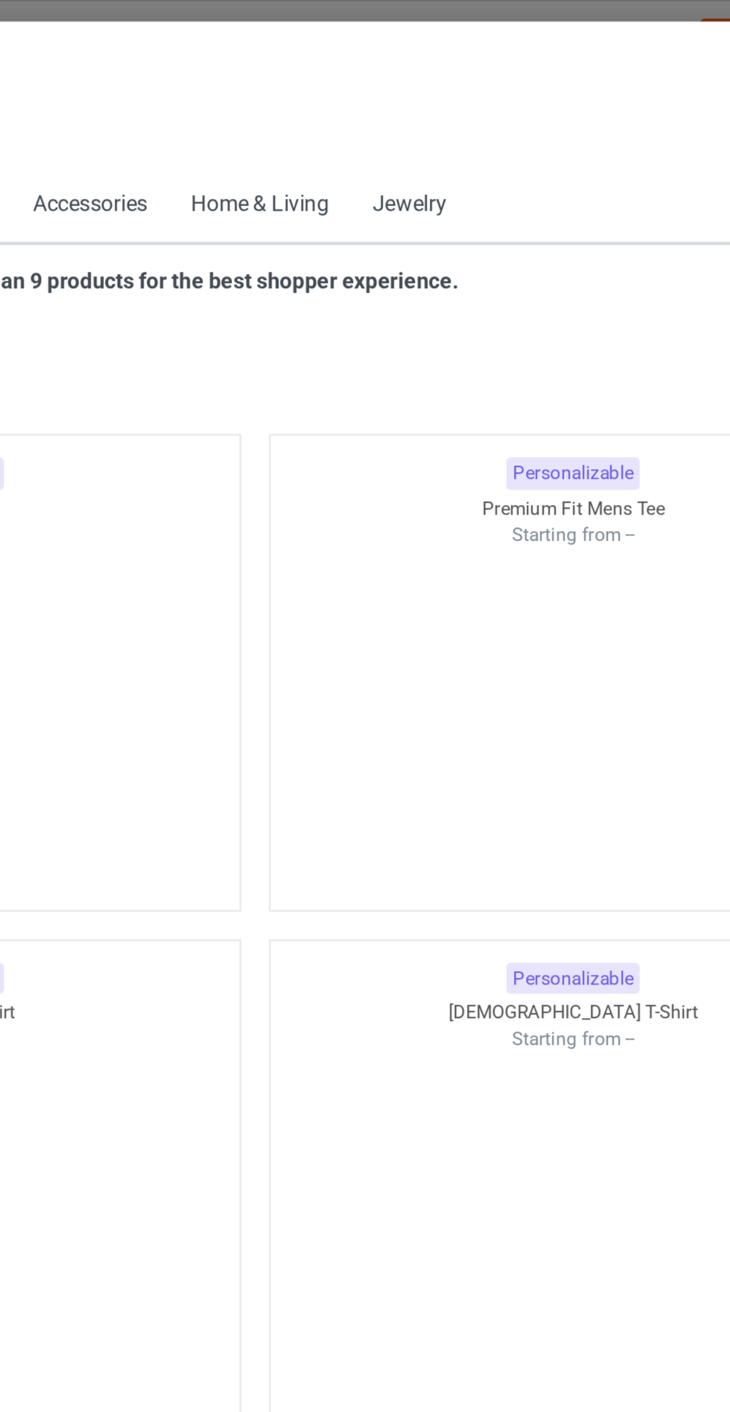
scroll to position [798, 0]
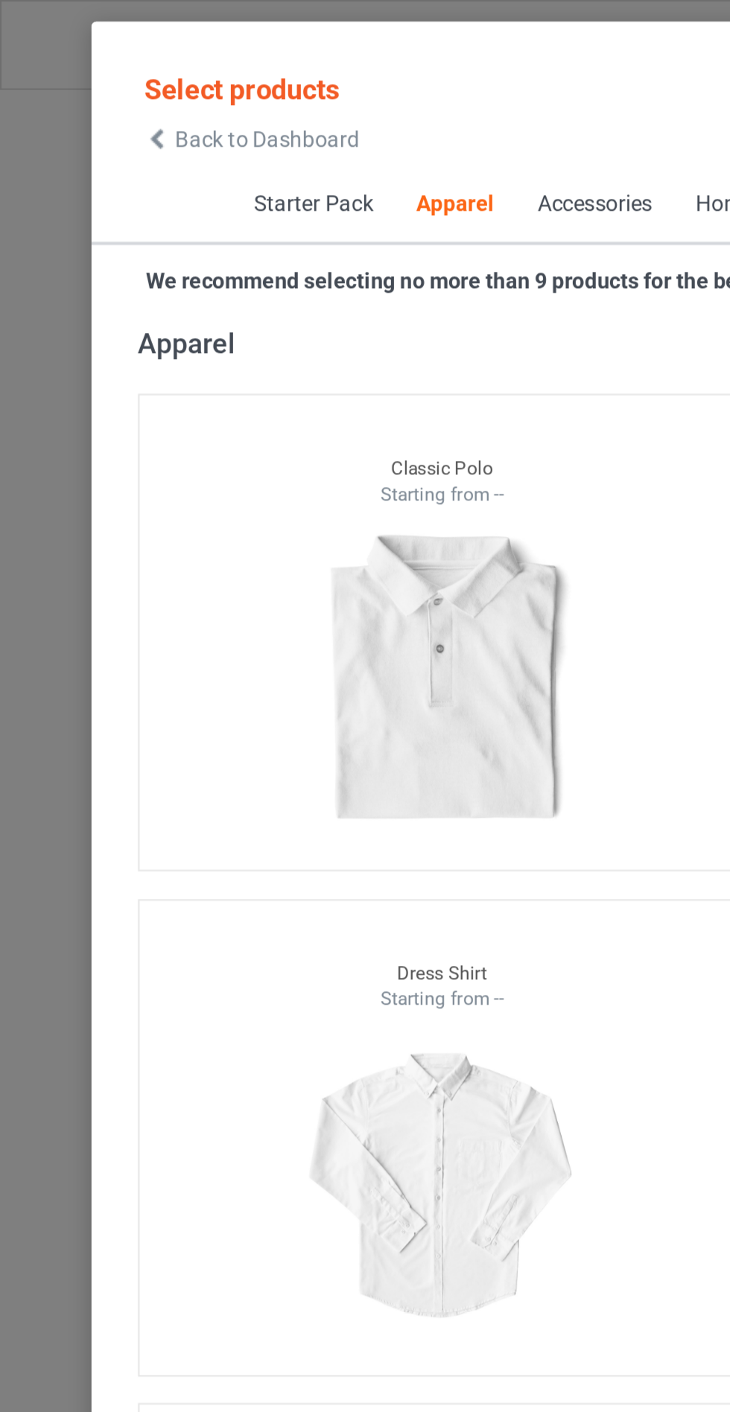
click at [86, 67] on span "Back to Dashboard" at bounding box center [128, 67] width 89 height 12
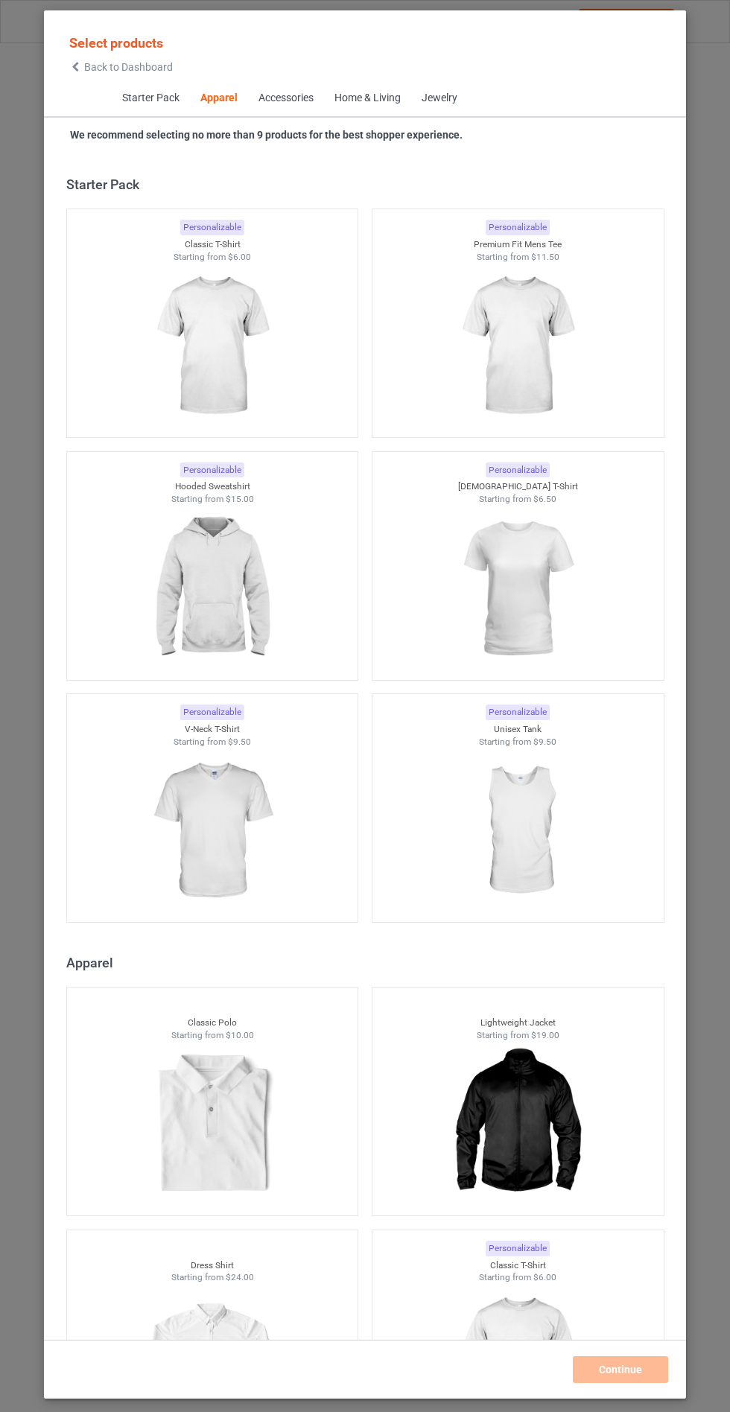
scroll to position [798, 0]
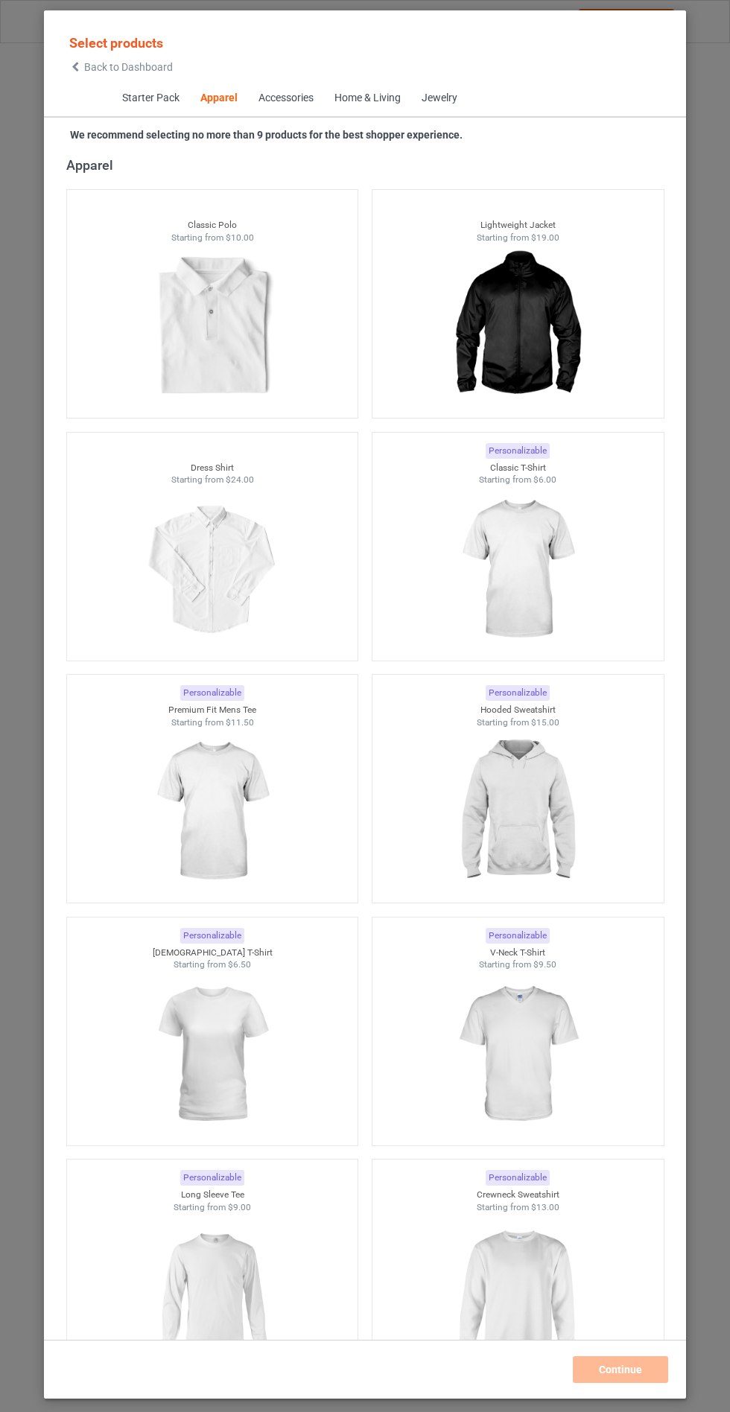
click at [533, 562] on img at bounding box center [517, 569] width 133 height 167
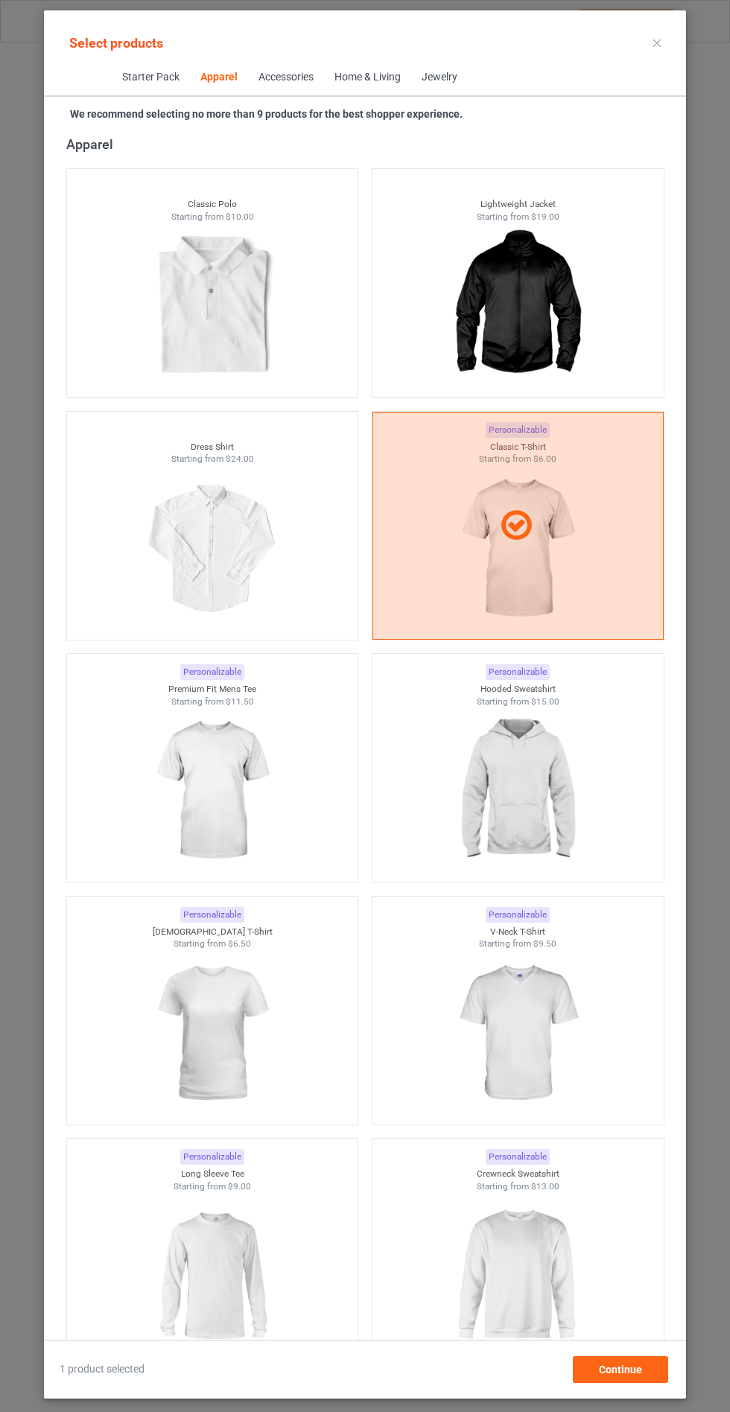
click at [245, 832] on img at bounding box center [211, 790] width 133 height 167
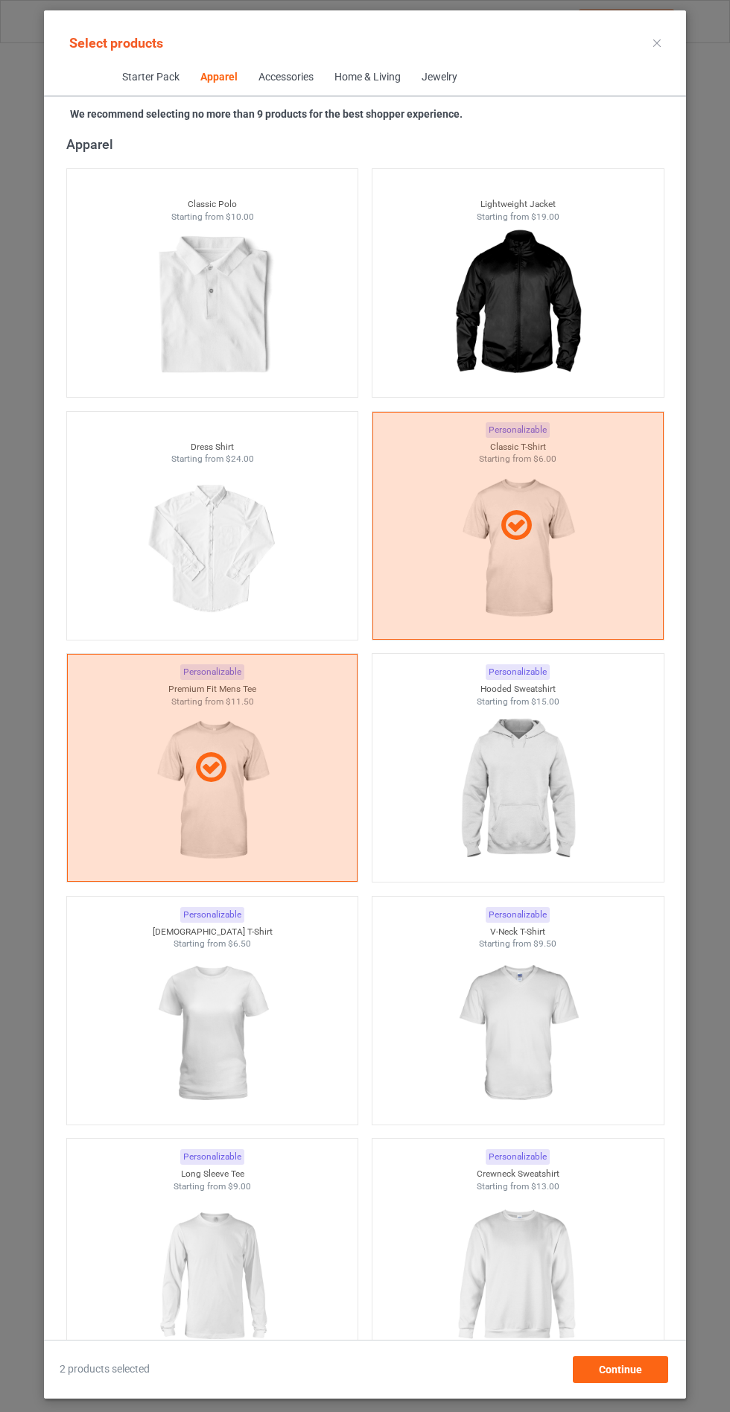
click at [527, 1036] on img at bounding box center [517, 1033] width 133 height 167
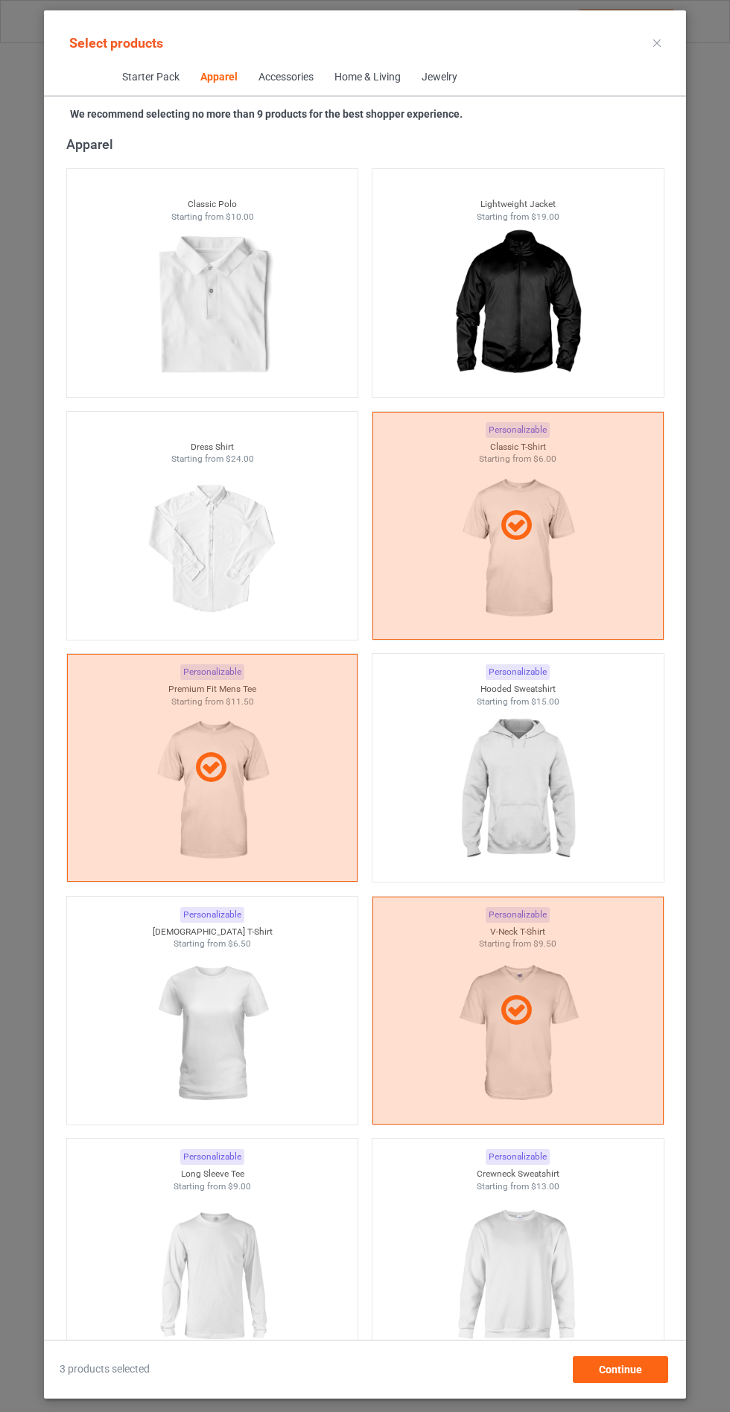
click at [248, 1019] on img at bounding box center [211, 1033] width 133 height 167
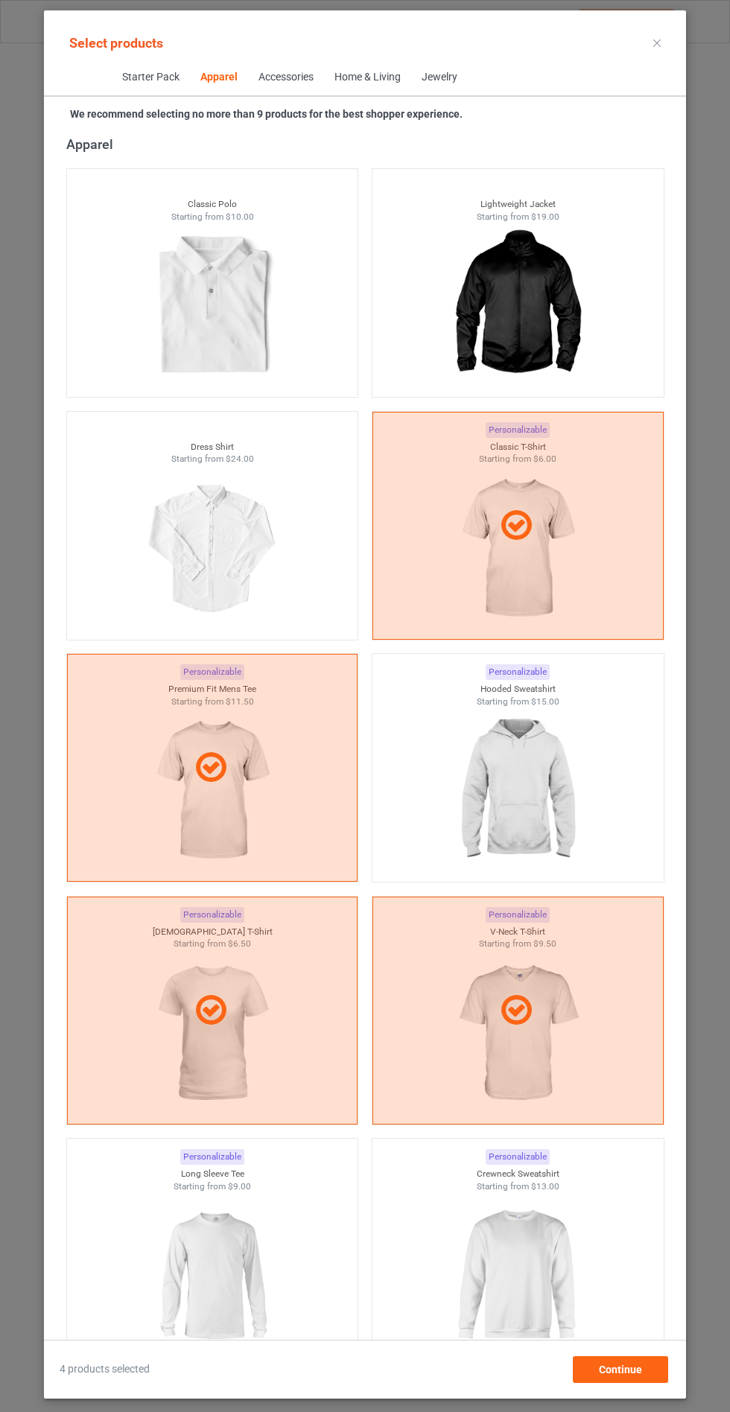
click at [267, 1261] on img at bounding box center [211, 1275] width 133 height 167
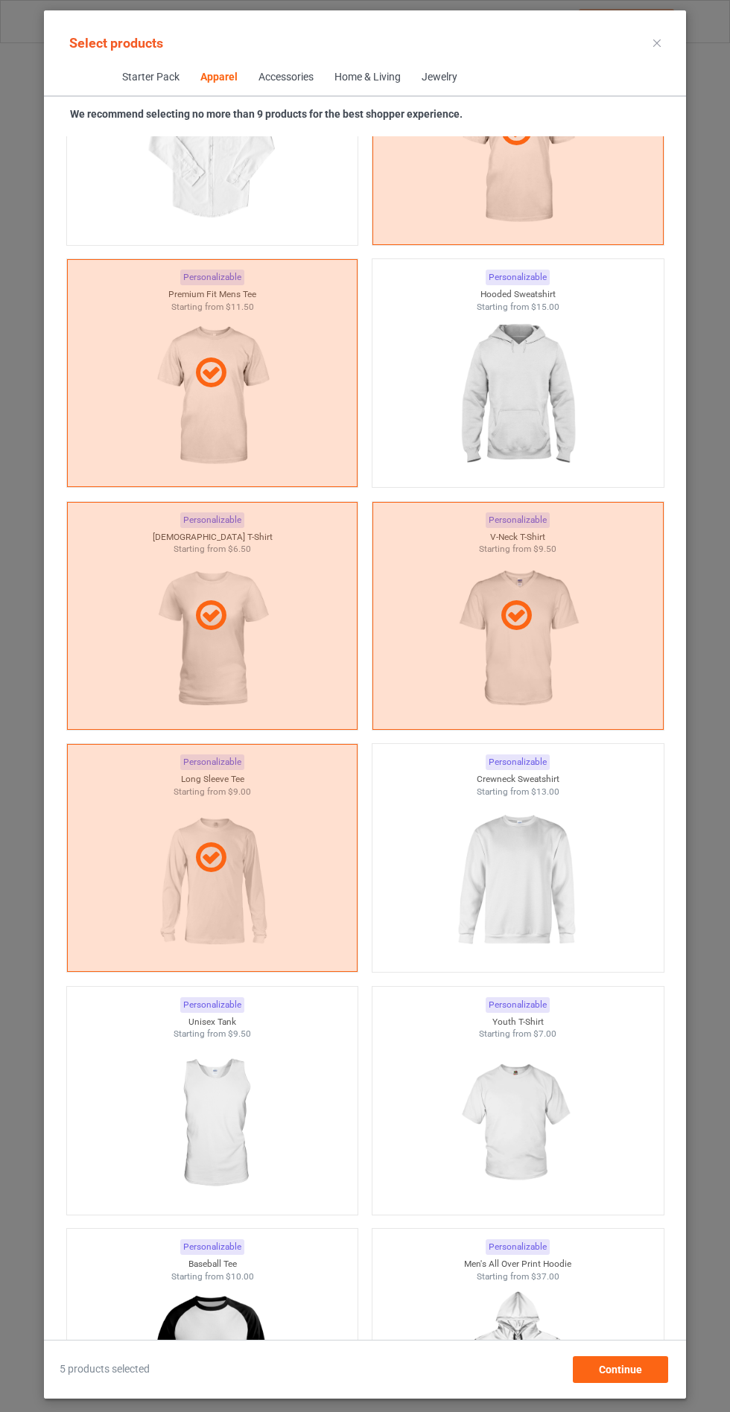
scroll to position [1206, 0]
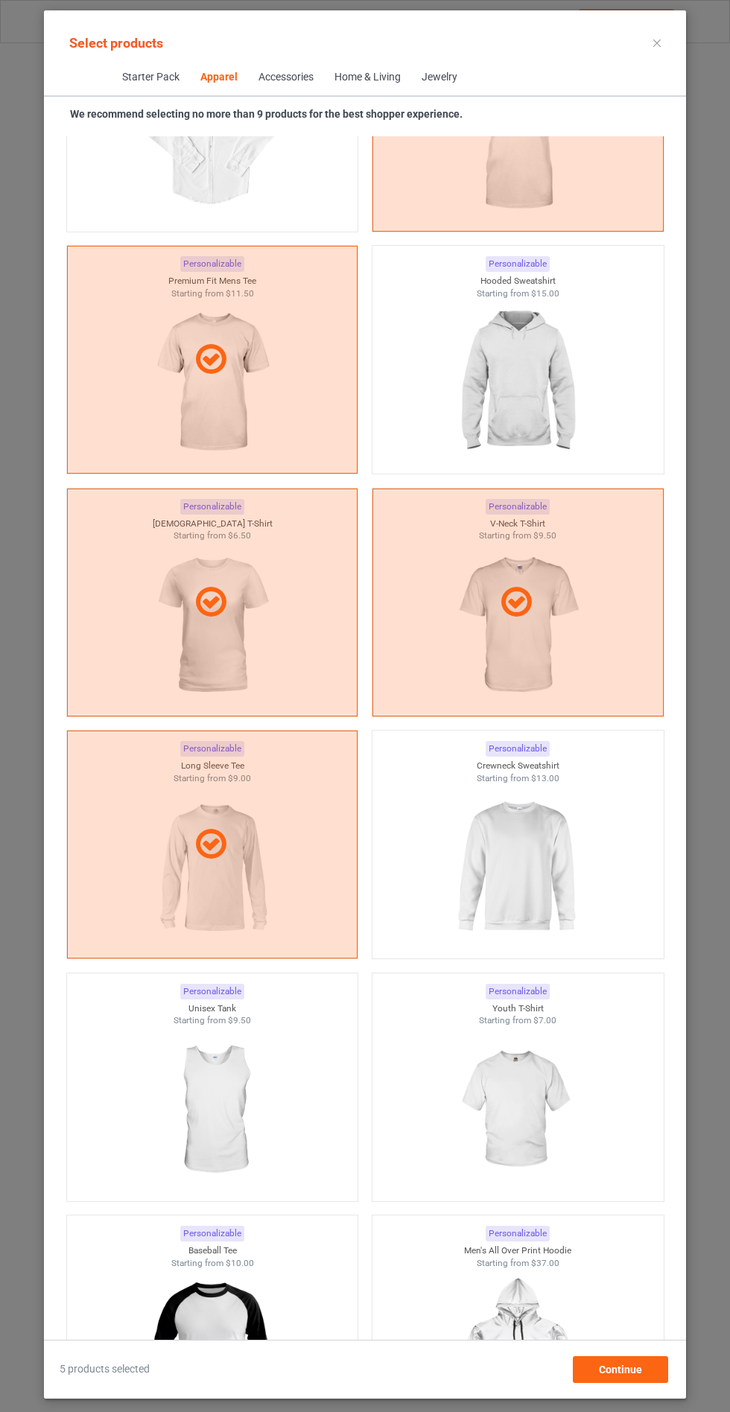
click at [528, 1098] on img at bounding box center [517, 1110] width 133 height 167
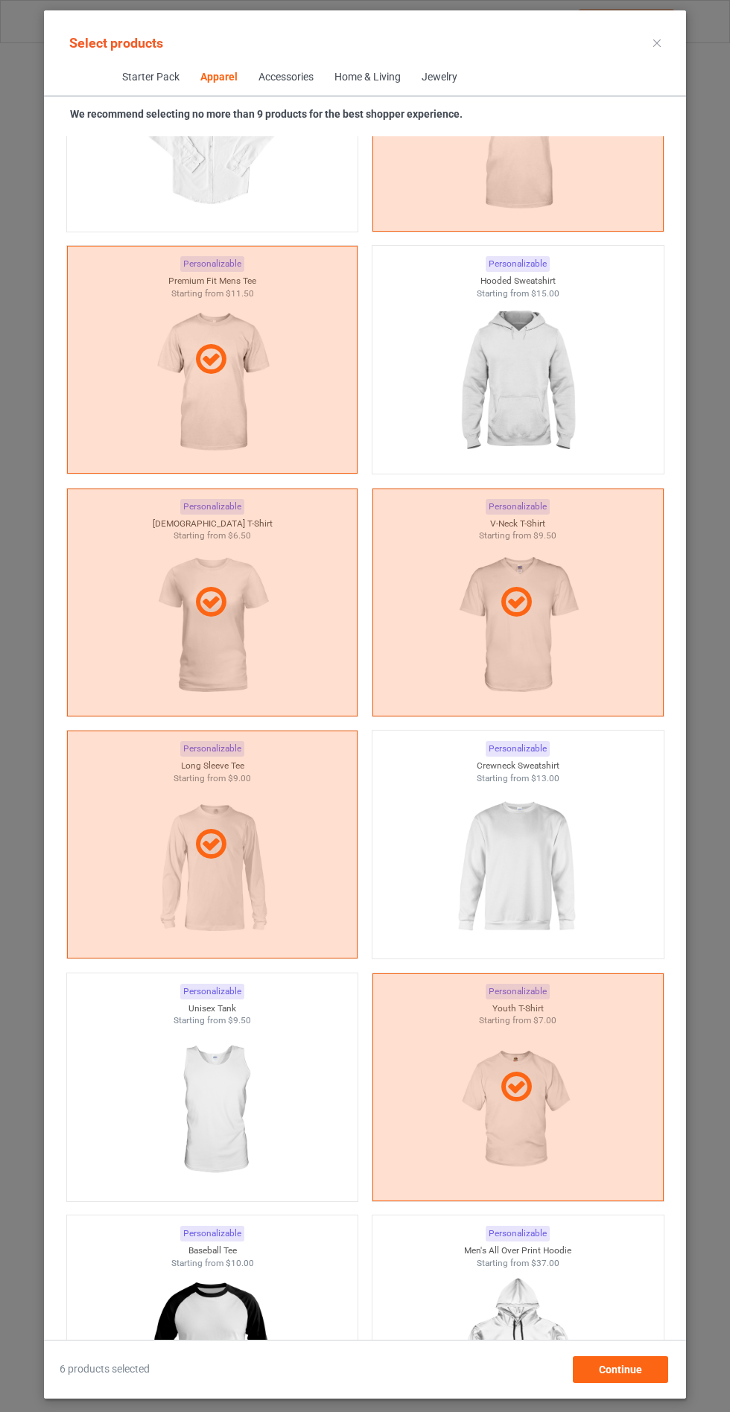
click at [657, 42] on icon at bounding box center [656, 42] width 7 height 7
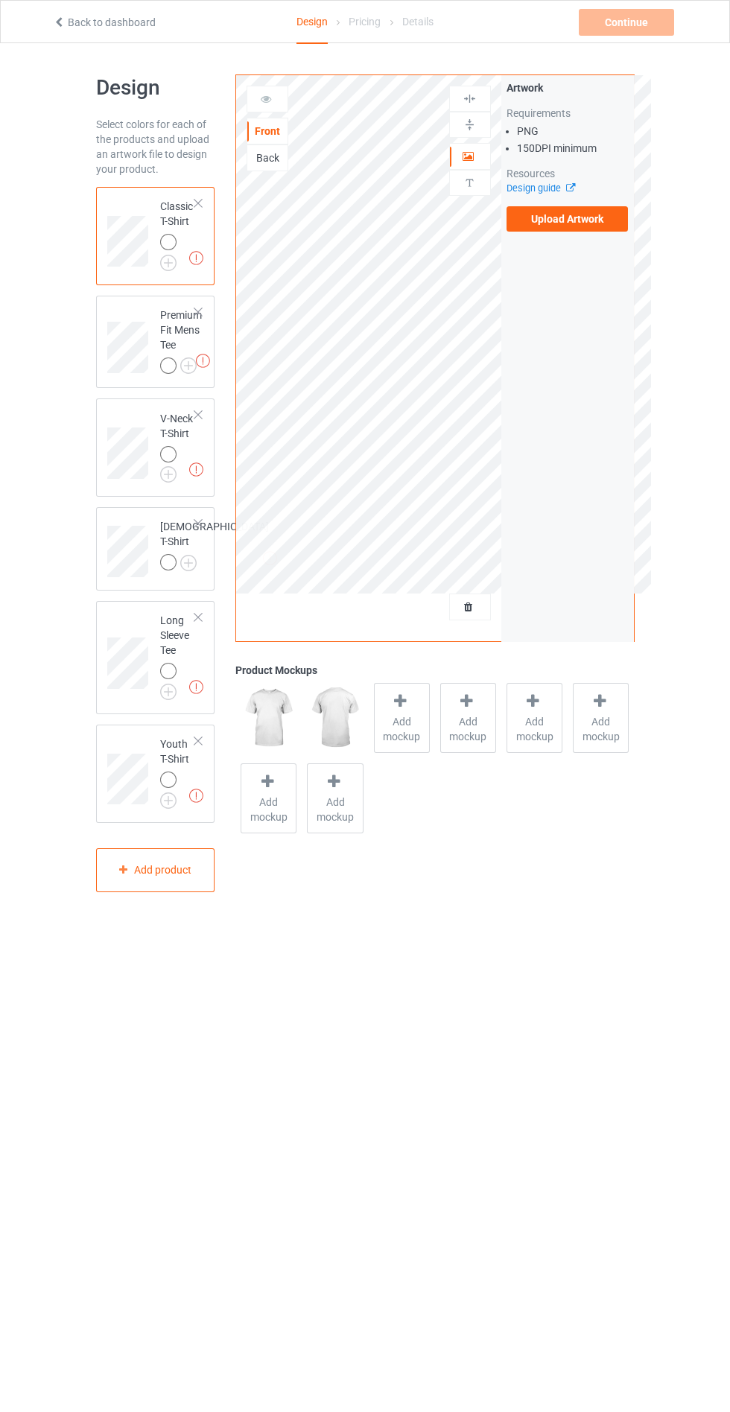
click at [0, 0] on img at bounding box center [0, 0] width 0 height 0
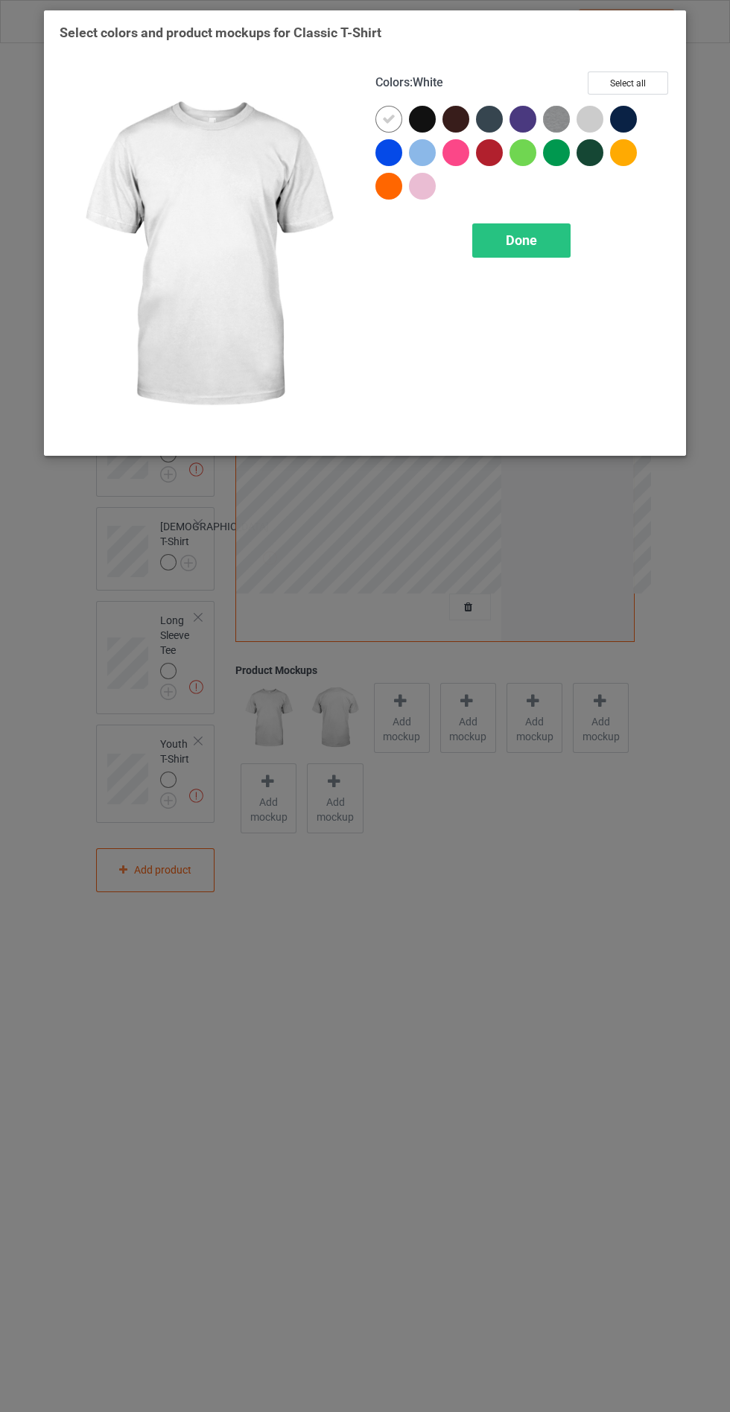
click at [427, 106] on div at bounding box center [422, 119] width 27 height 27
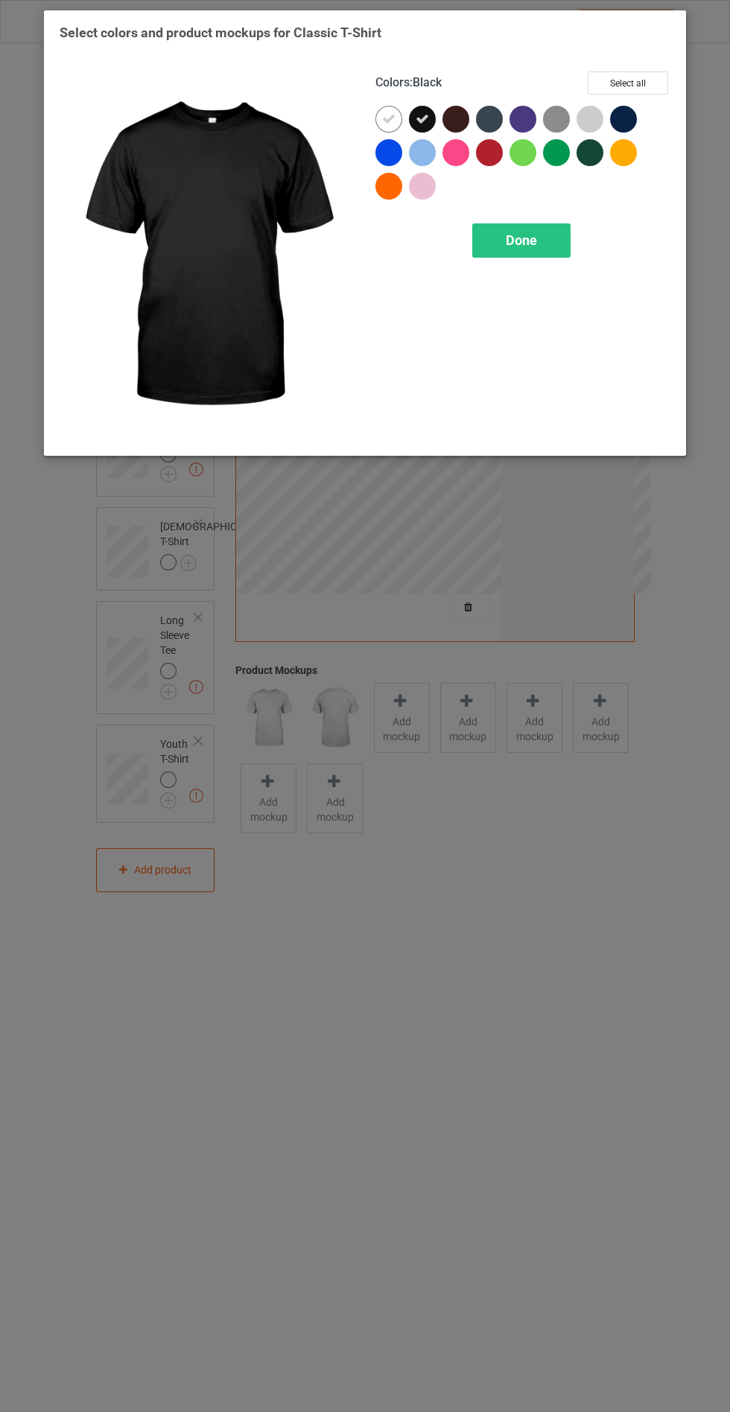
click at [388, 118] on icon at bounding box center [388, 118] width 13 height 13
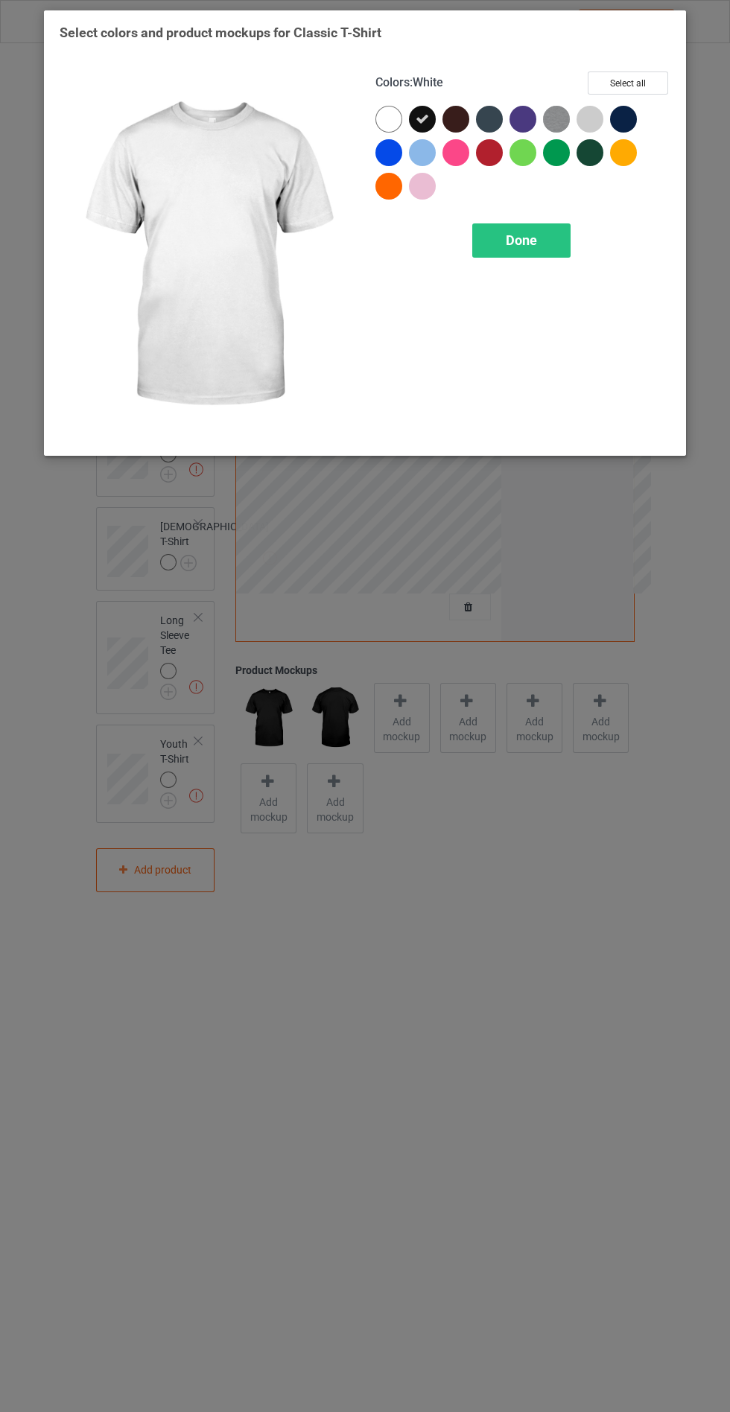
click at [535, 242] on span "Done" at bounding box center [521, 240] width 31 height 16
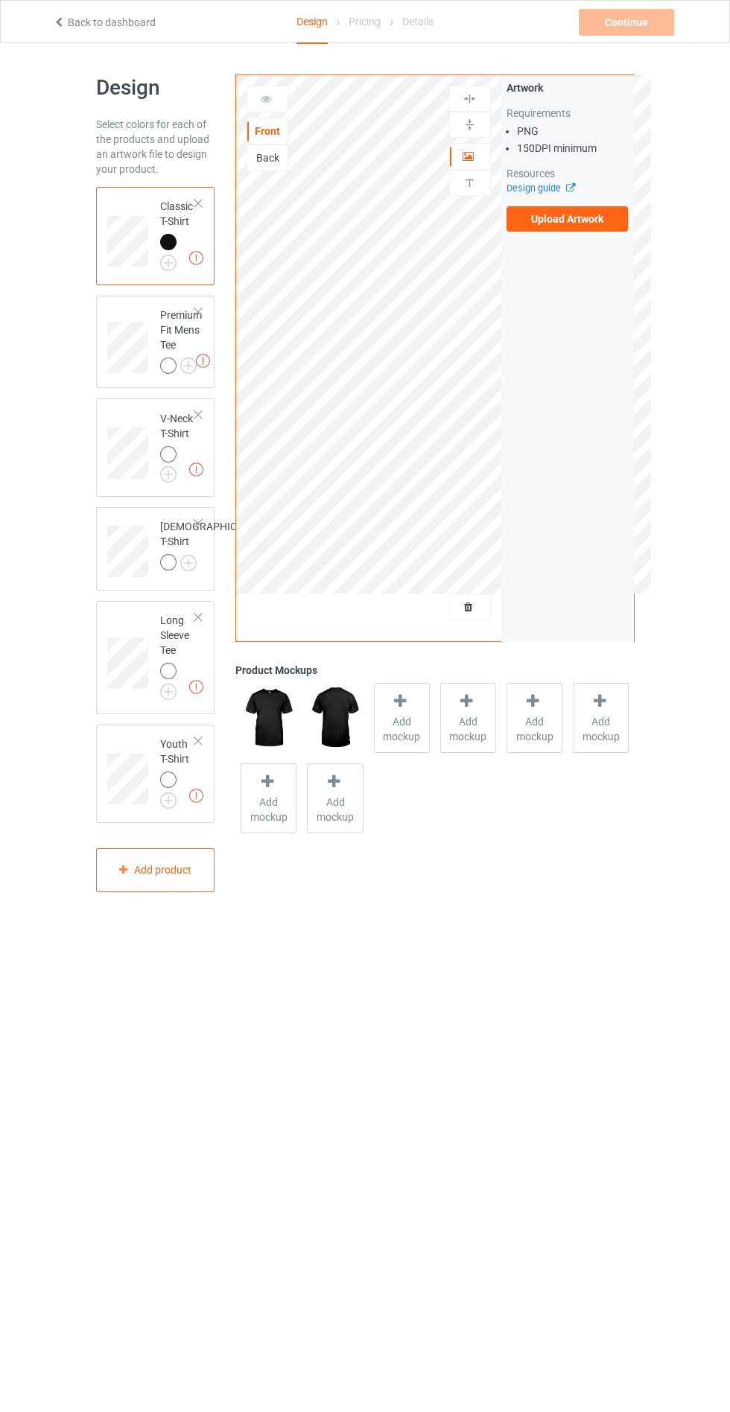
click at [0, 0] on img at bounding box center [0, 0] width 0 height 0
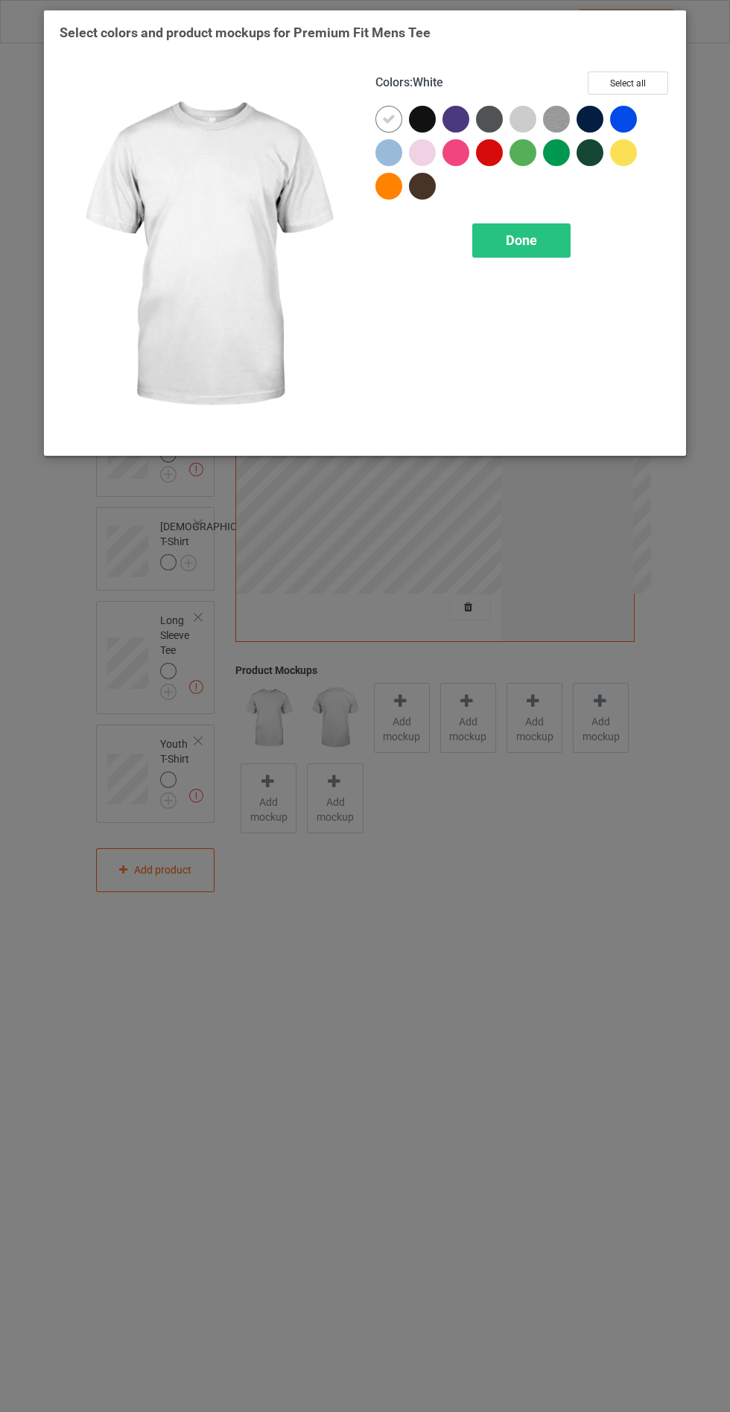
click at [425, 121] on div at bounding box center [422, 119] width 27 height 27
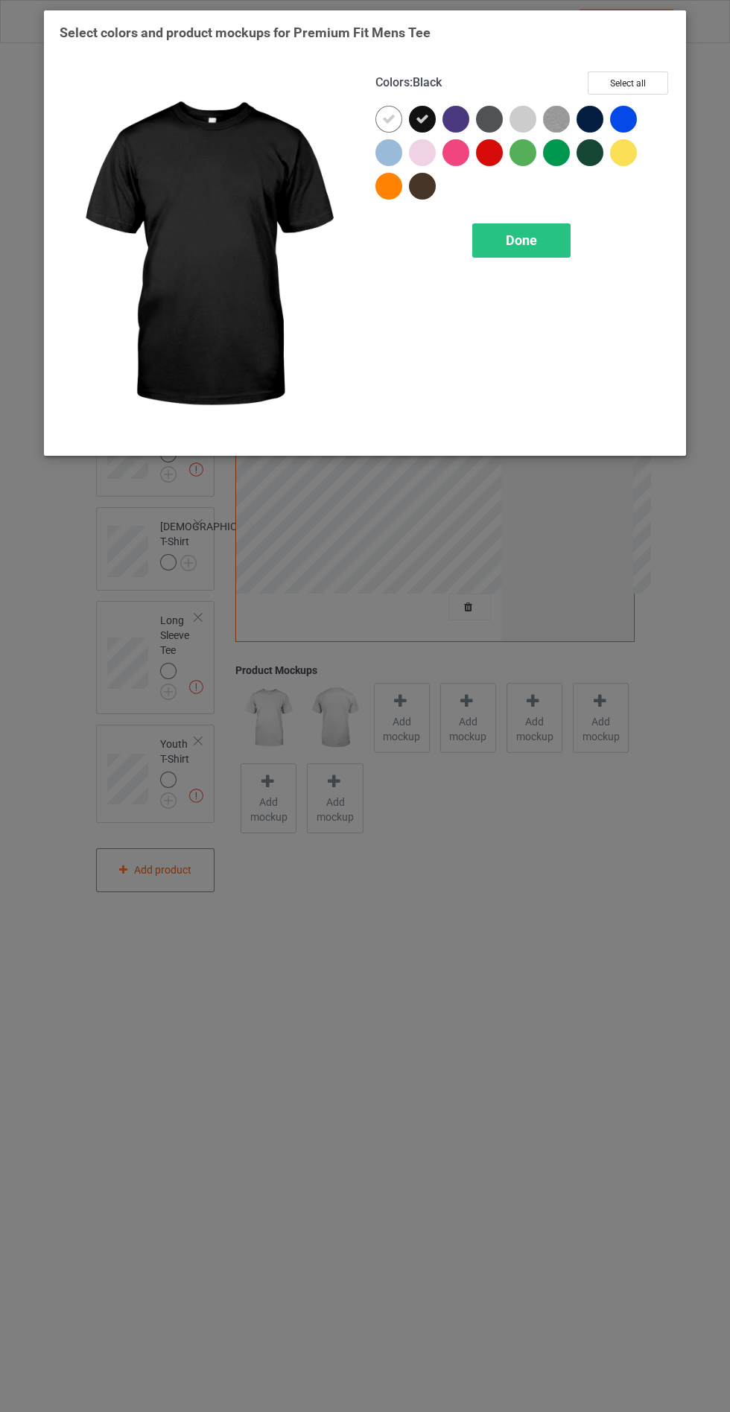
click at [393, 118] on icon at bounding box center [388, 118] width 13 height 13
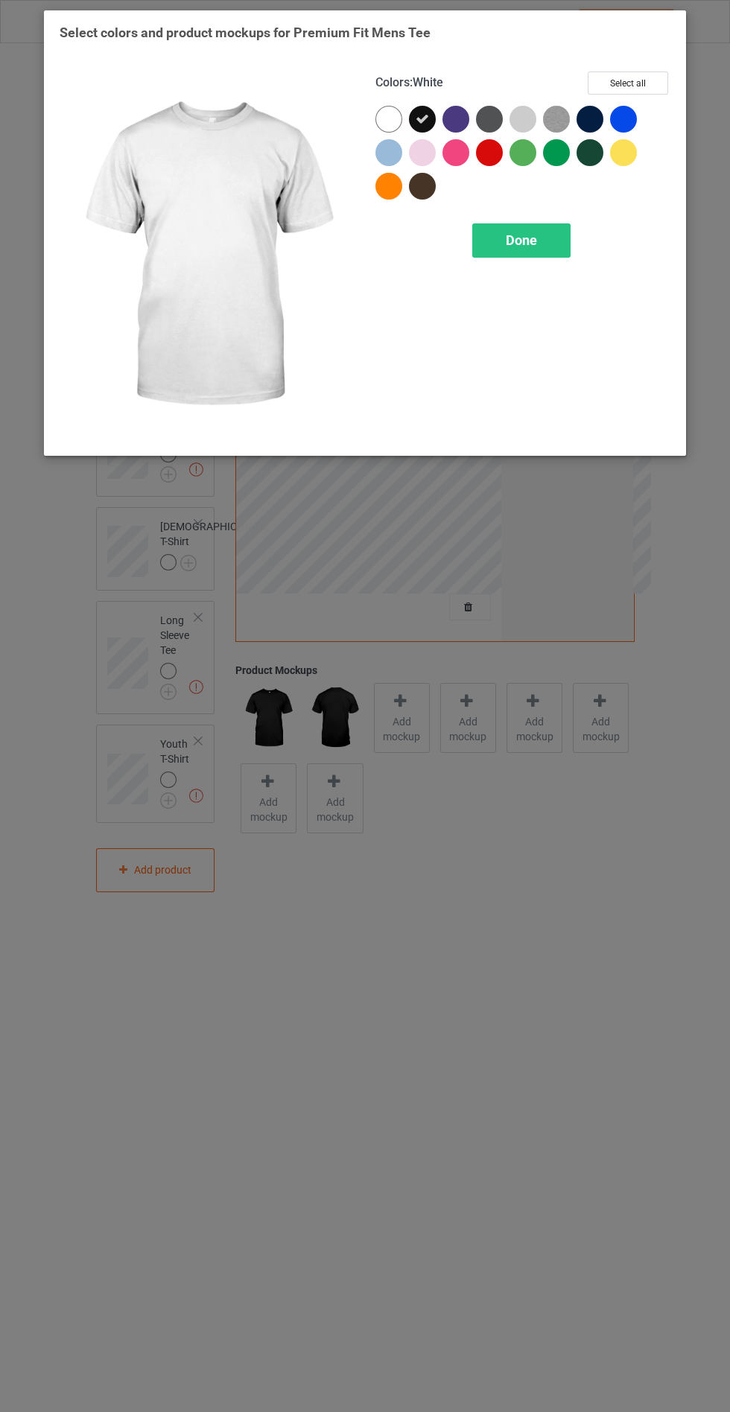
click at [523, 240] on span "Done" at bounding box center [521, 240] width 31 height 16
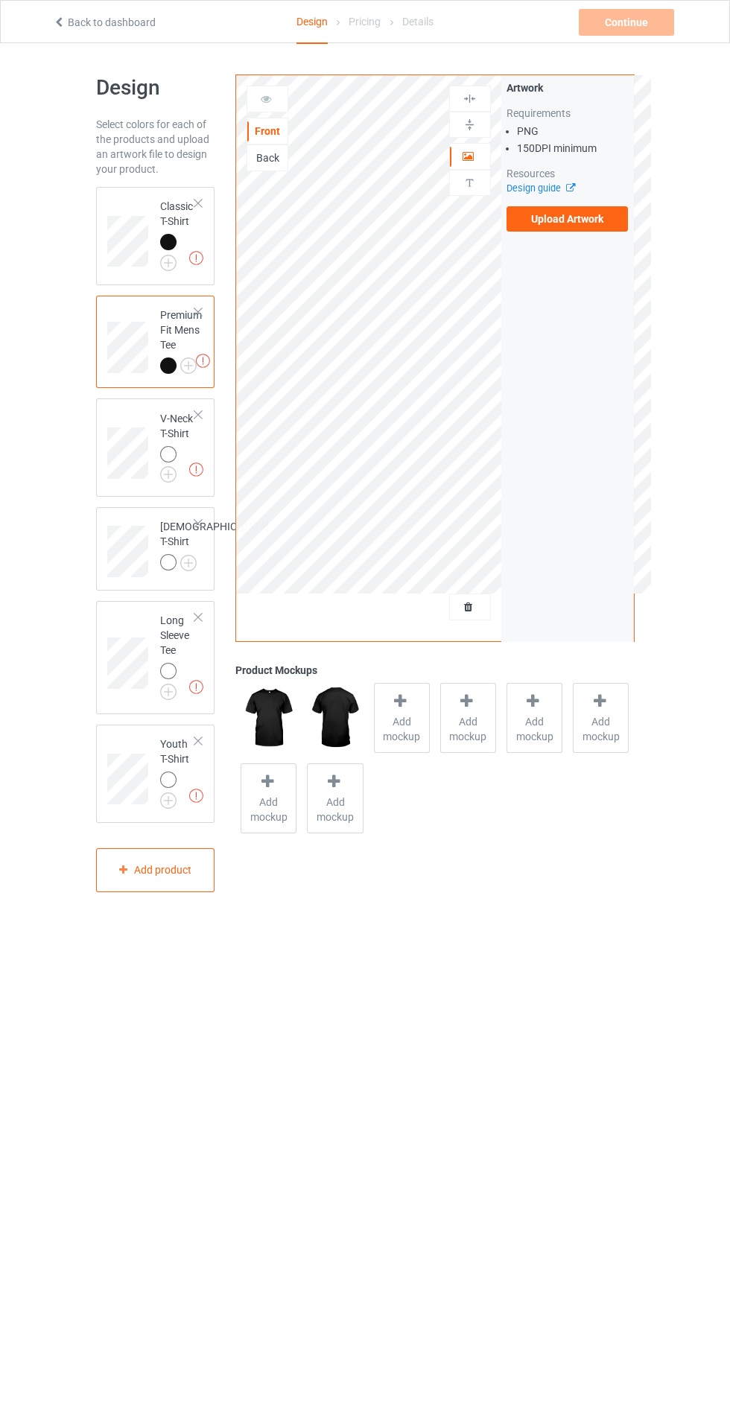
click at [0, 0] on img at bounding box center [0, 0] width 0 height 0
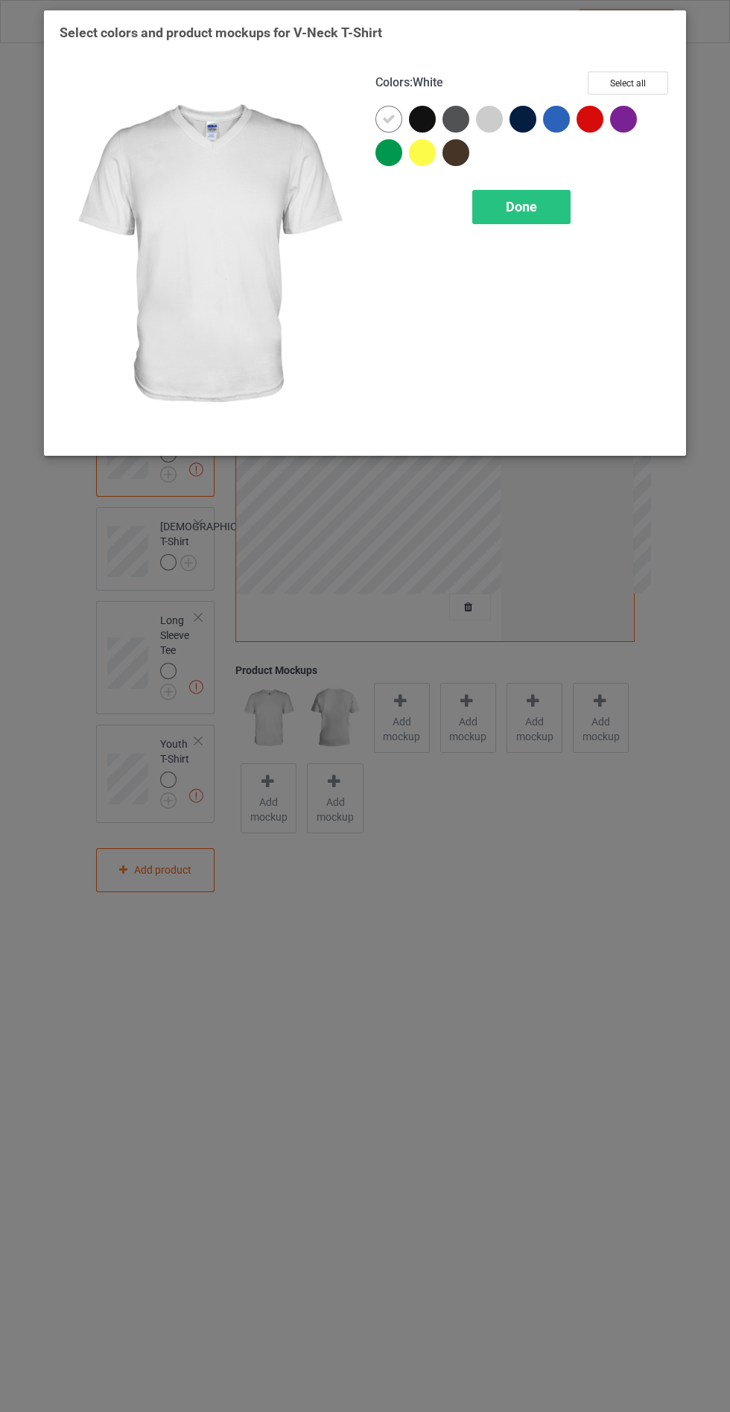
click at [424, 118] on div at bounding box center [422, 119] width 27 height 27
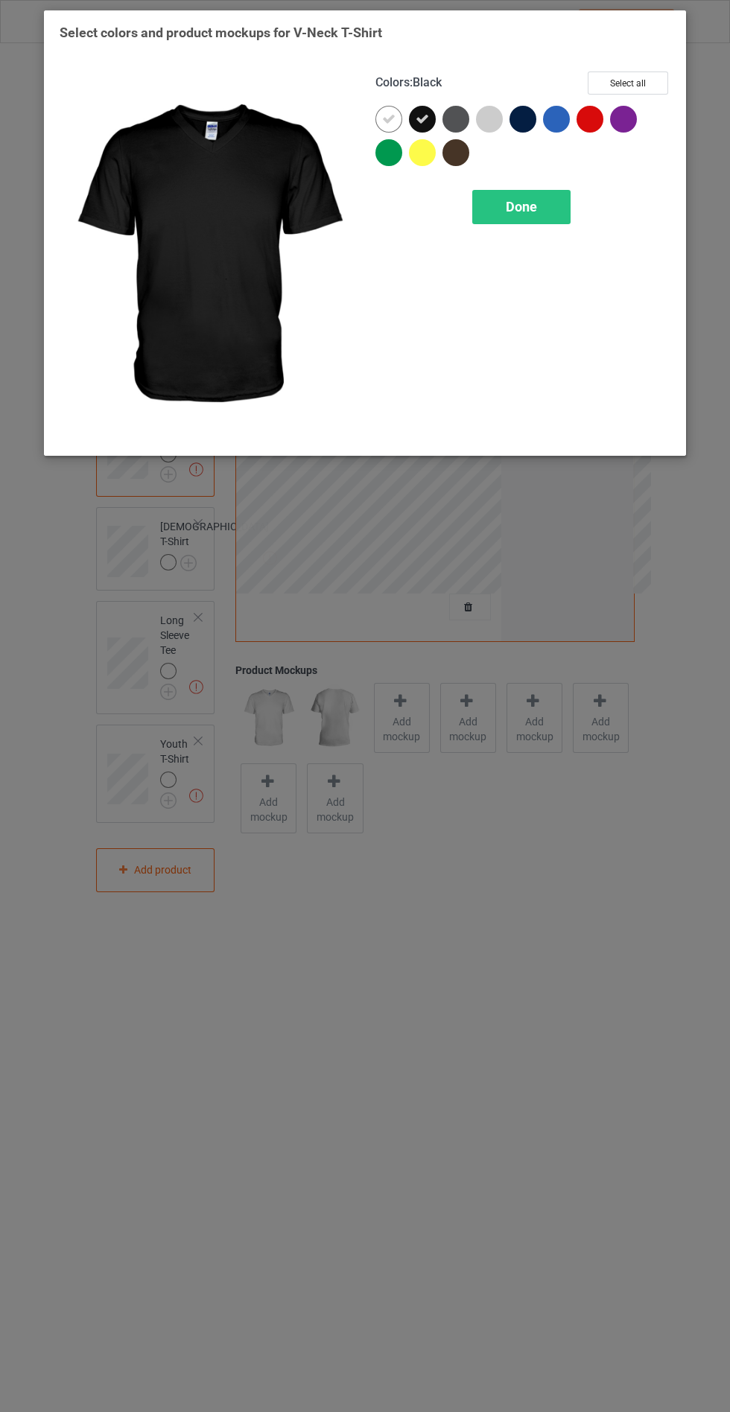
click at [387, 116] on icon at bounding box center [388, 118] width 13 height 13
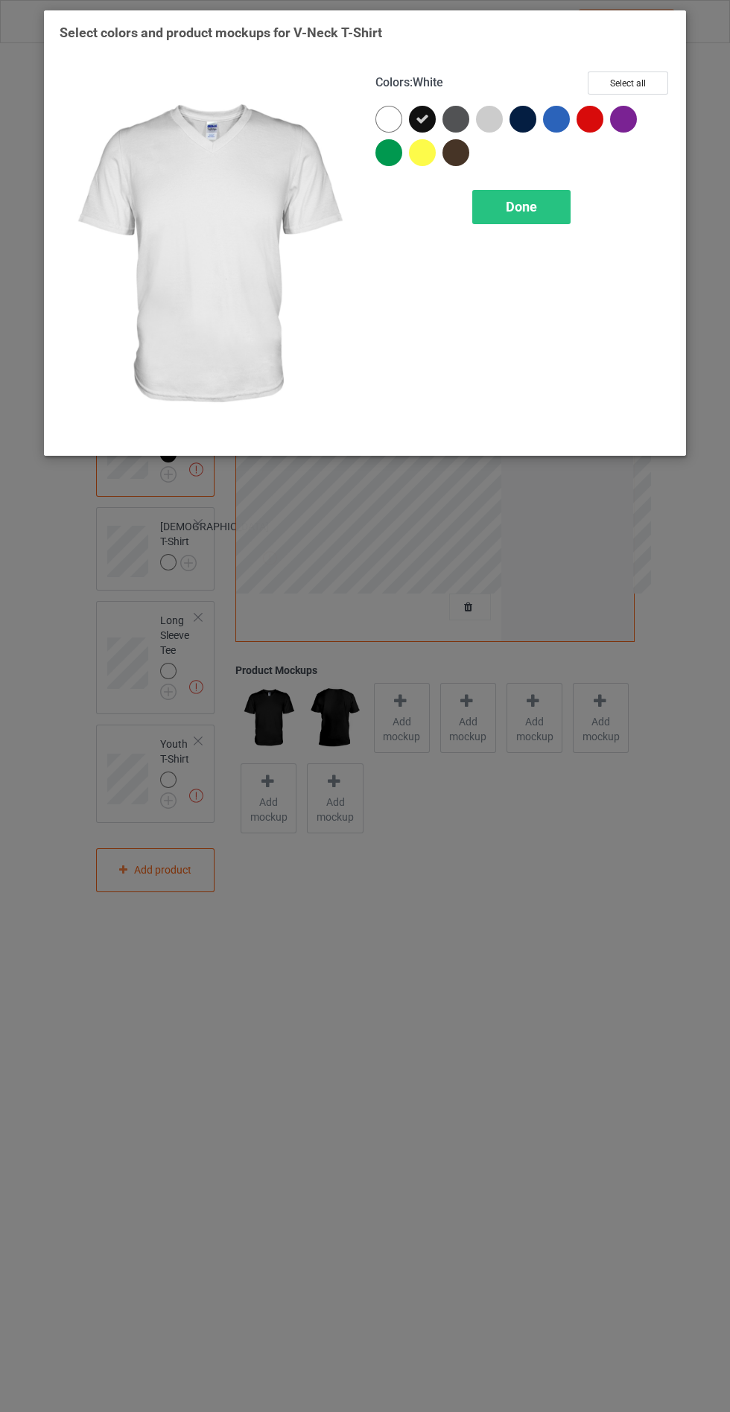
click at [541, 200] on div "Done" at bounding box center [521, 207] width 98 height 34
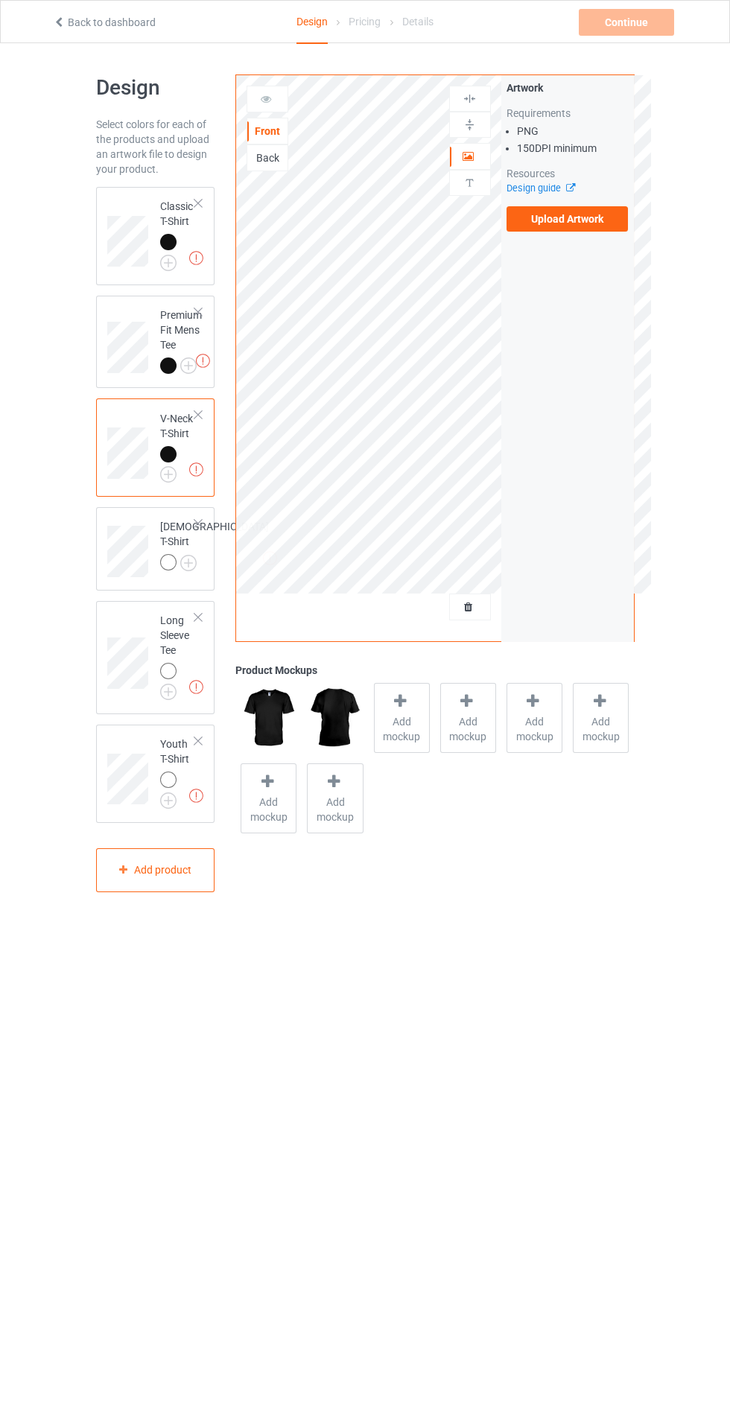
click at [0, 0] on img at bounding box center [0, 0] width 0 height 0
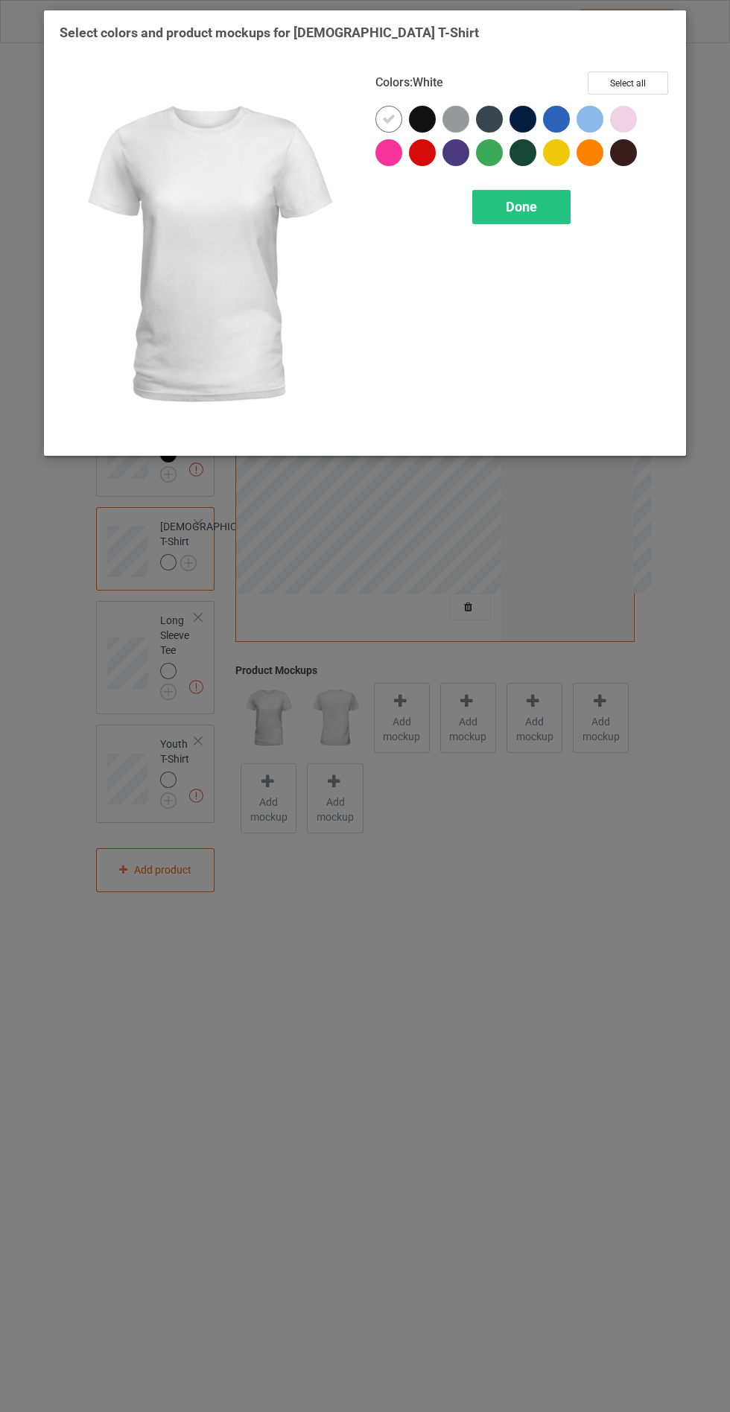
click at [425, 115] on div at bounding box center [422, 119] width 27 height 27
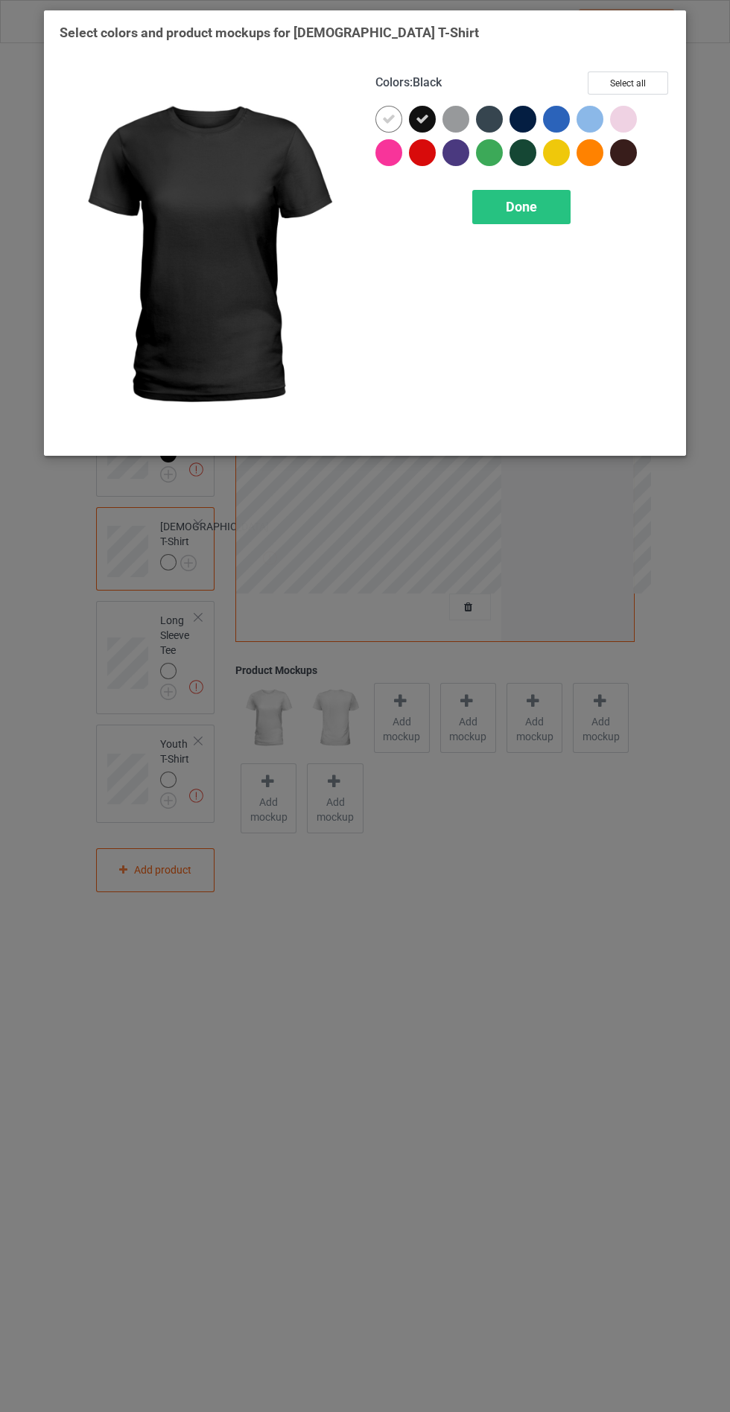
click at [385, 116] on icon at bounding box center [388, 118] width 13 height 13
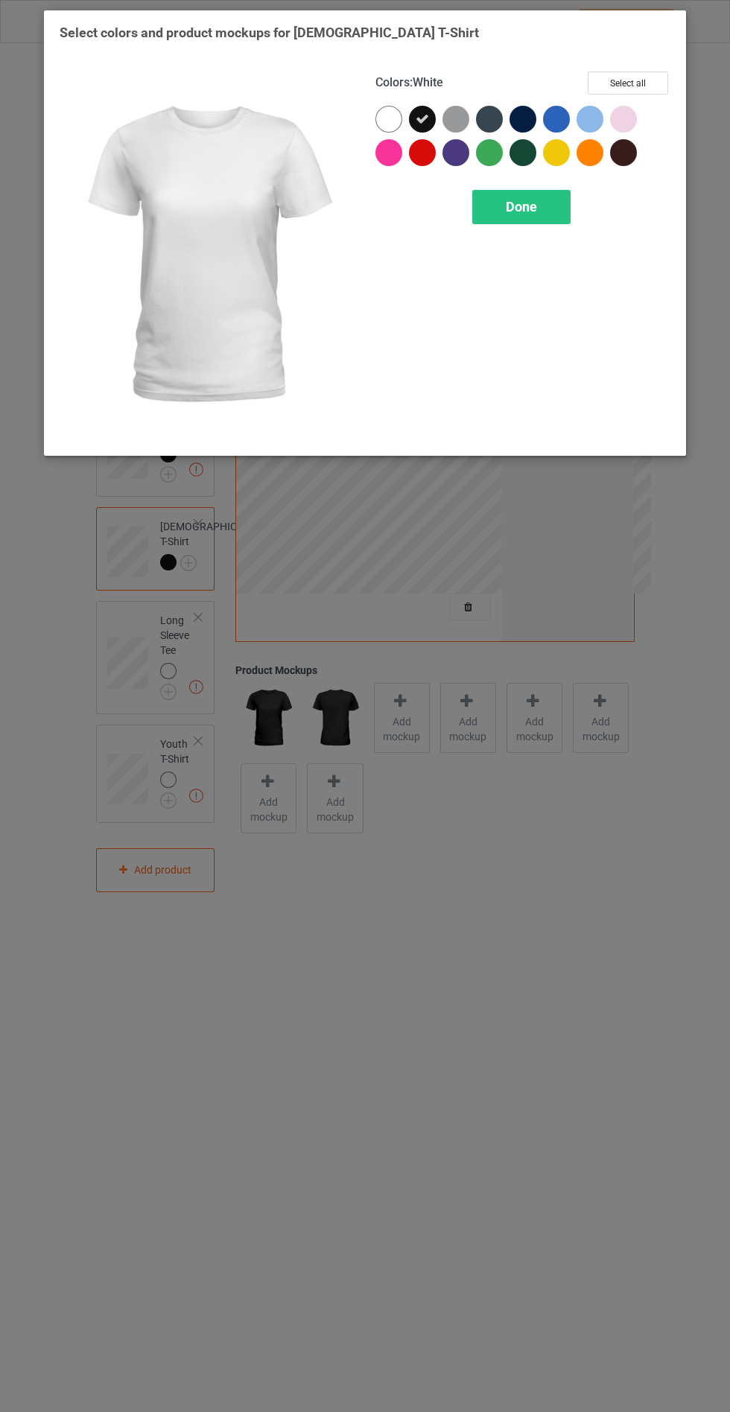
click at [537, 205] on div "Done" at bounding box center [521, 207] width 98 height 34
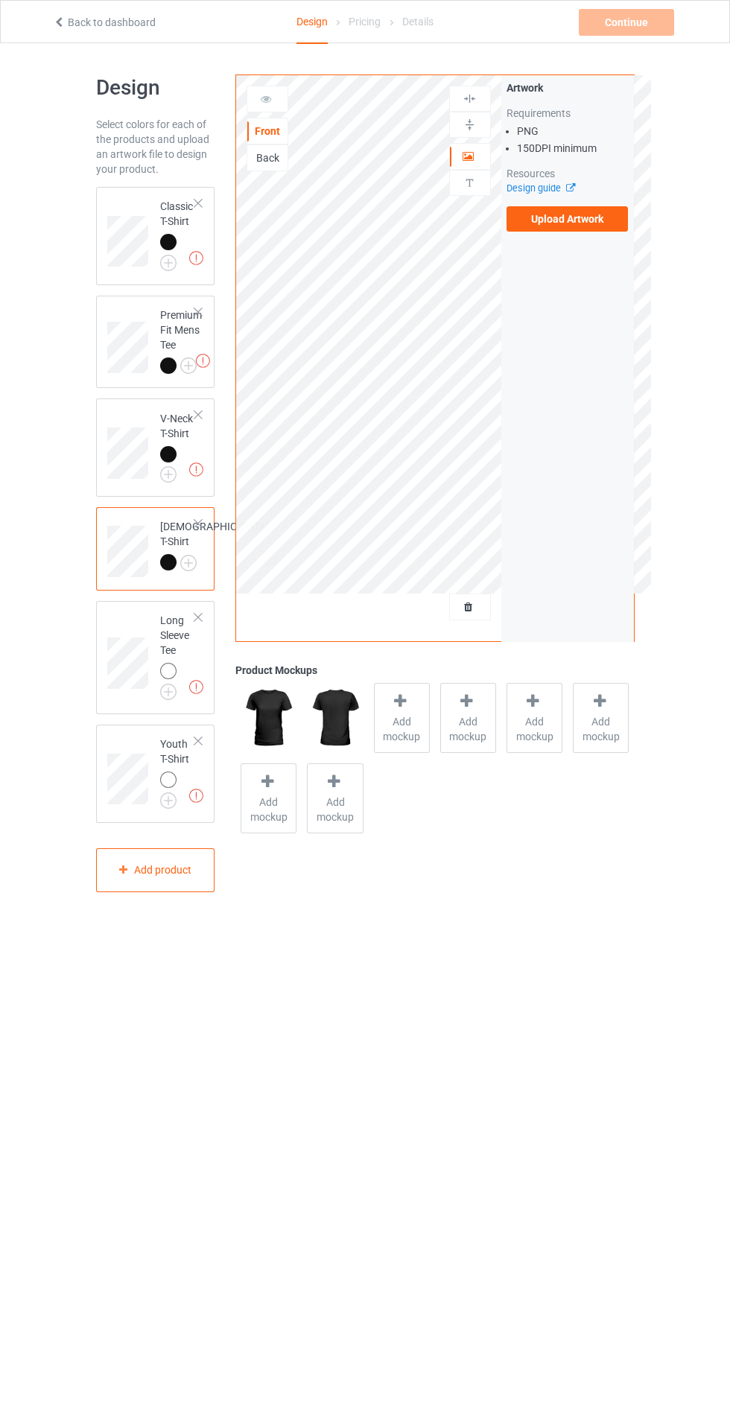
click at [0, 0] on img at bounding box center [0, 0] width 0 height 0
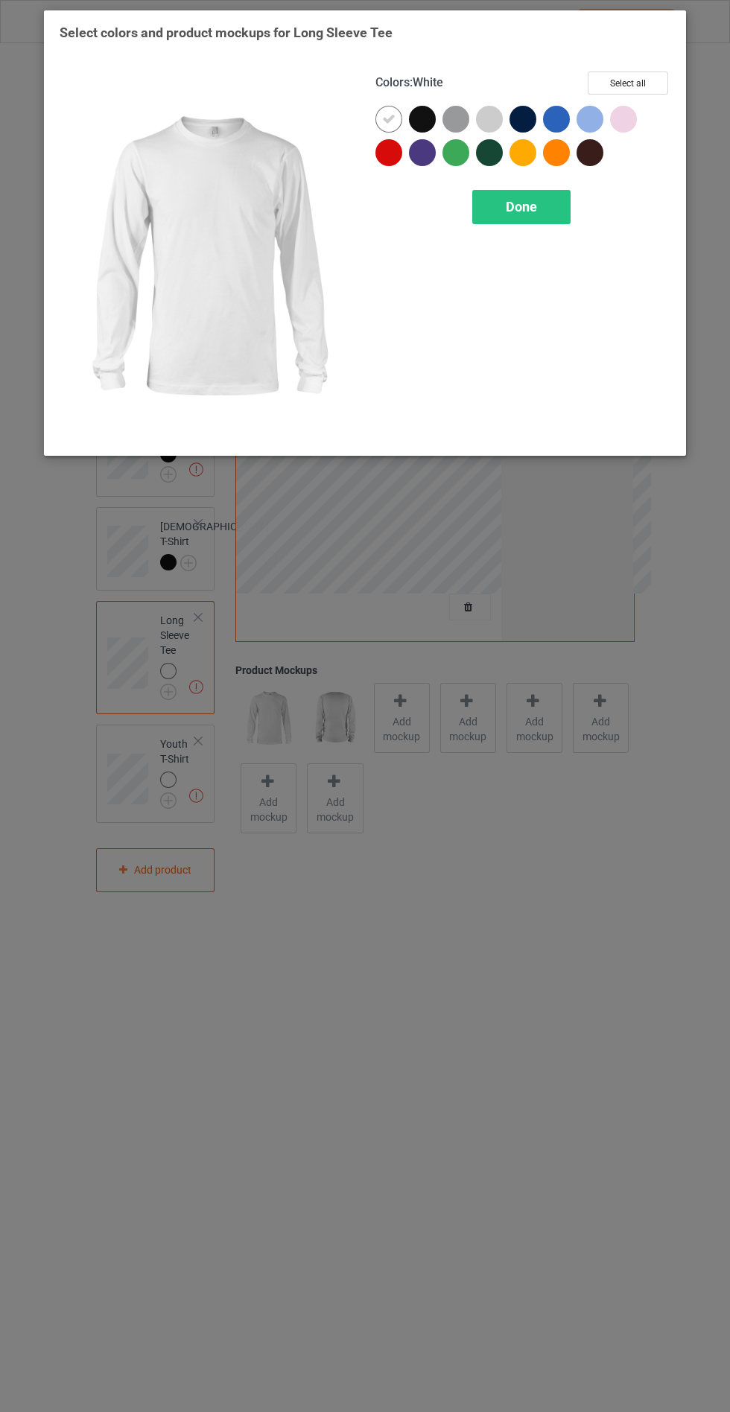
click at [418, 118] on div at bounding box center [422, 119] width 27 height 27
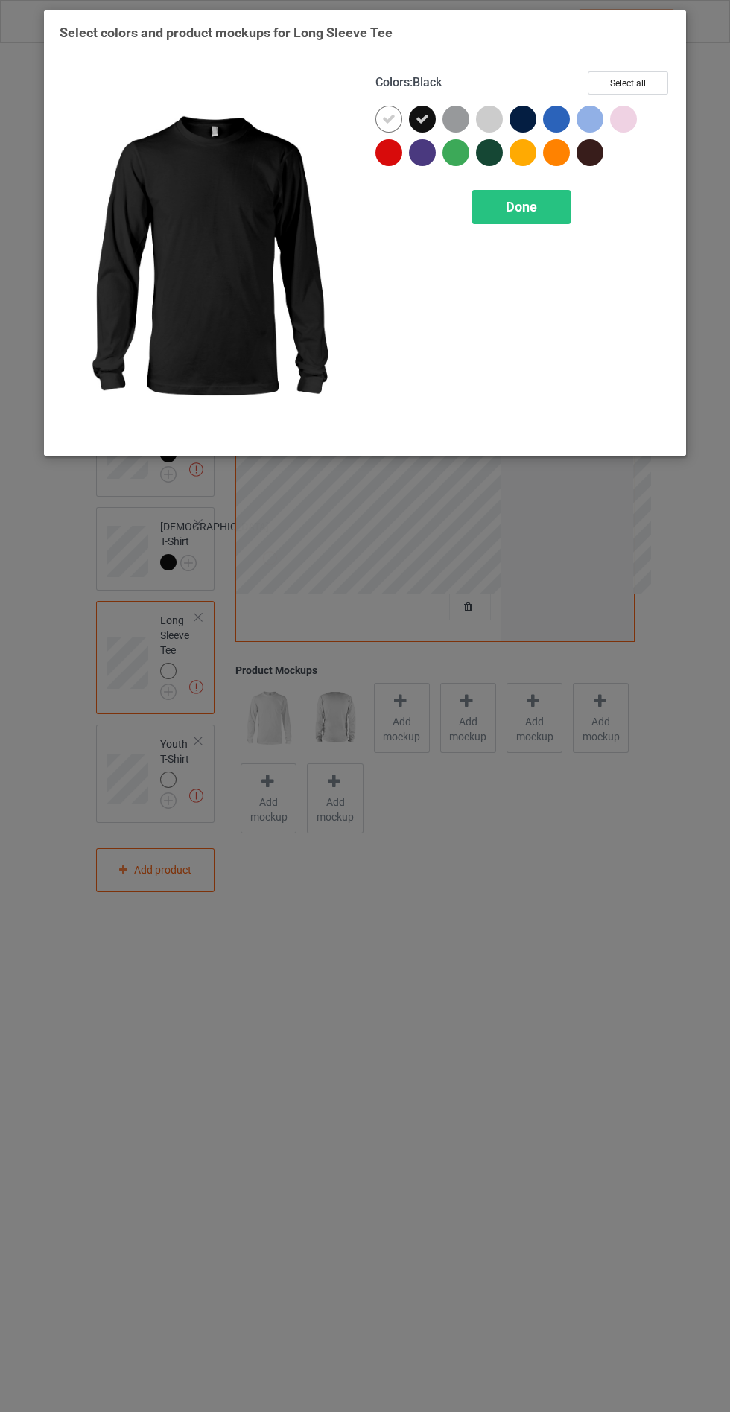
click at [388, 118] on icon at bounding box center [388, 118] width 13 height 13
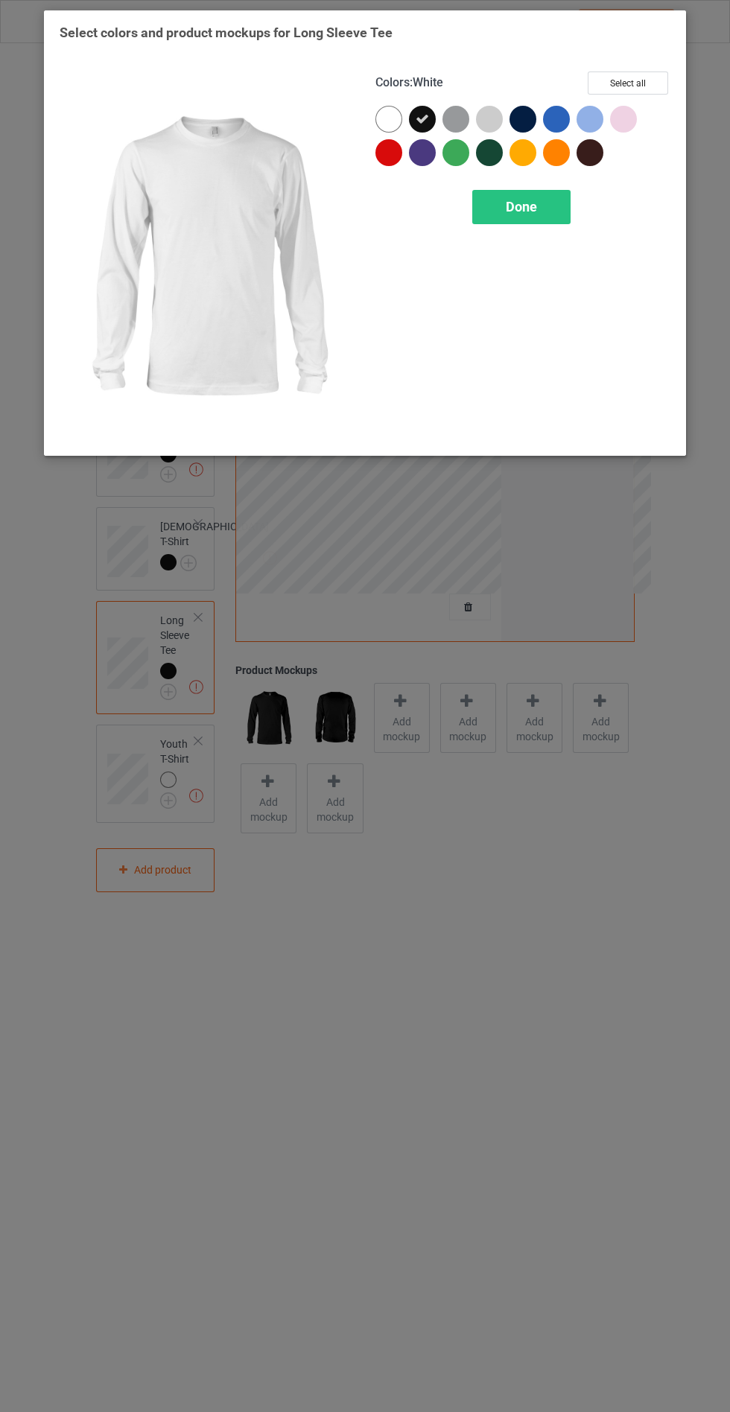
click at [553, 191] on div "Done" at bounding box center [521, 207] width 98 height 34
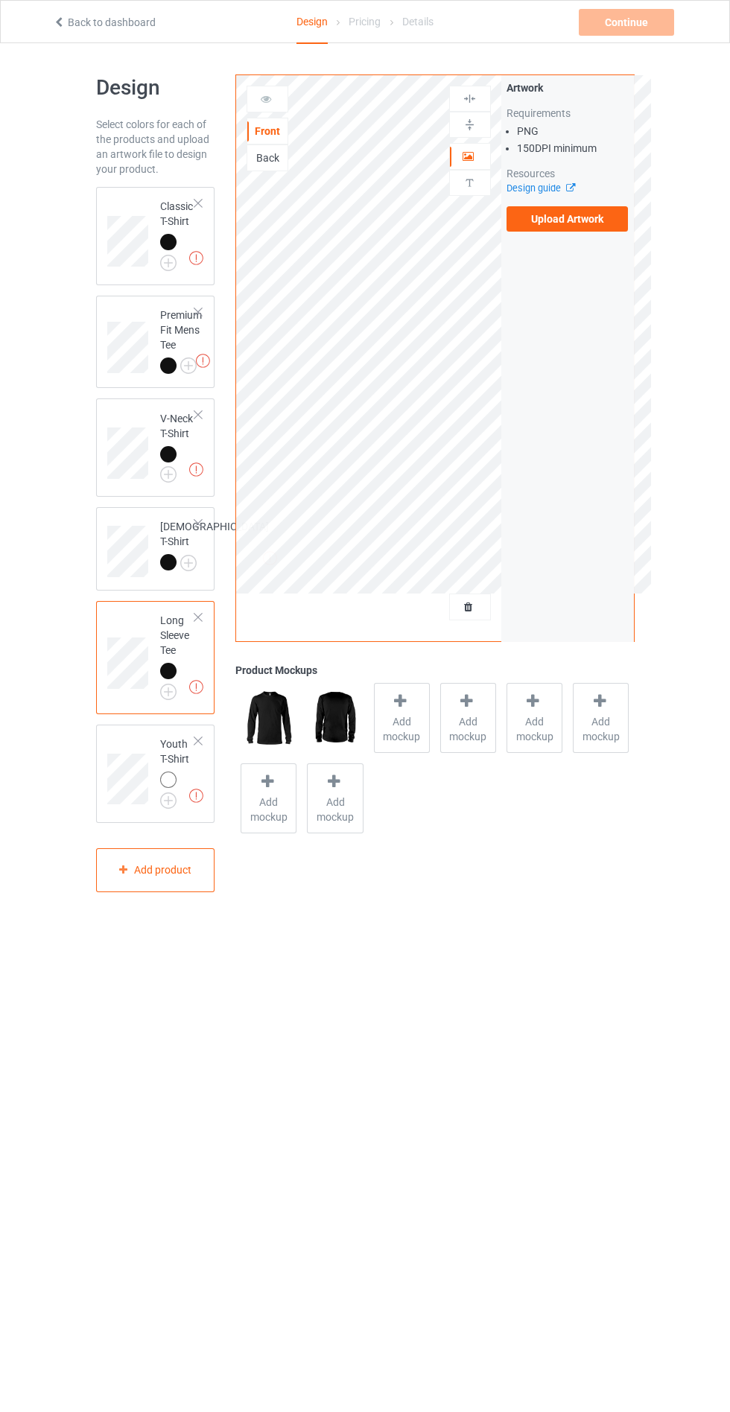
click at [0, 0] on img at bounding box center [0, 0] width 0 height 0
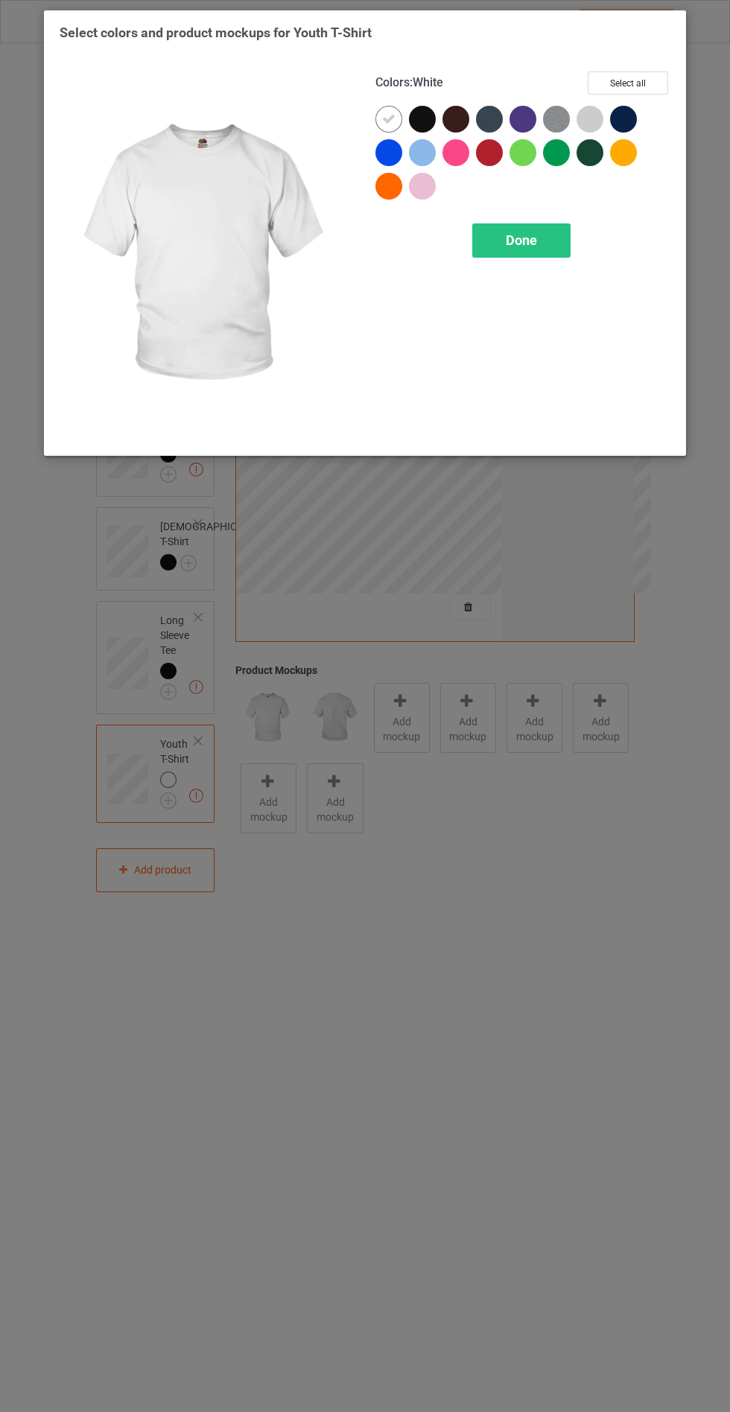
click at [427, 116] on div at bounding box center [422, 119] width 27 height 27
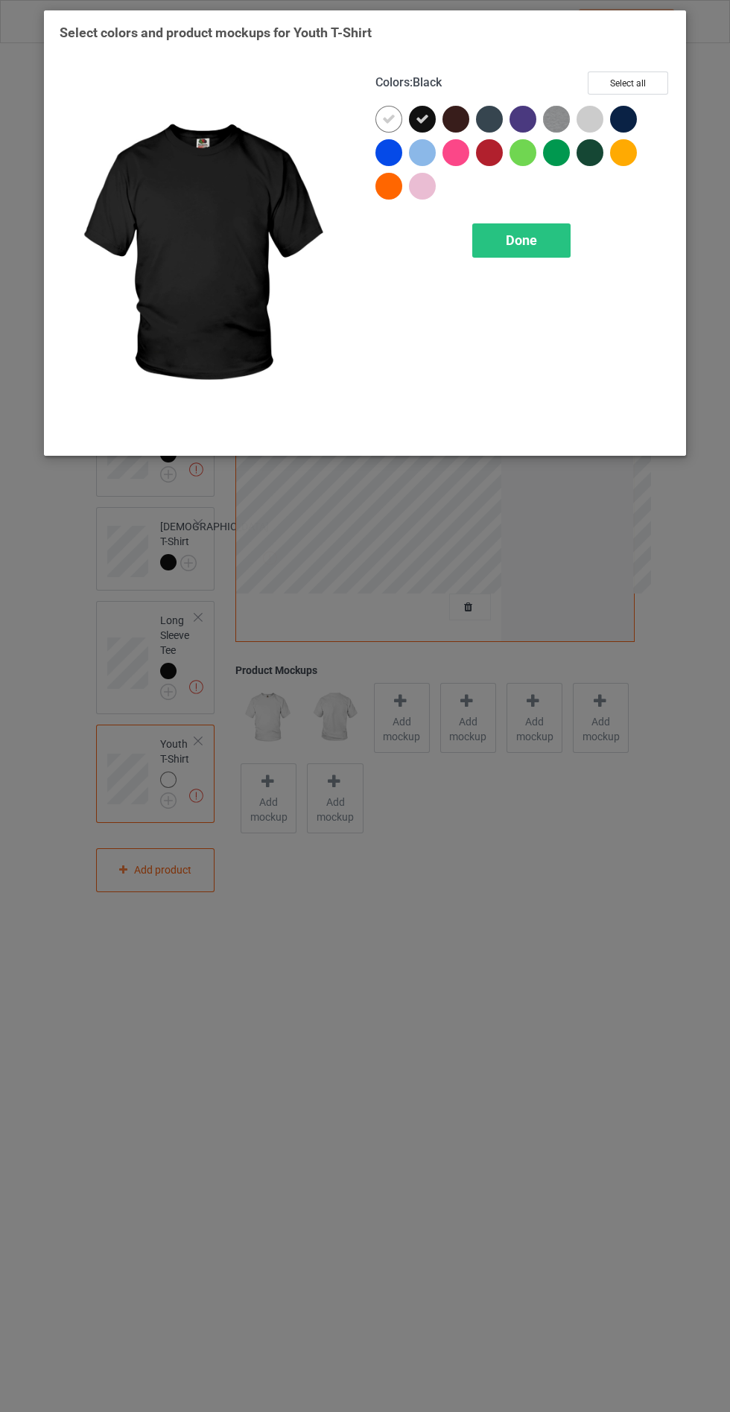
click at [388, 118] on icon at bounding box center [388, 118] width 13 height 13
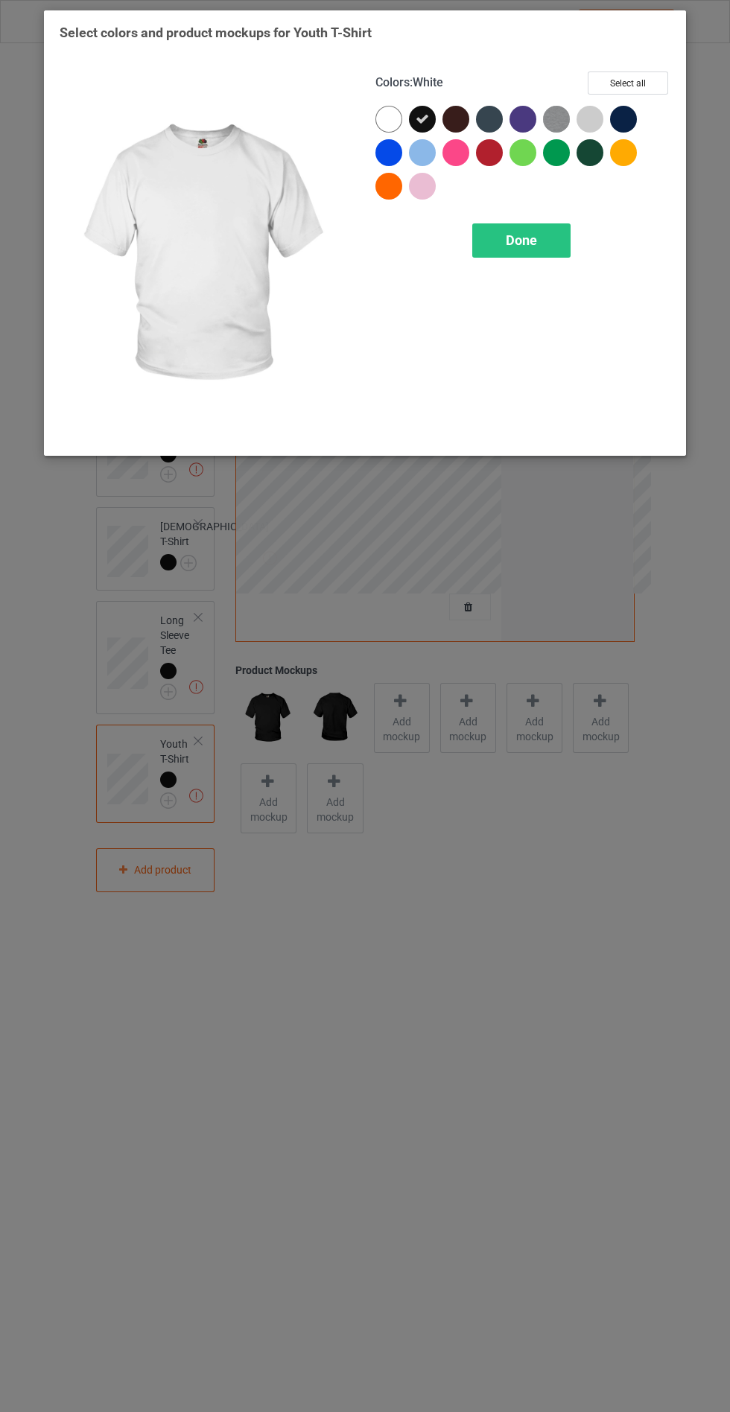
click at [550, 245] on div "Done" at bounding box center [521, 240] width 98 height 34
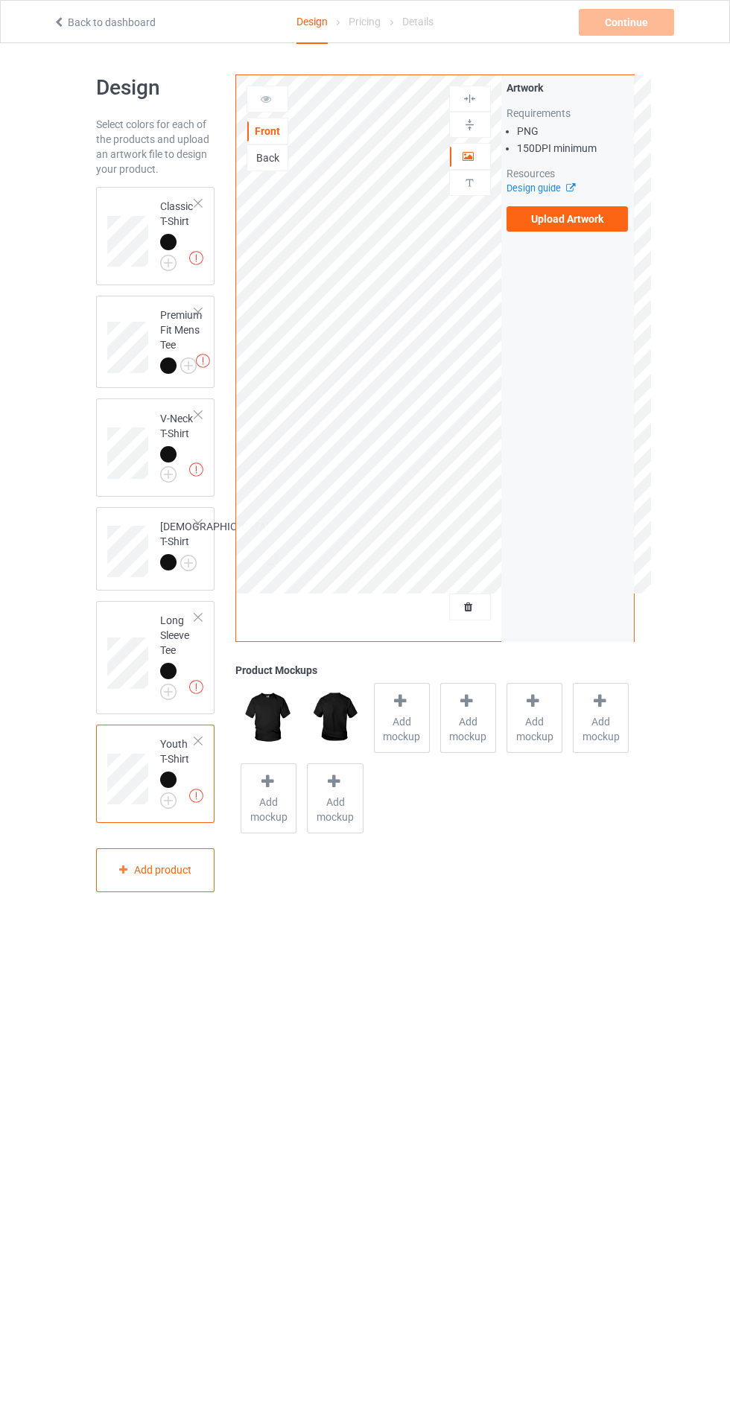
click at [166, 242] on div at bounding box center [168, 242] width 16 height 16
click at [596, 220] on label "Upload Artwork" at bounding box center [567, 218] width 122 height 25
click at [0, 0] on input "Upload Artwork" at bounding box center [0, 0] width 0 height 0
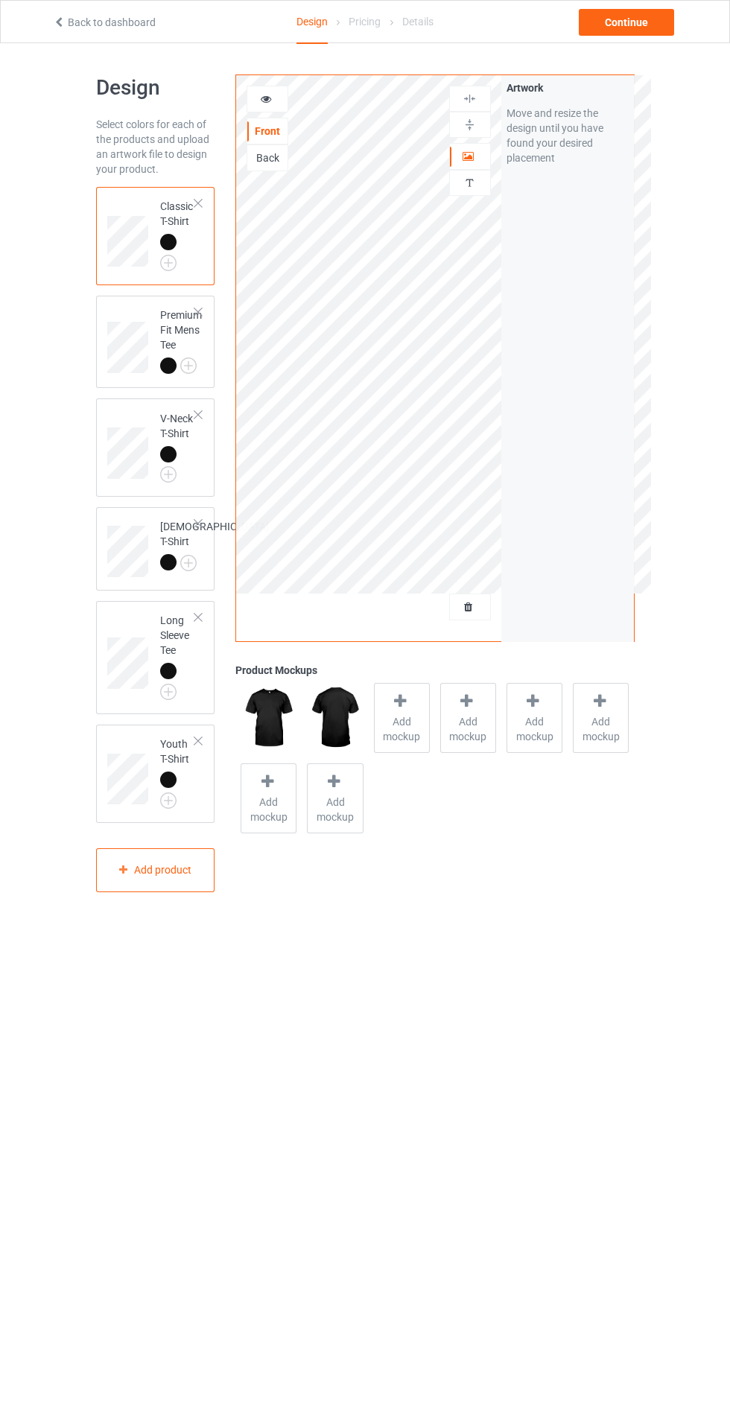
click at [407, 728] on span "Add mockup" at bounding box center [402, 729] width 54 height 30
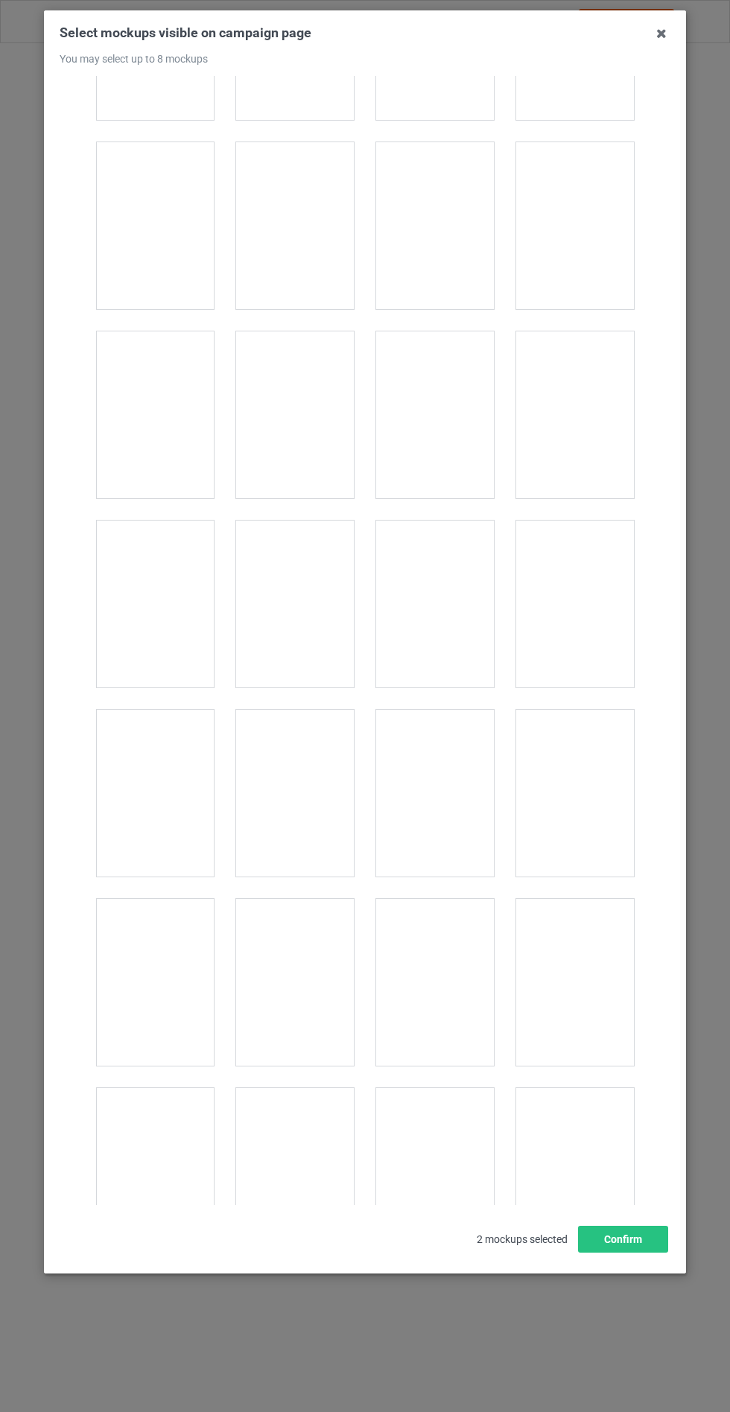
scroll to position [4311, 0]
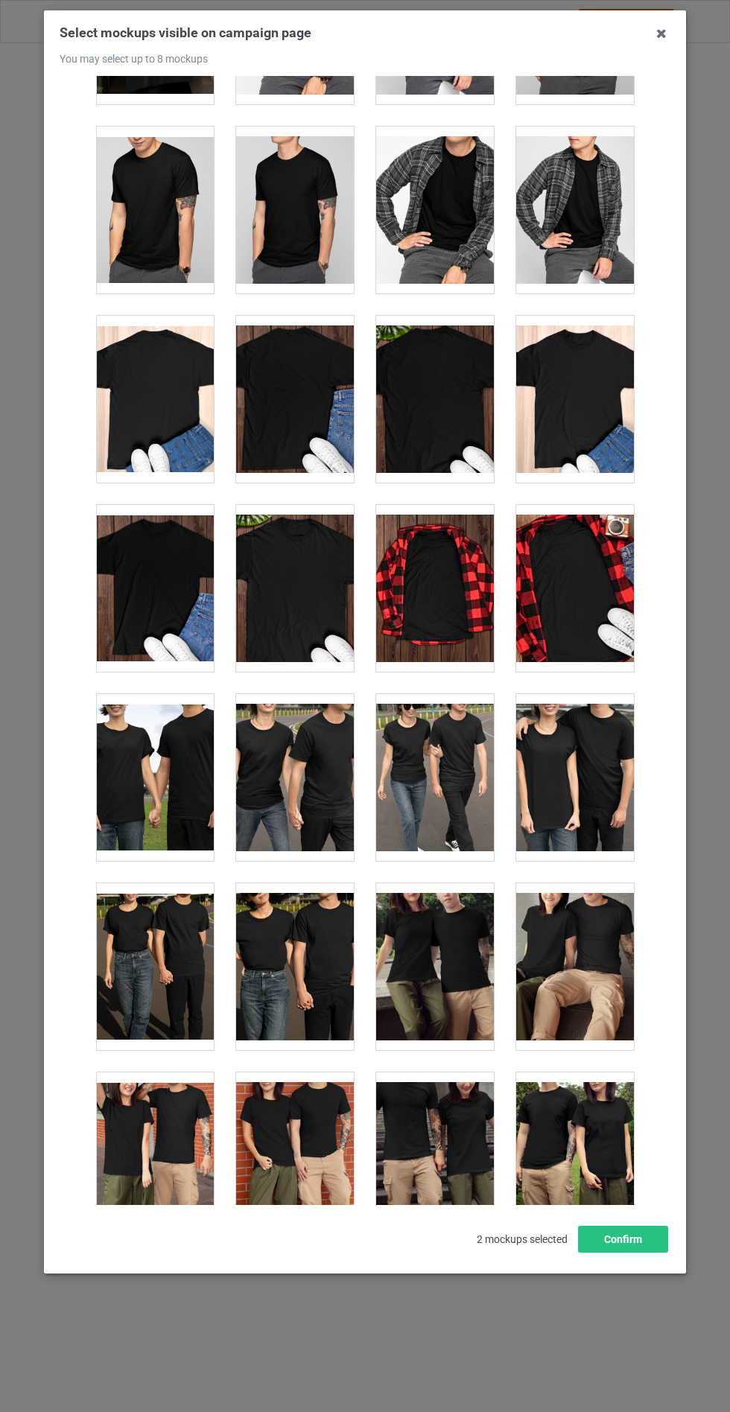
click at [608, 608] on div at bounding box center [575, 588] width 118 height 167
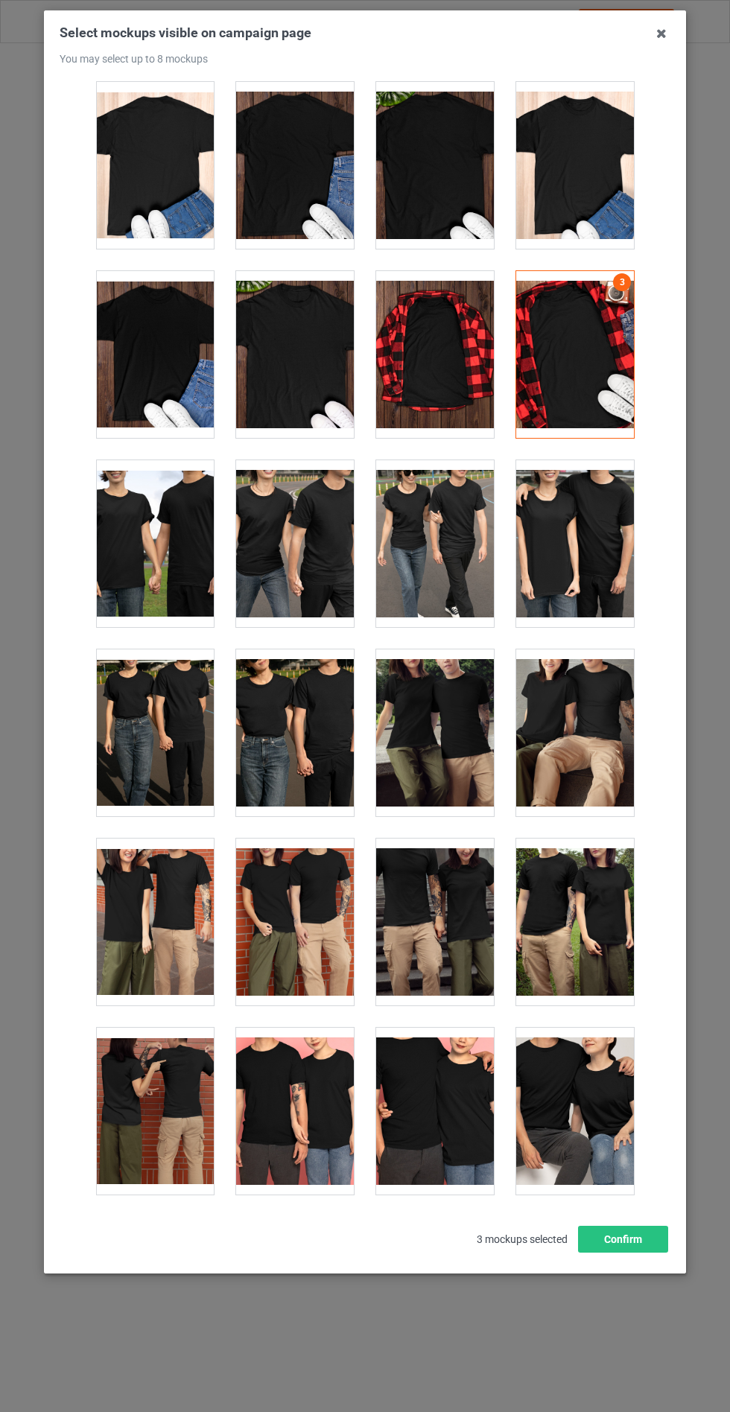
scroll to position [4545, 0]
click at [599, 735] on div at bounding box center [575, 732] width 118 height 167
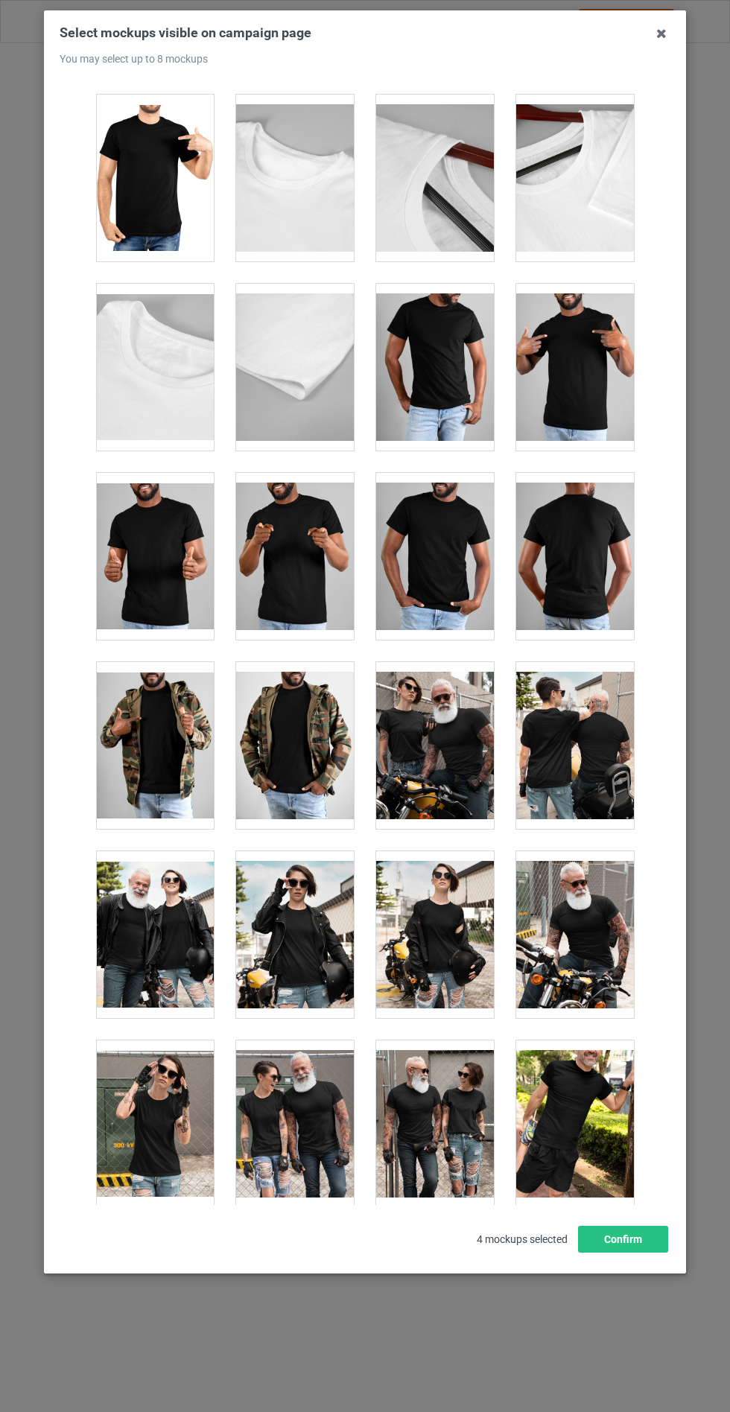
scroll to position [13239, 0]
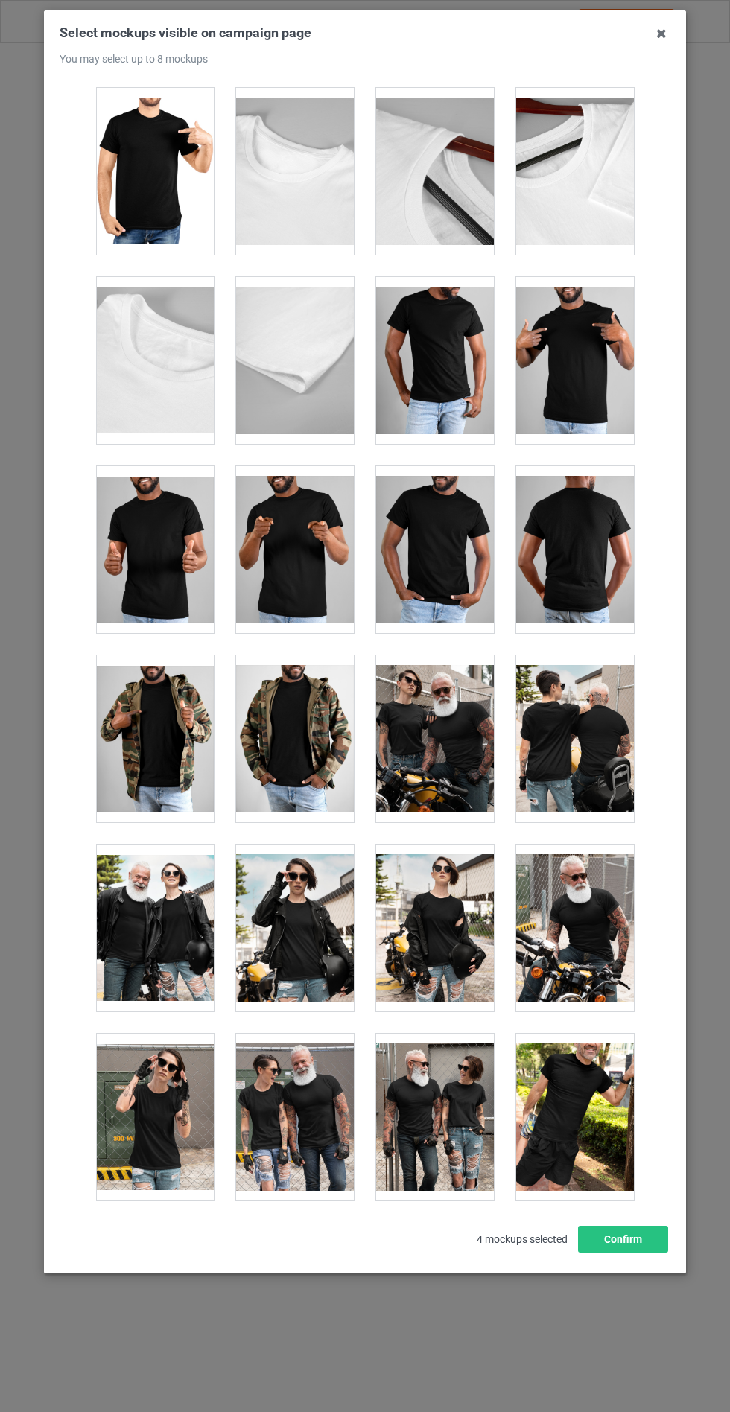
click at [598, 926] on div at bounding box center [575, 927] width 118 height 167
click at [640, 1253] on button "Confirm" at bounding box center [623, 1239] width 90 height 27
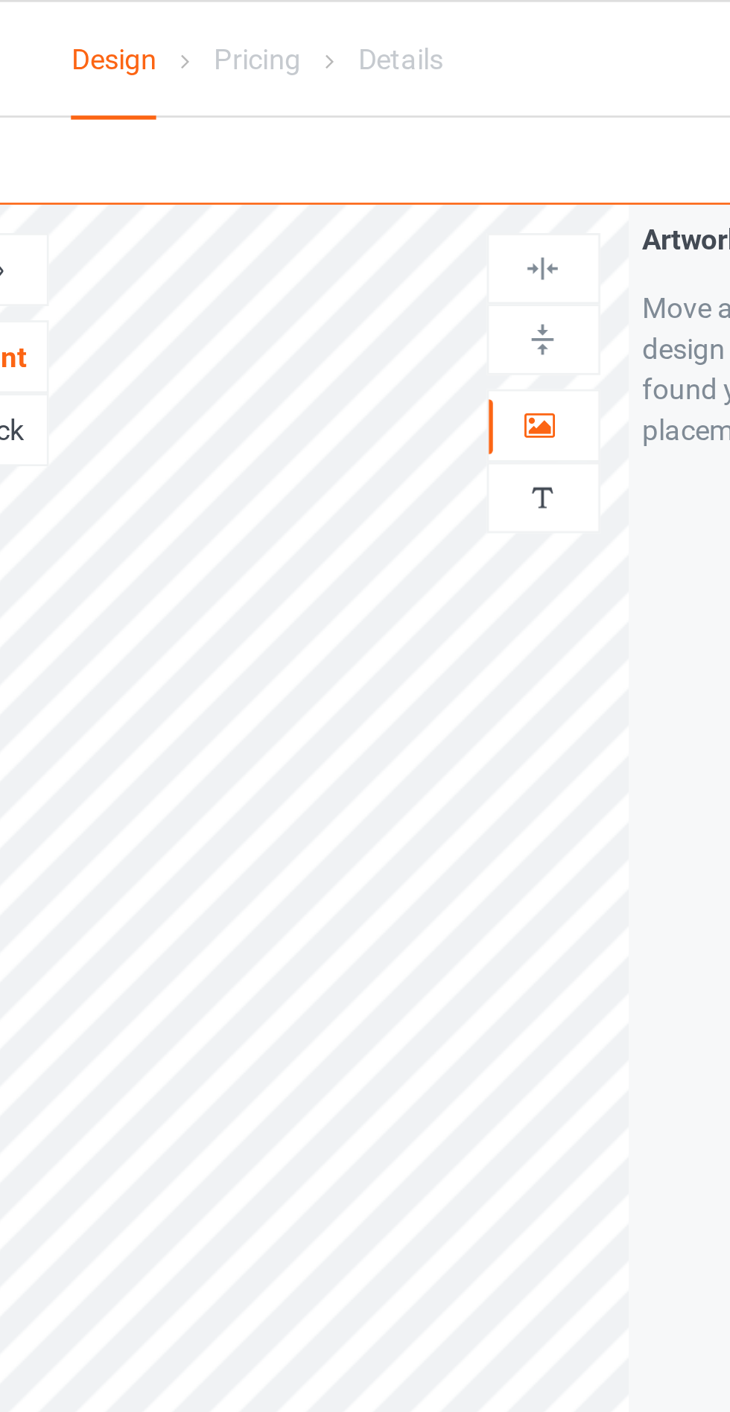
click at [478, 157] on div at bounding box center [470, 156] width 40 height 15
click at [479, 154] on div at bounding box center [470, 156] width 40 height 15
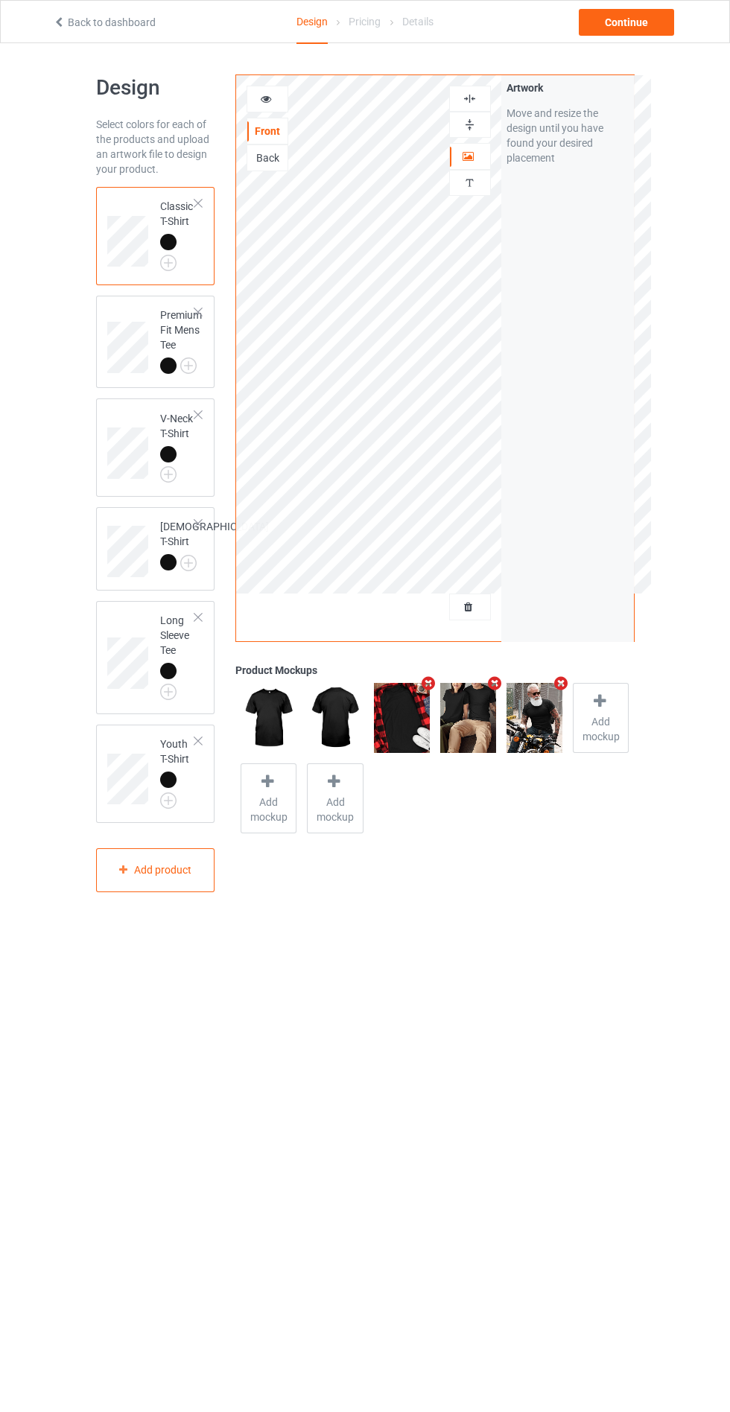
click at [483, 146] on div "Artwork" at bounding box center [470, 156] width 42 height 27
click at [462, 174] on div "Personalized text" at bounding box center [470, 183] width 42 height 26
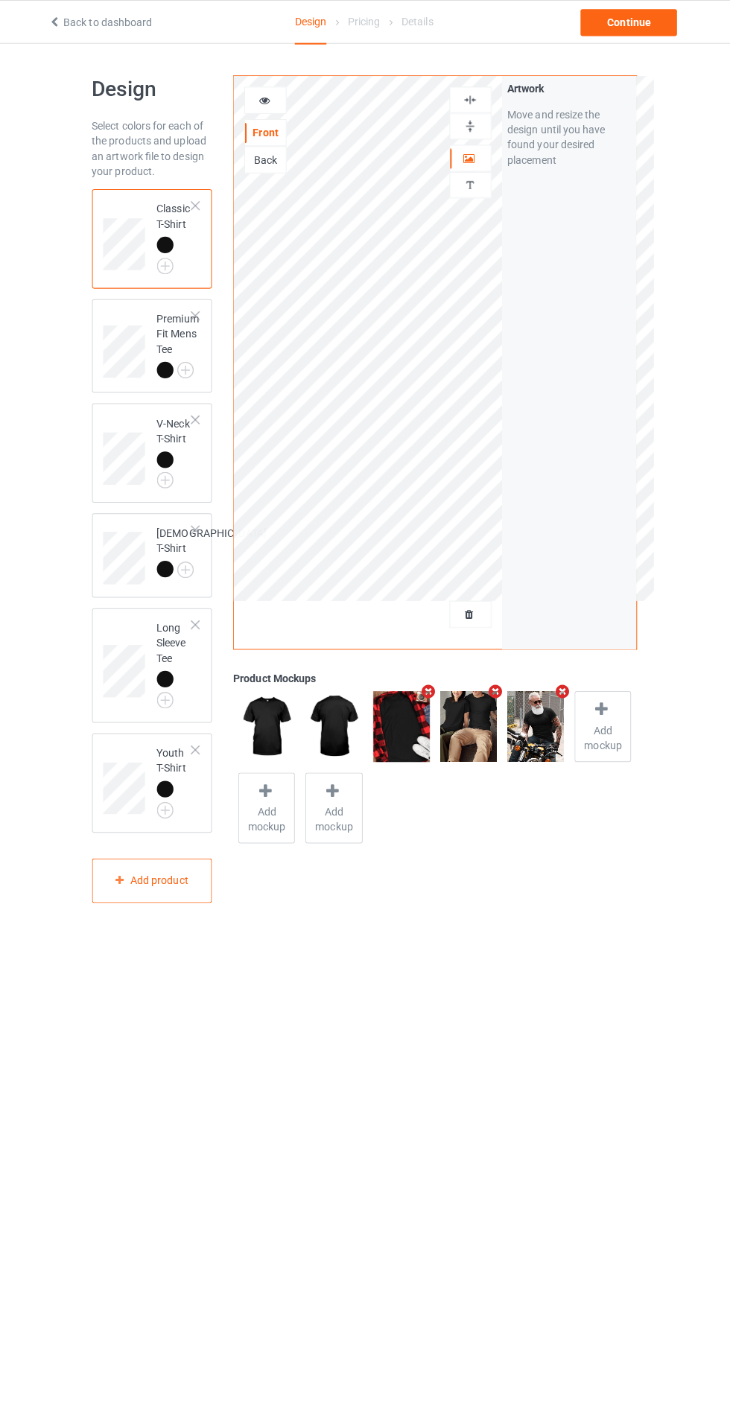
click at [591, 136] on div "Move and resize the design until you have found your desired placement" at bounding box center [567, 136] width 122 height 60
click at [543, 125] on div "Move and resize the design until you have found your desired placement" at bounding box center [567, 136] width 122 height 60
click at [507, 398] on div "Artwork Move and resize the design until you have found your desired placement" at bounding box center [567, 358] width 133 height 566
click at [468, 154] on icon at bounding box center [468, 154] width 13 height 10
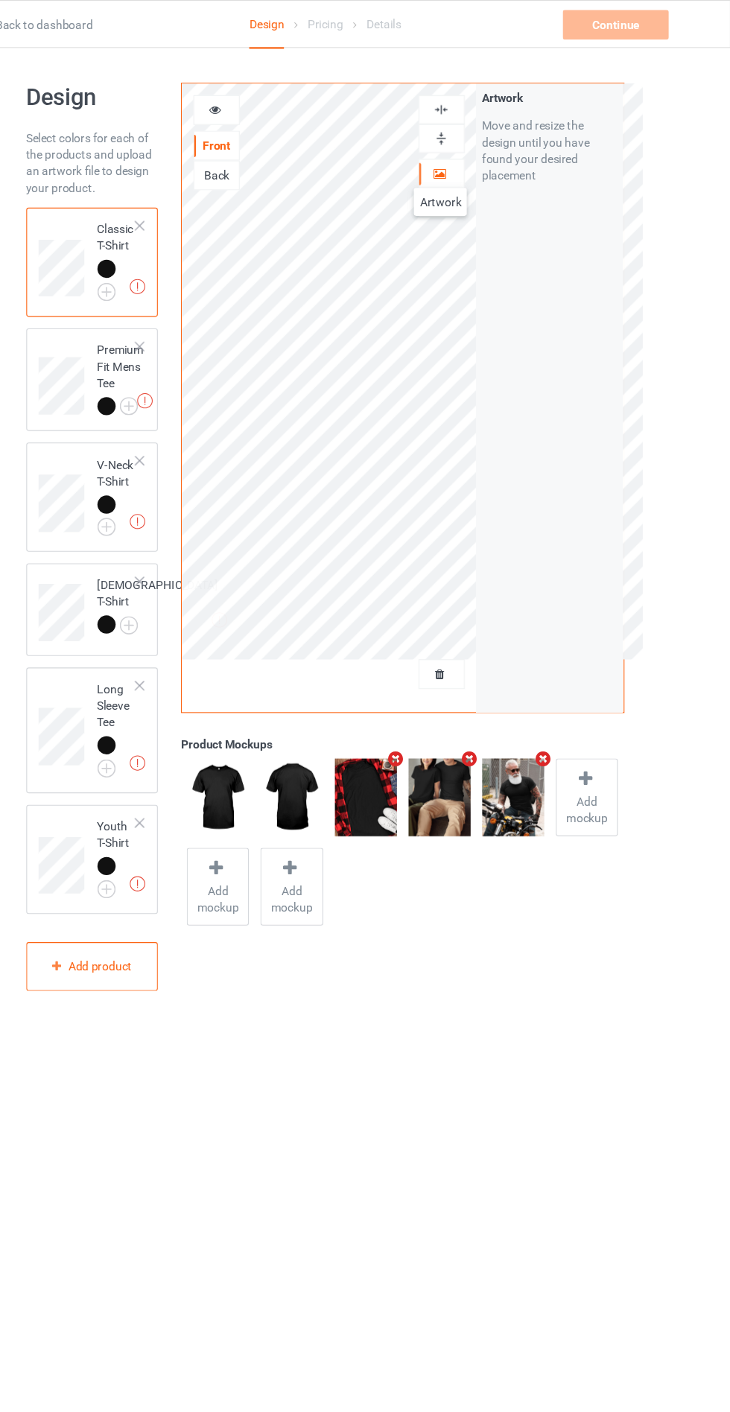
scroll to position [0, 0]
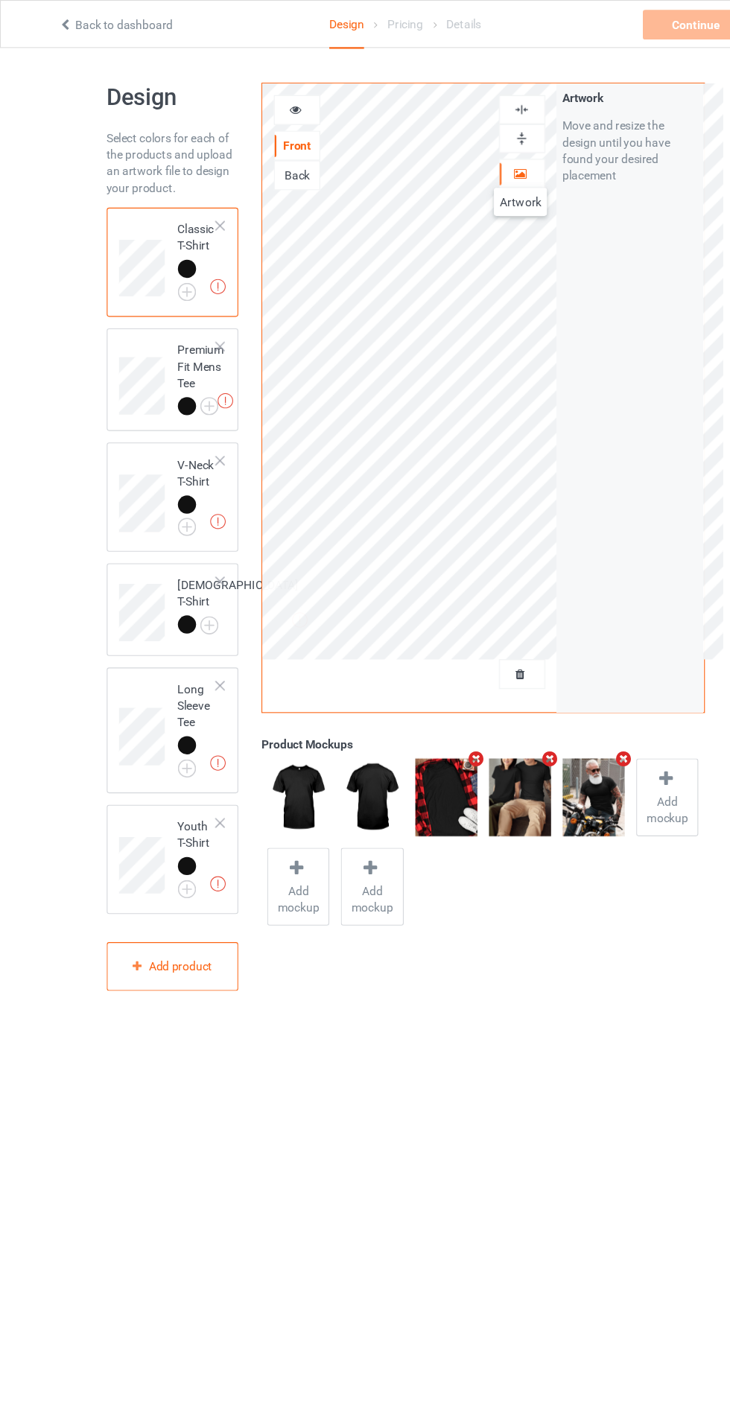
click at [481, 607] on div at bounding box center [470, 606] width 40 height 15
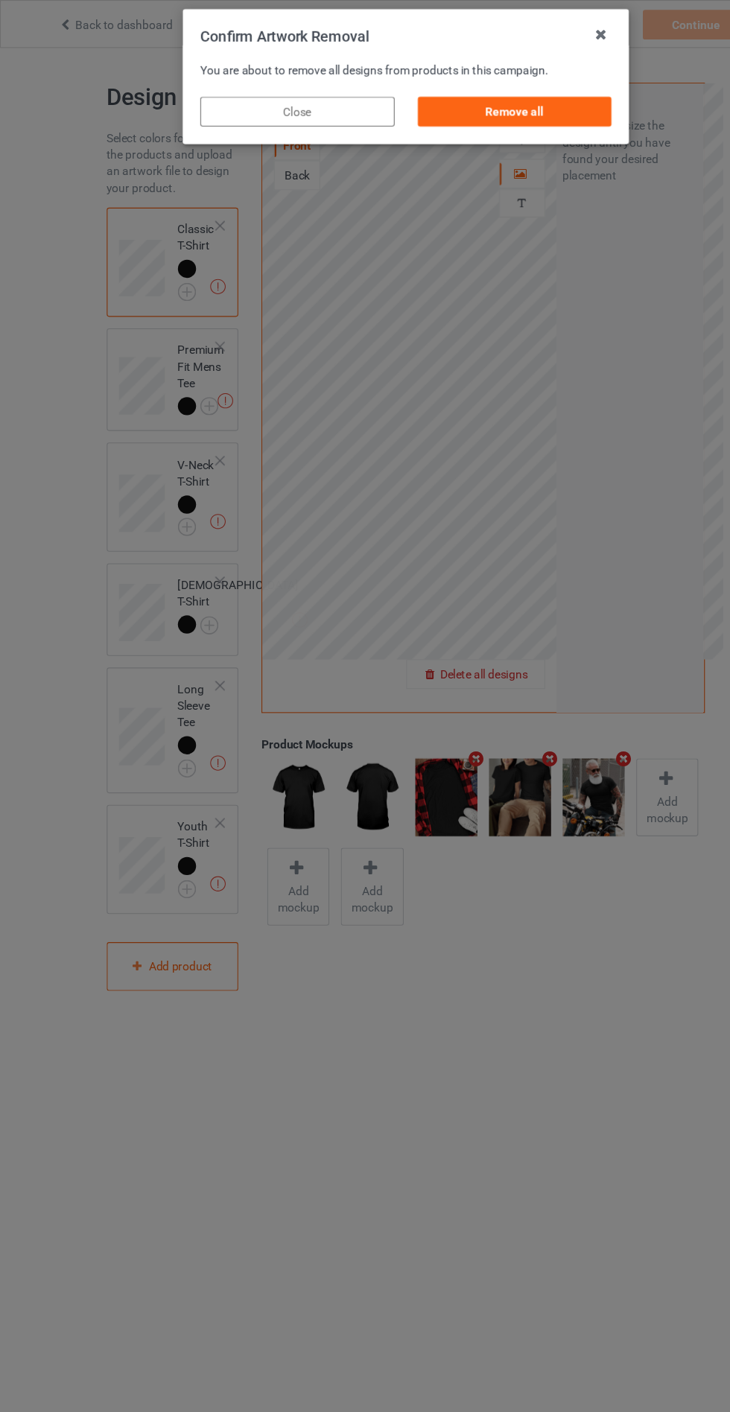
click at [503, 109] on div "Remove all" at bounding box center [462, 100] width 175 height 27
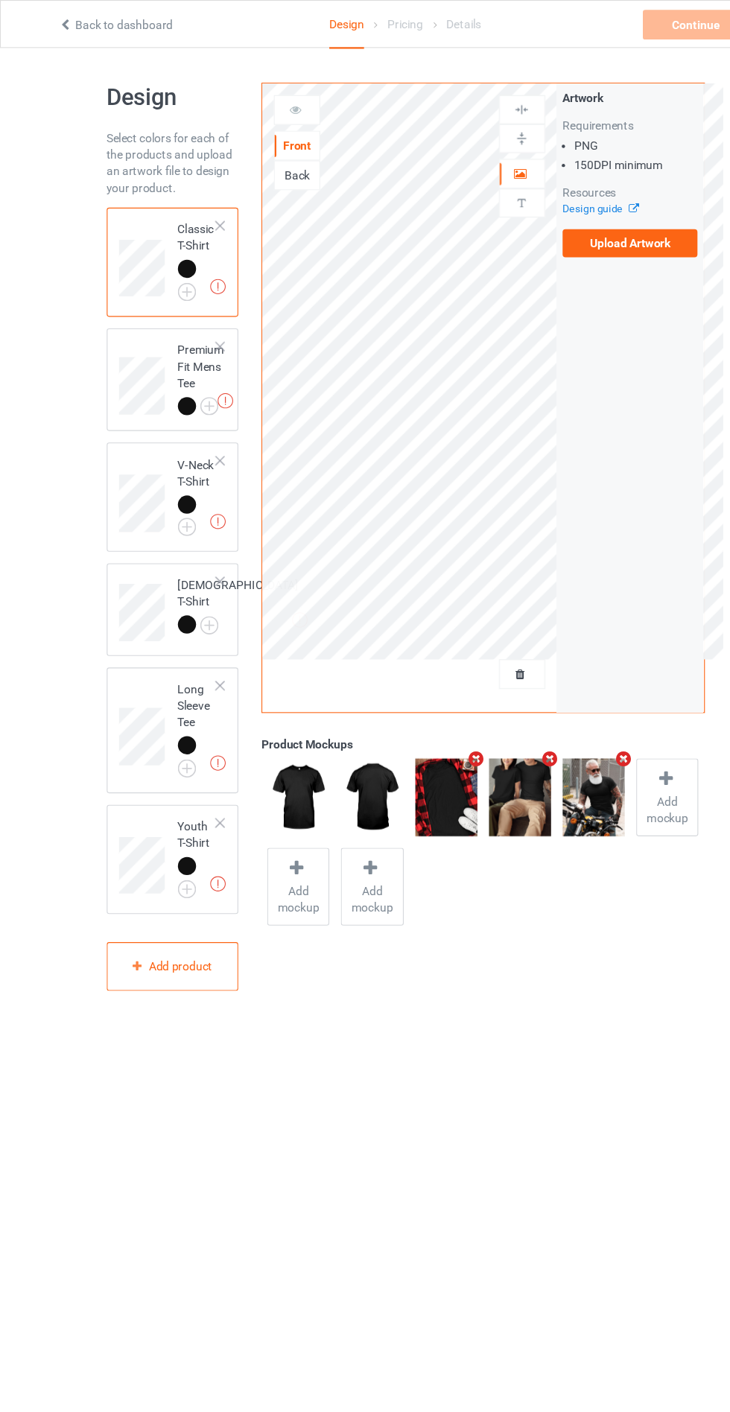
click at [585, 220] on label "Upload Artwork" at bounding box center [567, 218] width 122 height 25
click at [0, 0] on input "Upload Artwork" at bounding box center [0, 0] width 0 height 0
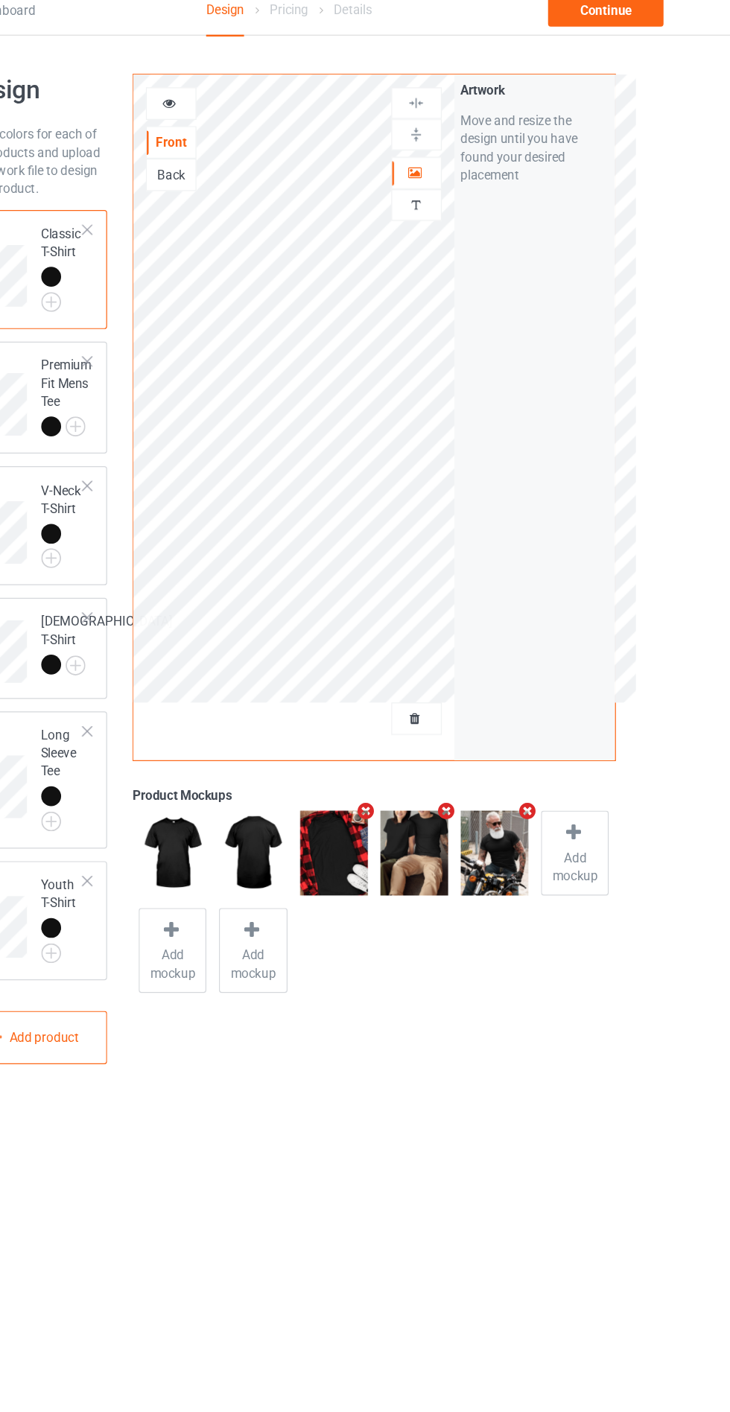
click at [469, 124] on img at bounding box center [469, 125] width 14 height 14
click at [480, 128] on div at bounding box center [470, 125] width 40 height 14
click at [469, 124] on img at bounding box center [469, 125] width 14 height 14
click at [266, 97] on icon at bounding box center [266, 97] width 13 height 10
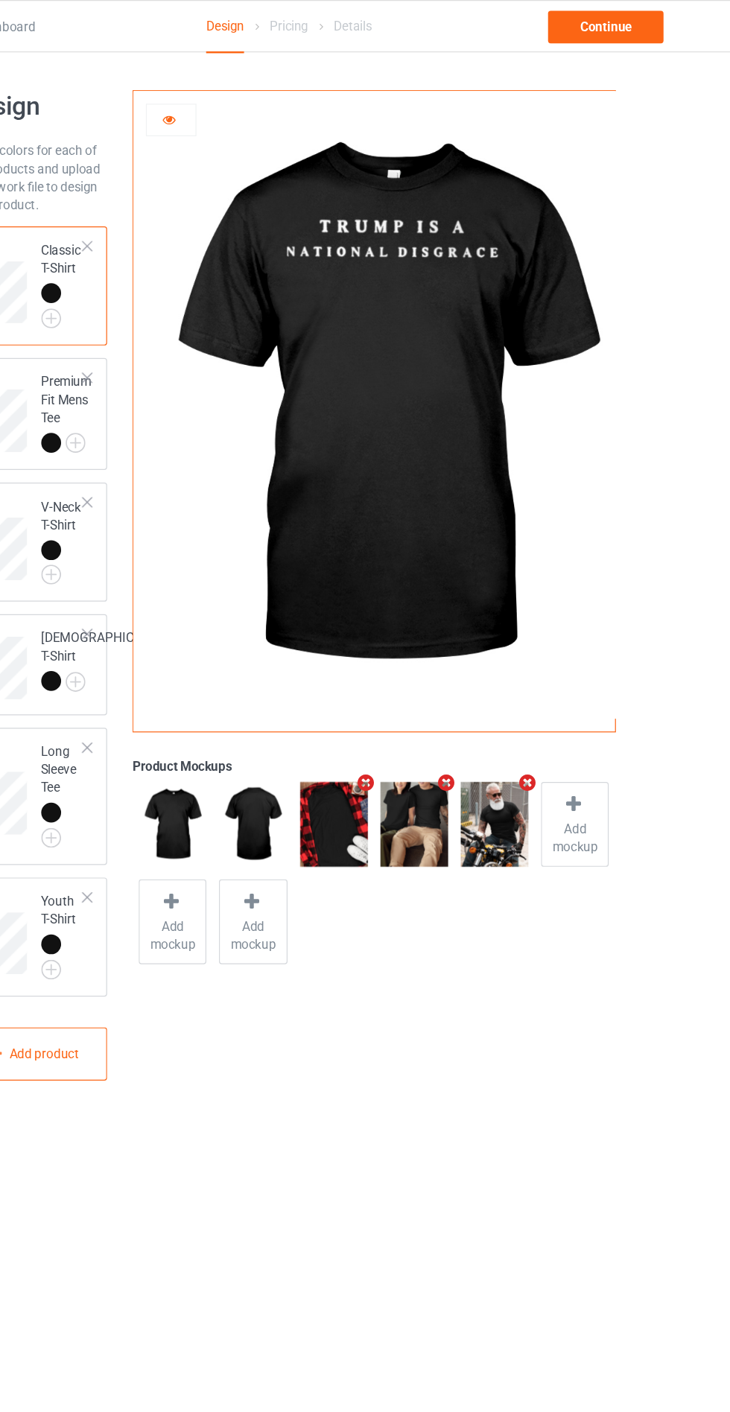
click at [266, 99] on icon at bounding box center [266, 97] width 13 height 10
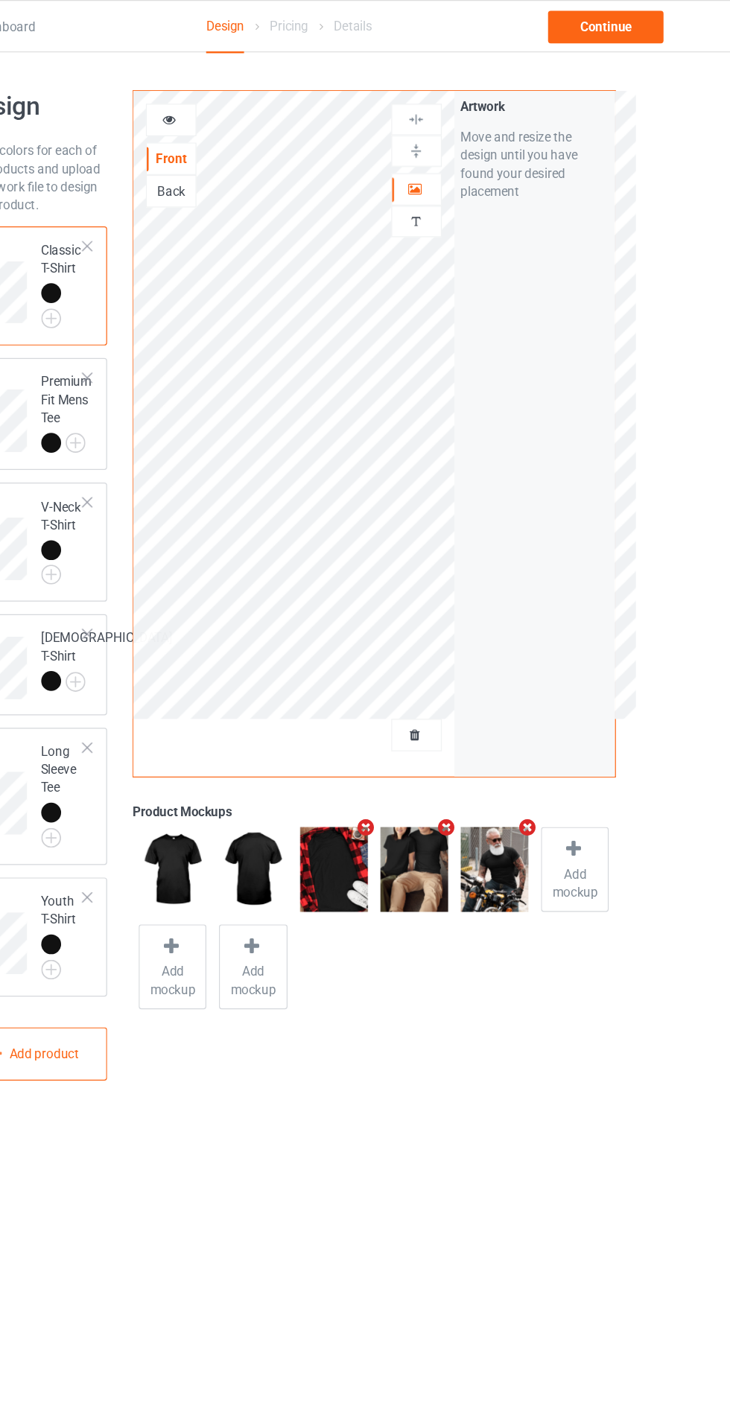
click at [468, 156] on icon at bounding box center [468, 154] width 13 height 10
click at [632, 22] on div "Continue" at bounding box center [626, 22] width 95 height 27
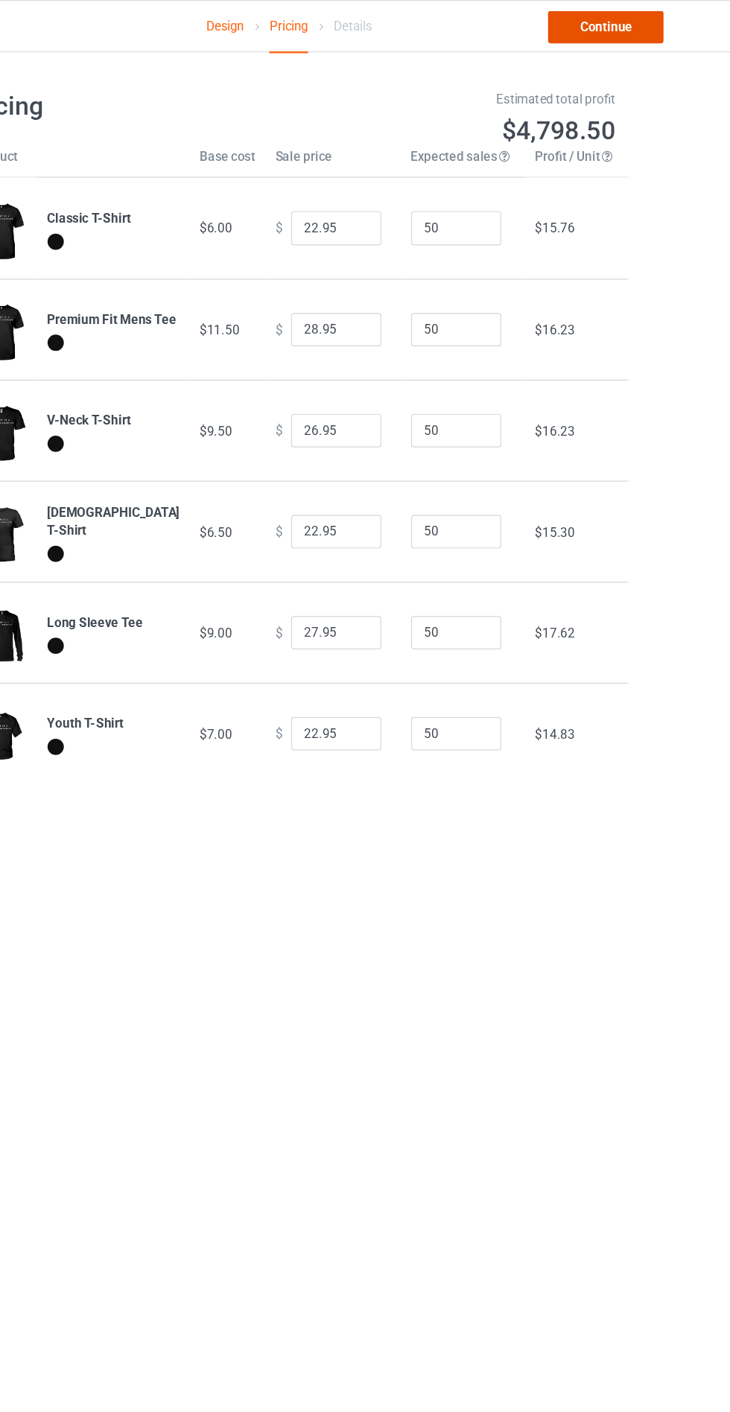
click at [643, 22] on link "Continue" at bounding box center [626, 22] width 95 height 27
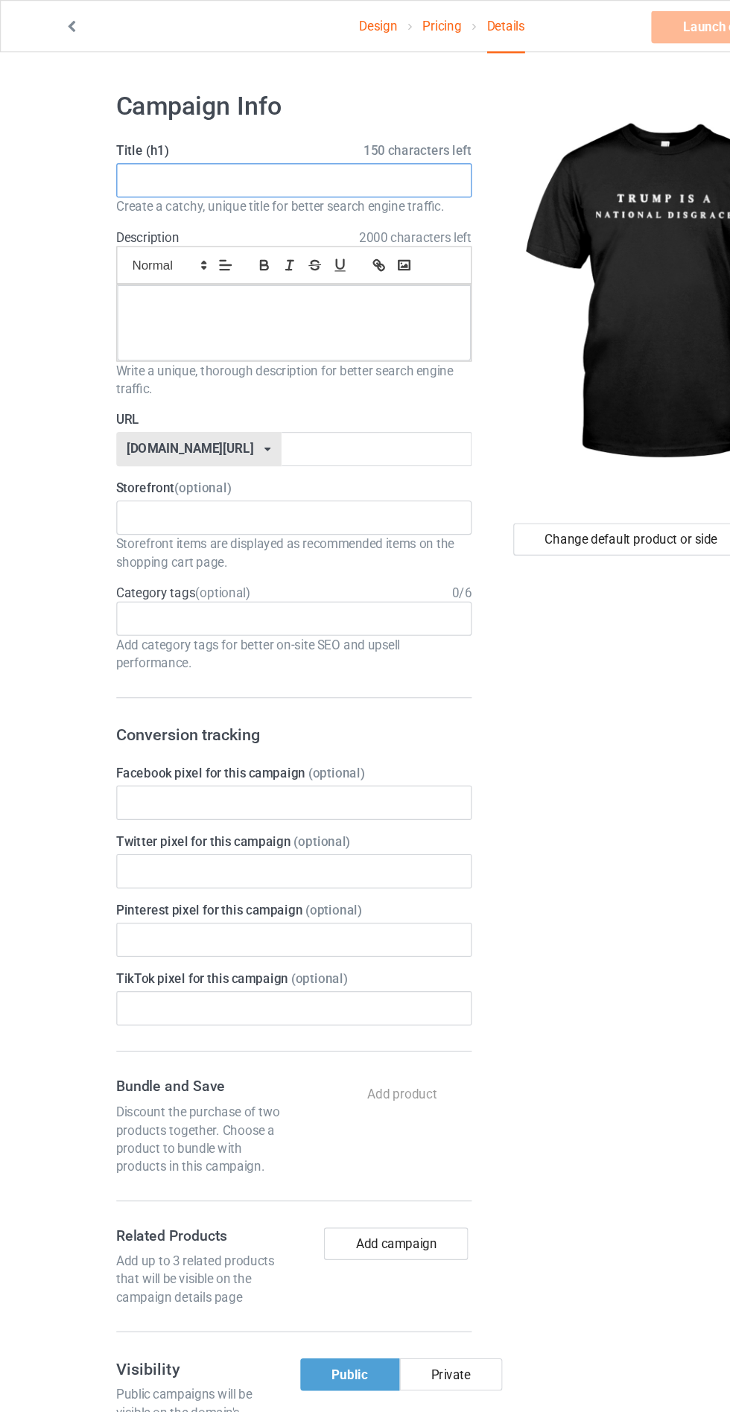
click at [257, 148] on input "text" at bounding box center [242, 149] width 293 height 28
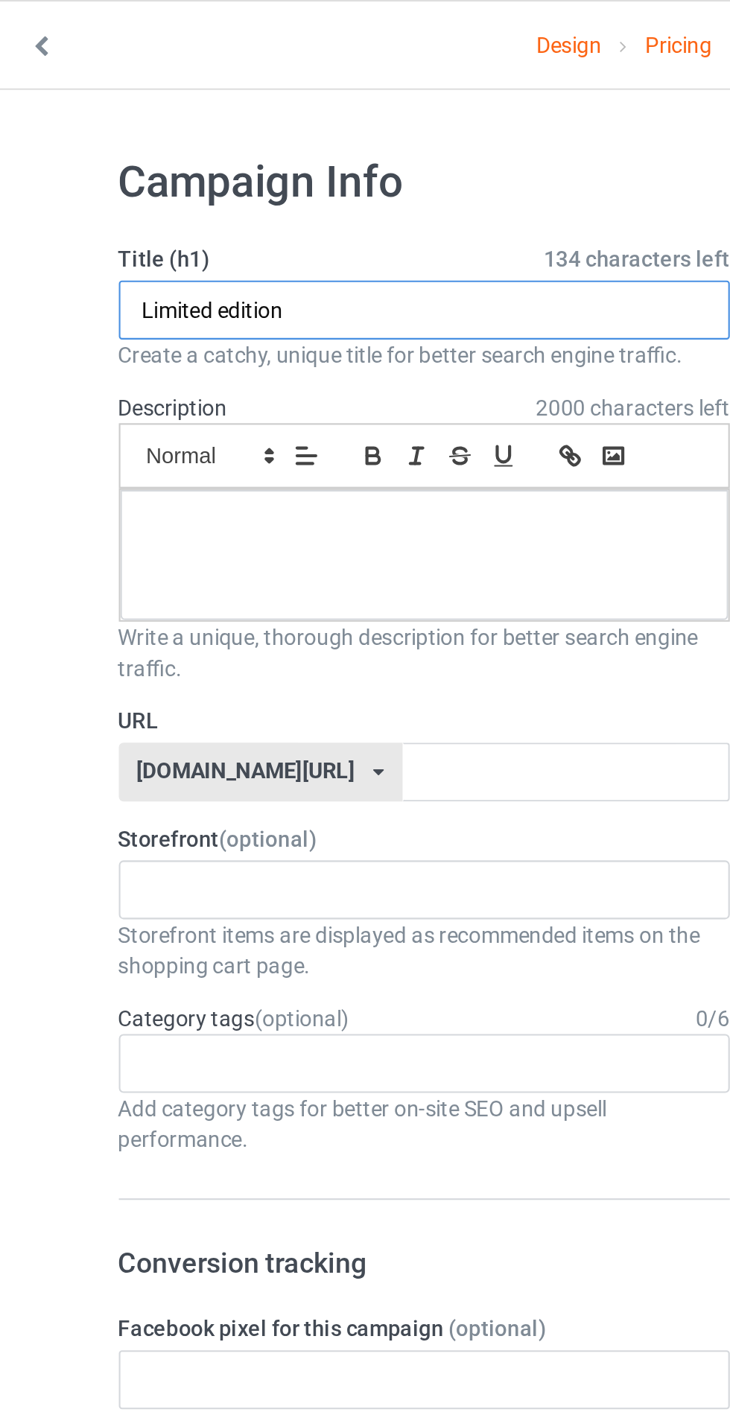
type input "Limited edition"
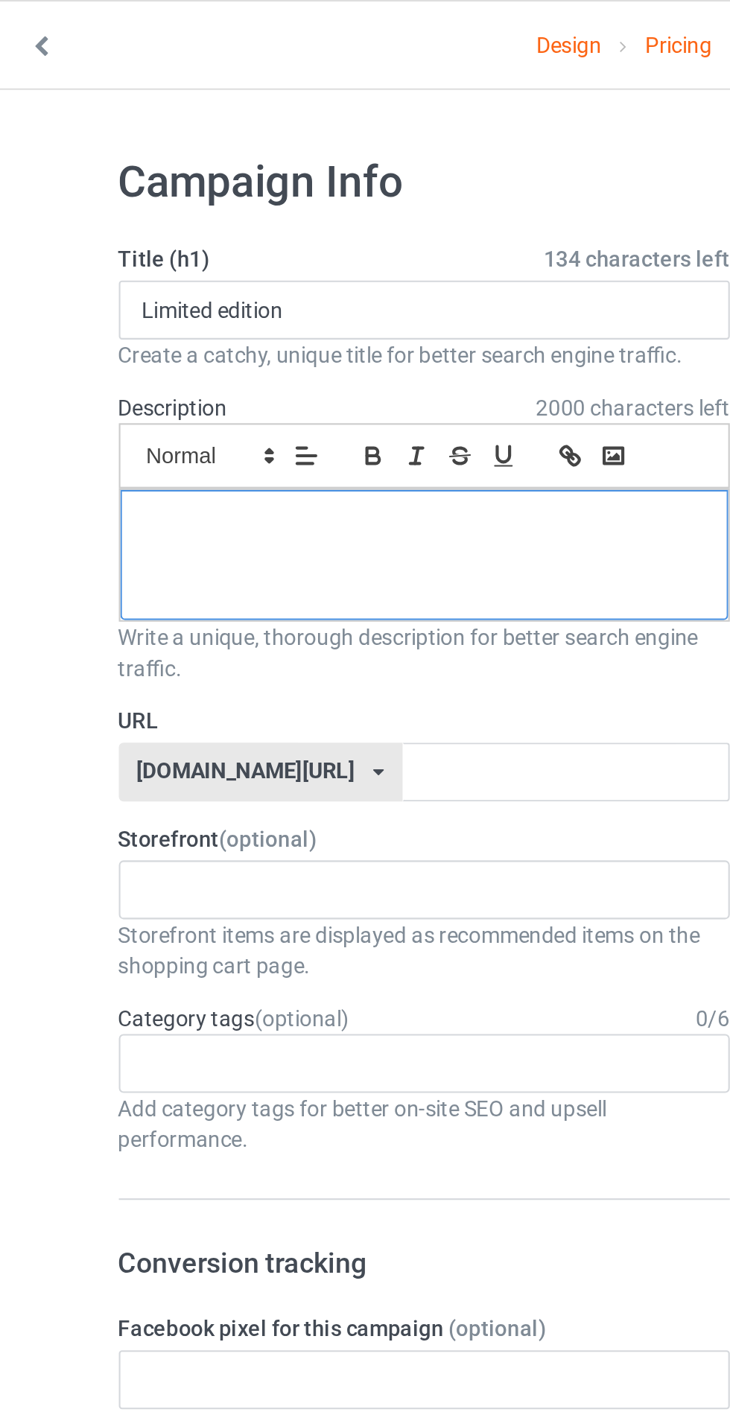
click at [144, 275] on div at bounding box center [243, 266] width 292 height 63
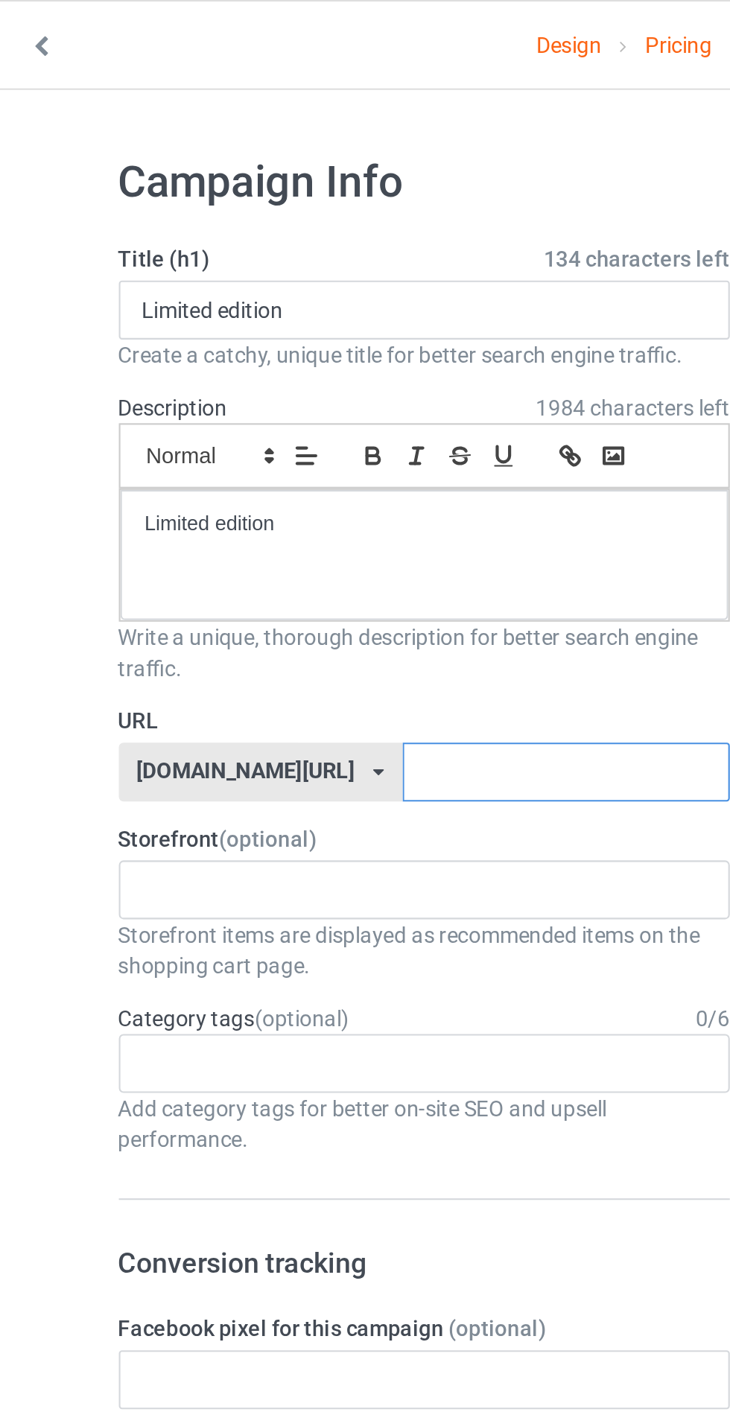
click at [291, 366] on input "text" at bounding box center [310, 371] width 157 height 28
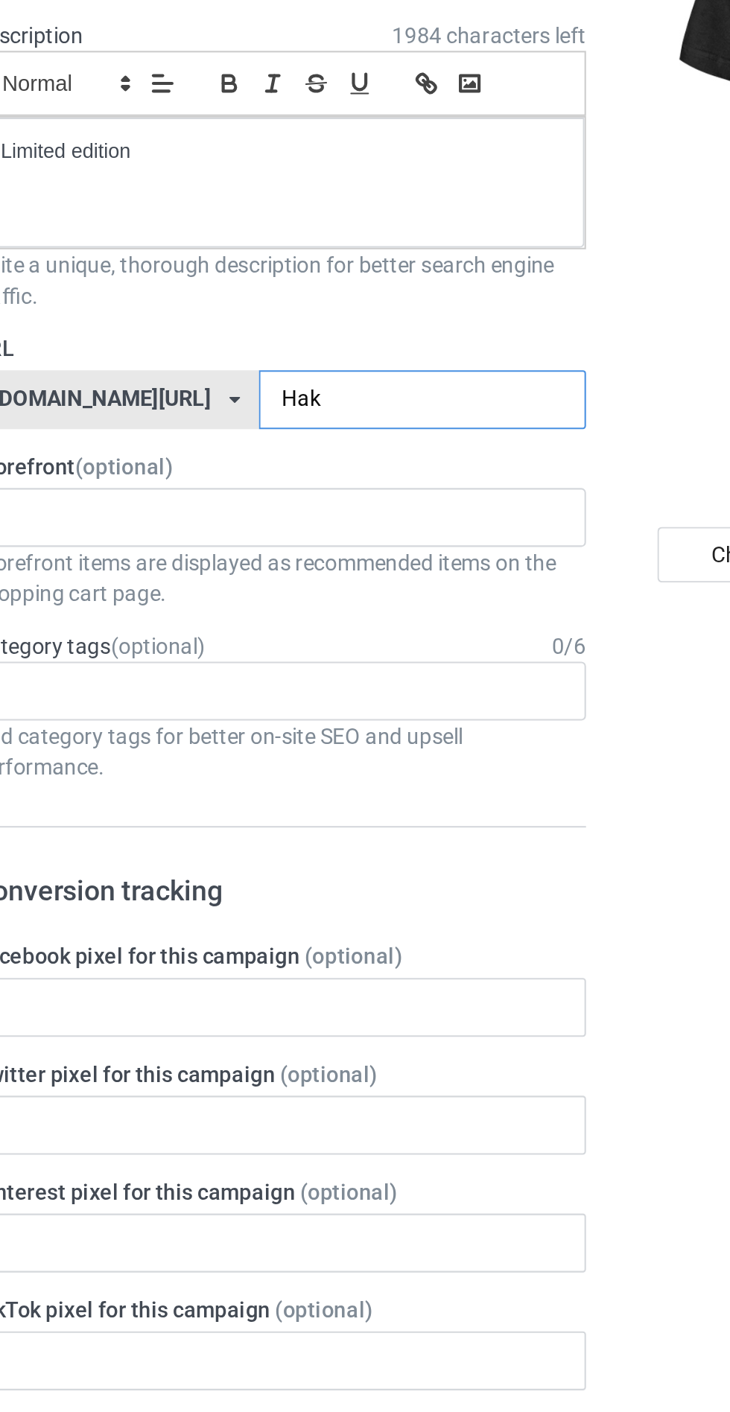
type input "Hak1"
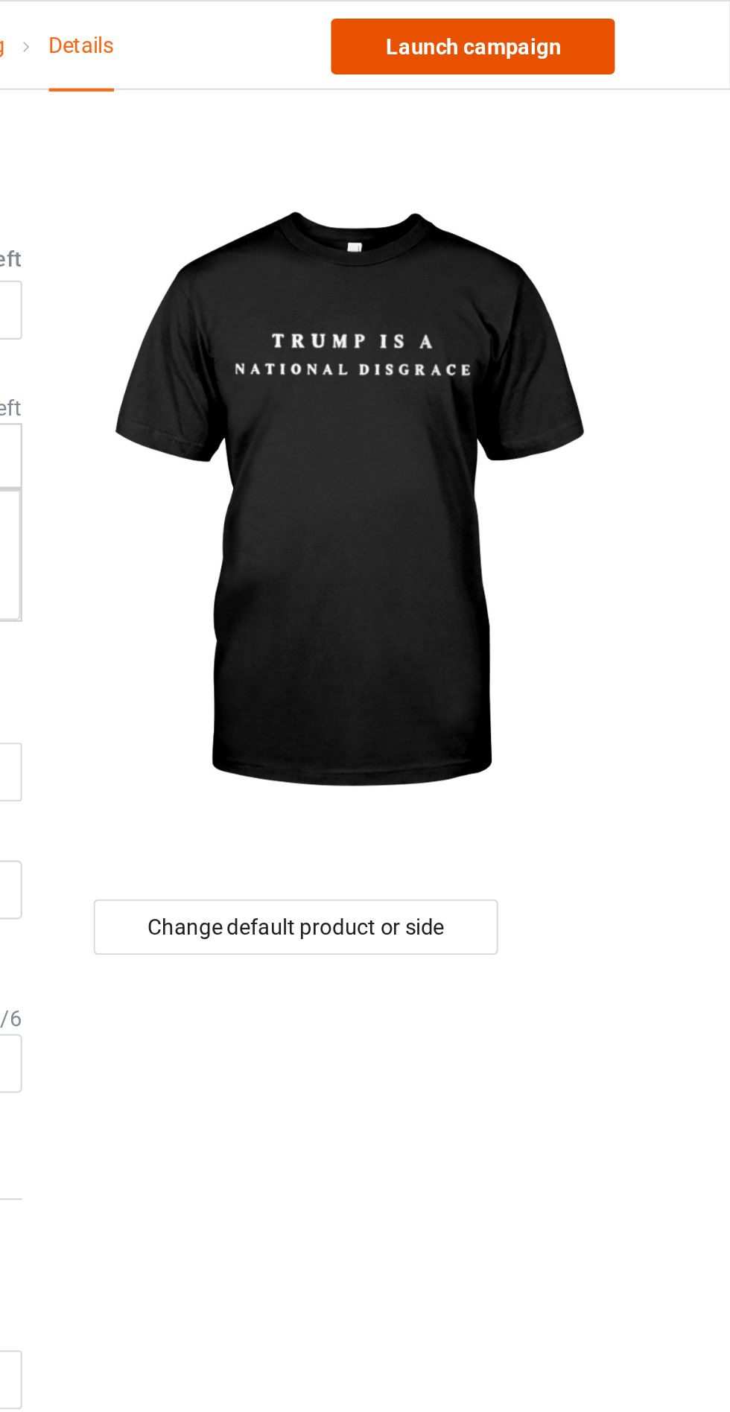
click at [638, 22] on link "Launch campaign" at bounding box center [606, 22] width 136 height 27
